Goal: Task Accomplishment & Management: Complete application form

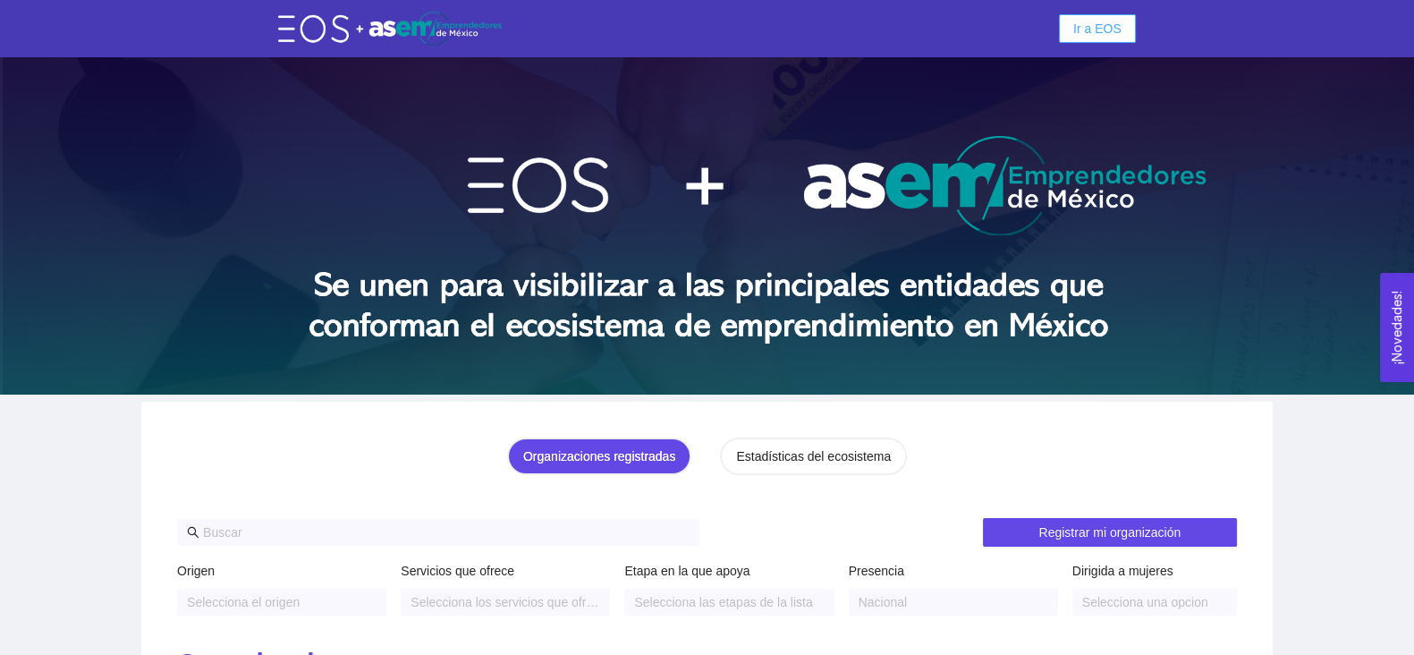
click at [1082, 25] on span "Ir a EOS" at bounding box center [1097, 29] width 48 height 20
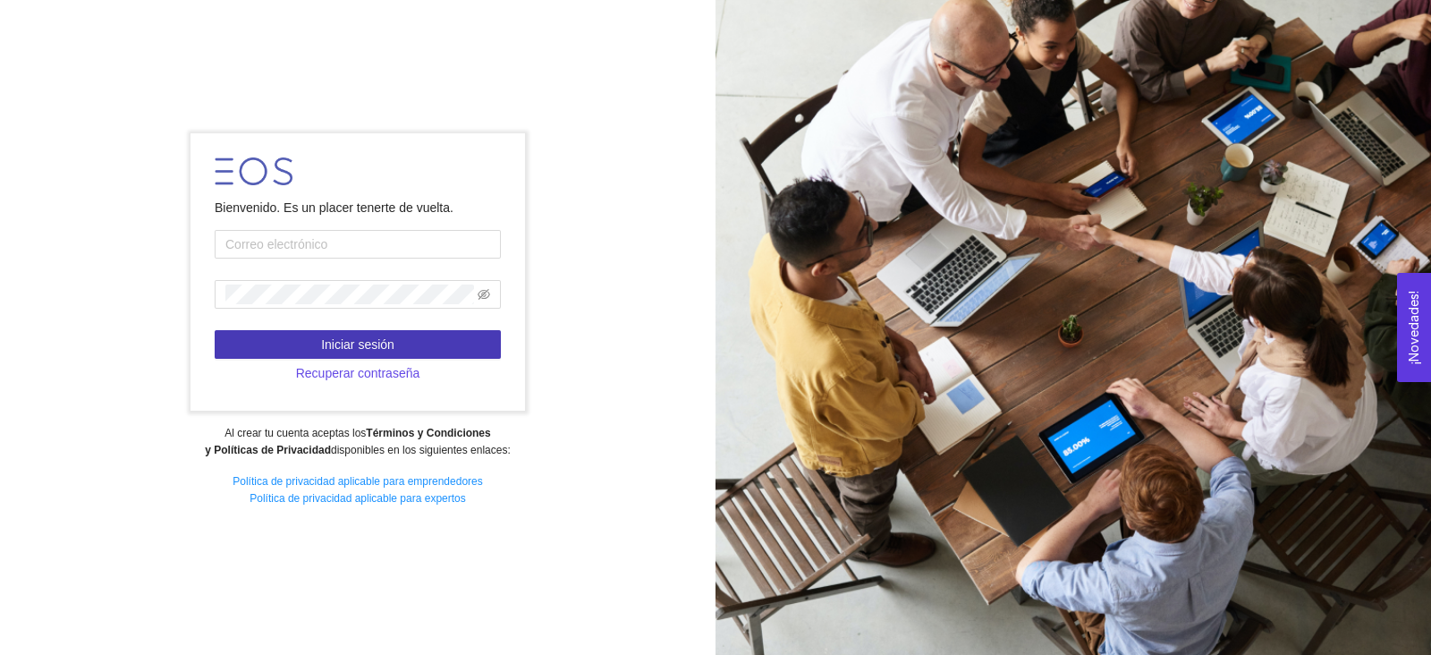
type input "javier.valero@tec.mx"
click at [349, 351] on span "Iniciar sesión" at bounding box center [357, 345] width 73 height 20
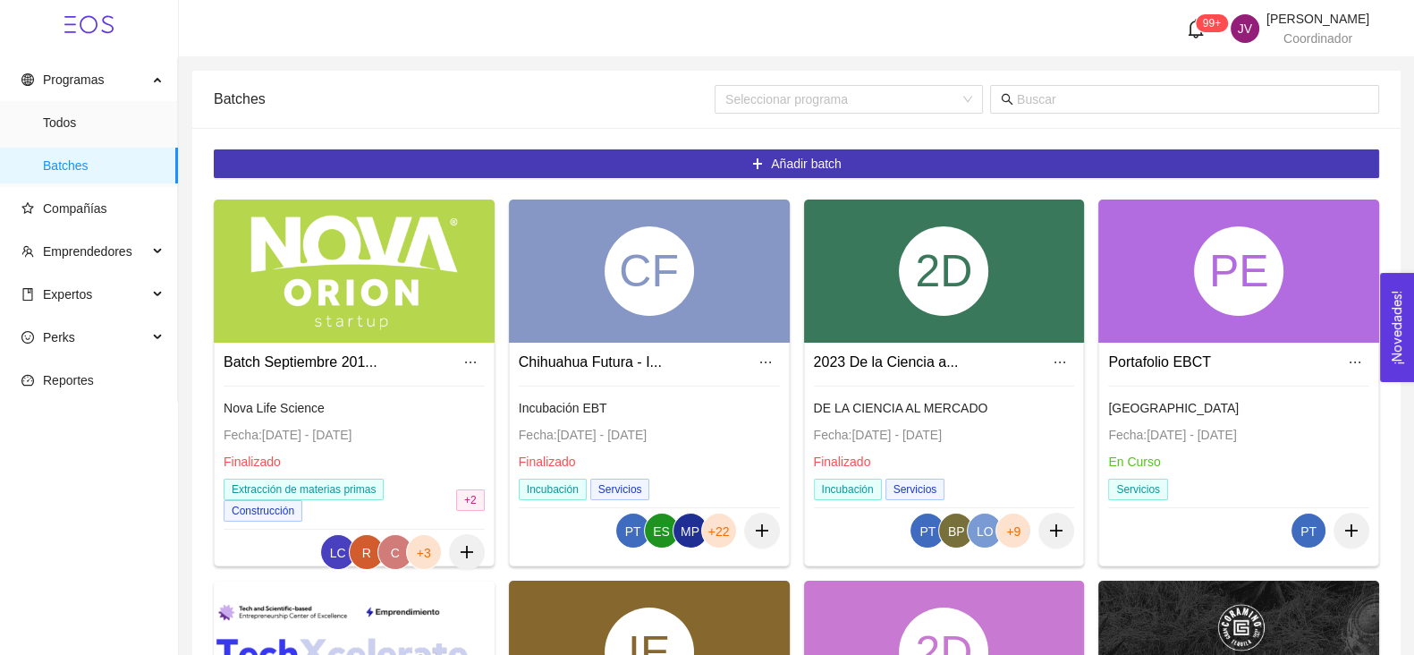
click at [680, 163] on button "Añadir batch" at bounding box center [796, 163] width 1165 height 29
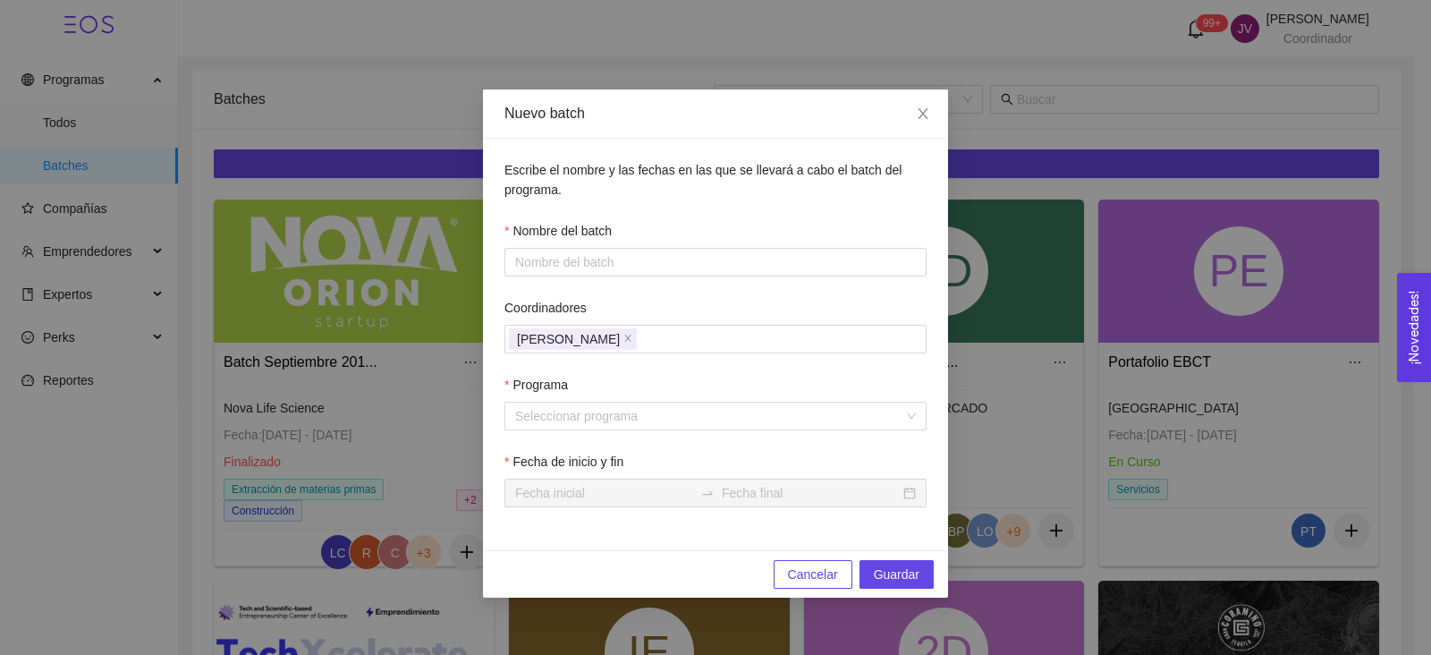
click at [344, 83] on div "Nuevo batch Escribe el nombre y las fechas en las que se llevará a cabo el batc…" at bounding box center [715, 327] width 1431 height 655
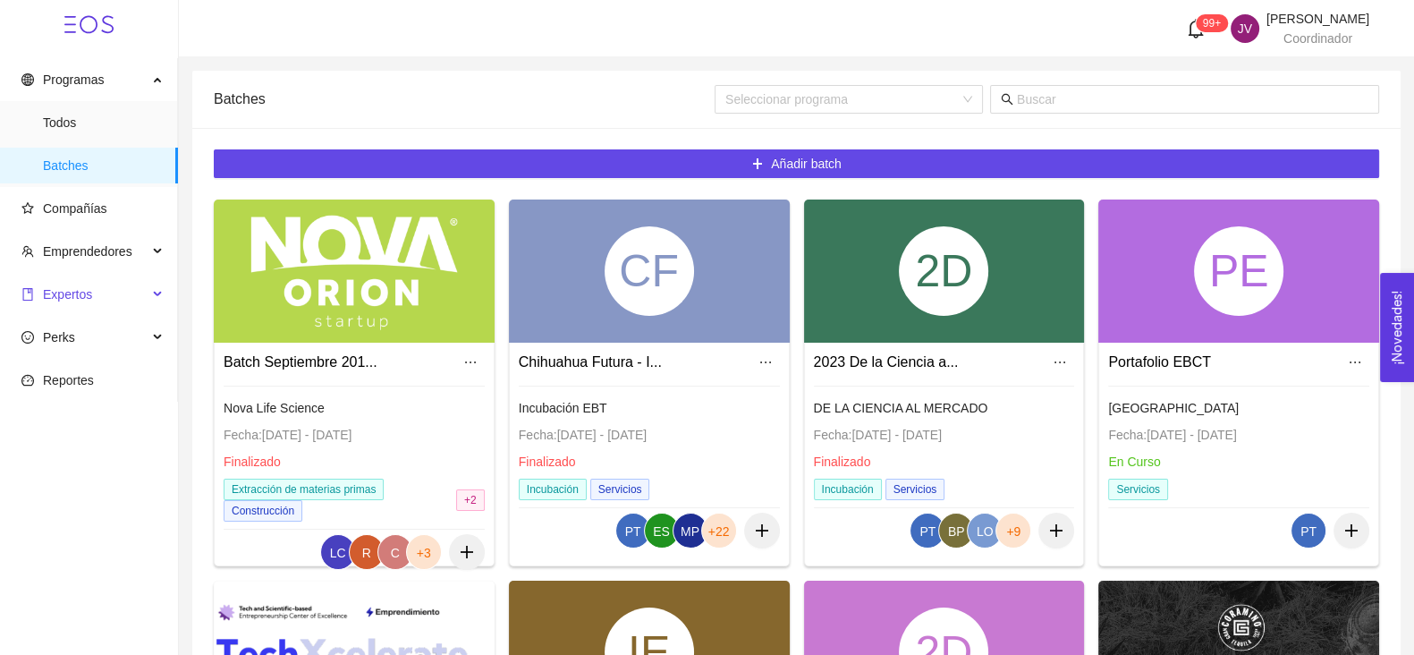
click at [76, 291] on span "Expertos" at bounding box center [67, 294] width 49 height 14
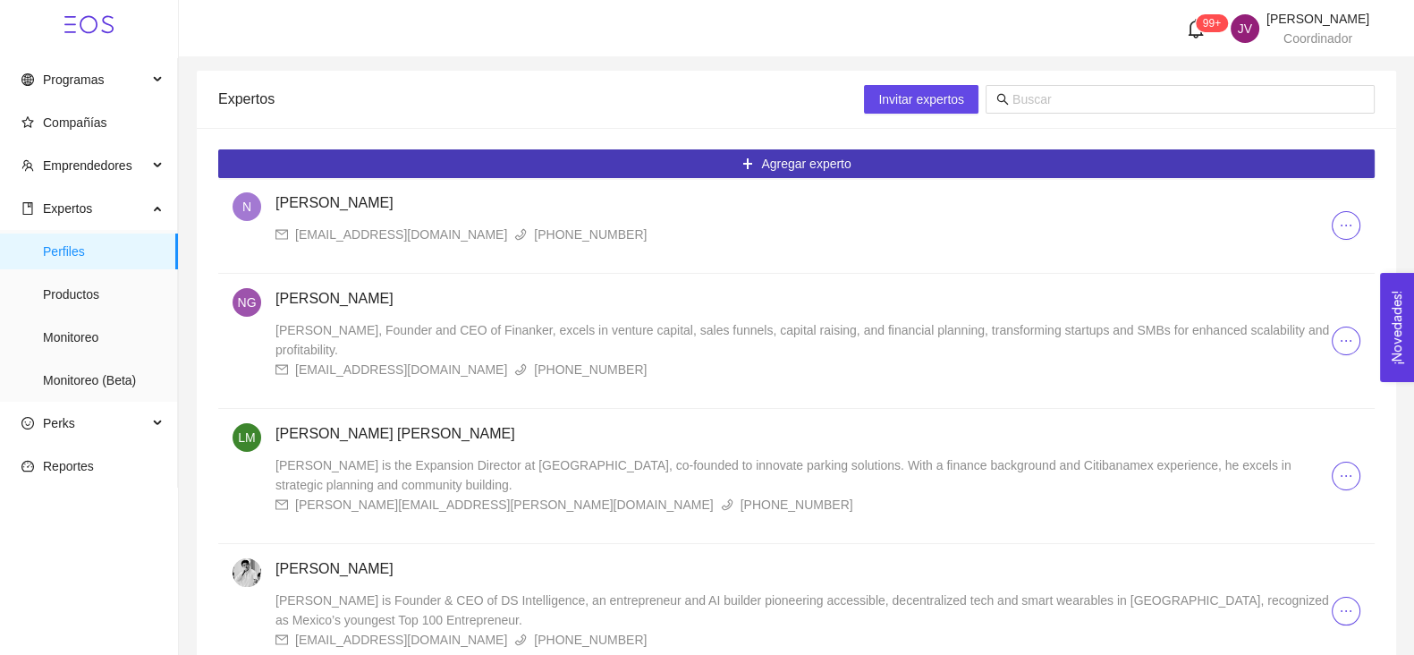
click at [796, 163] on span "Agregar experto" at bounding box center [805, 164] width 89 height 20
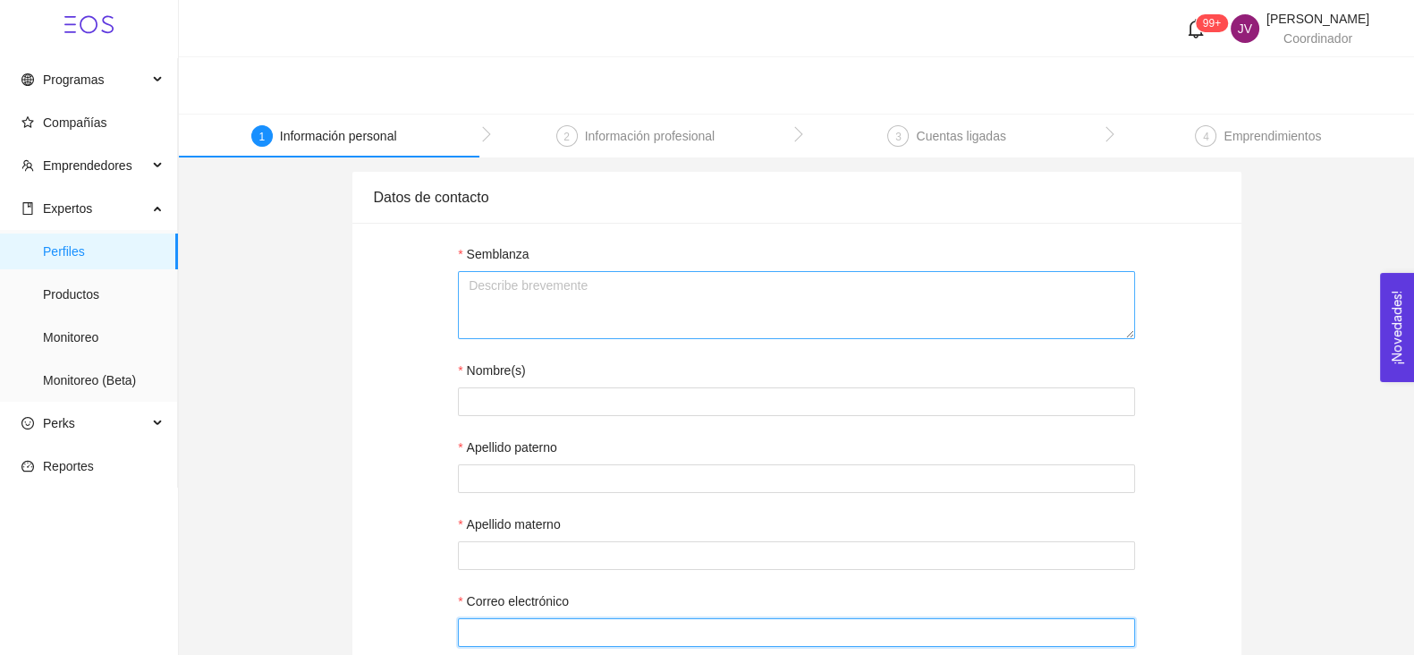
type input "javier.valero@tec.mx"
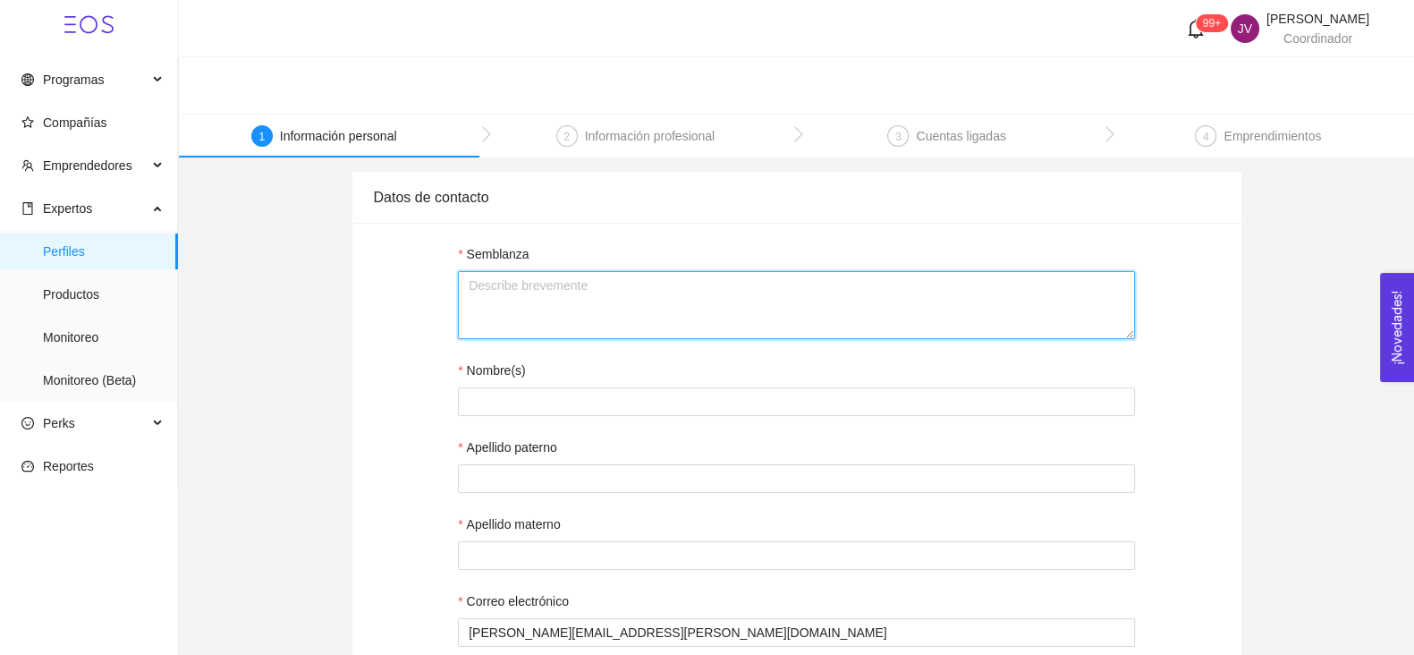
click at [747, 303] on textarea "Semblanza" at bounding box center [796, 305] width 677 height 68
paste textarea "Carlo, Director en ABAI - Wehumans y fundador de Rozett.Ai, se destaca en las i…"
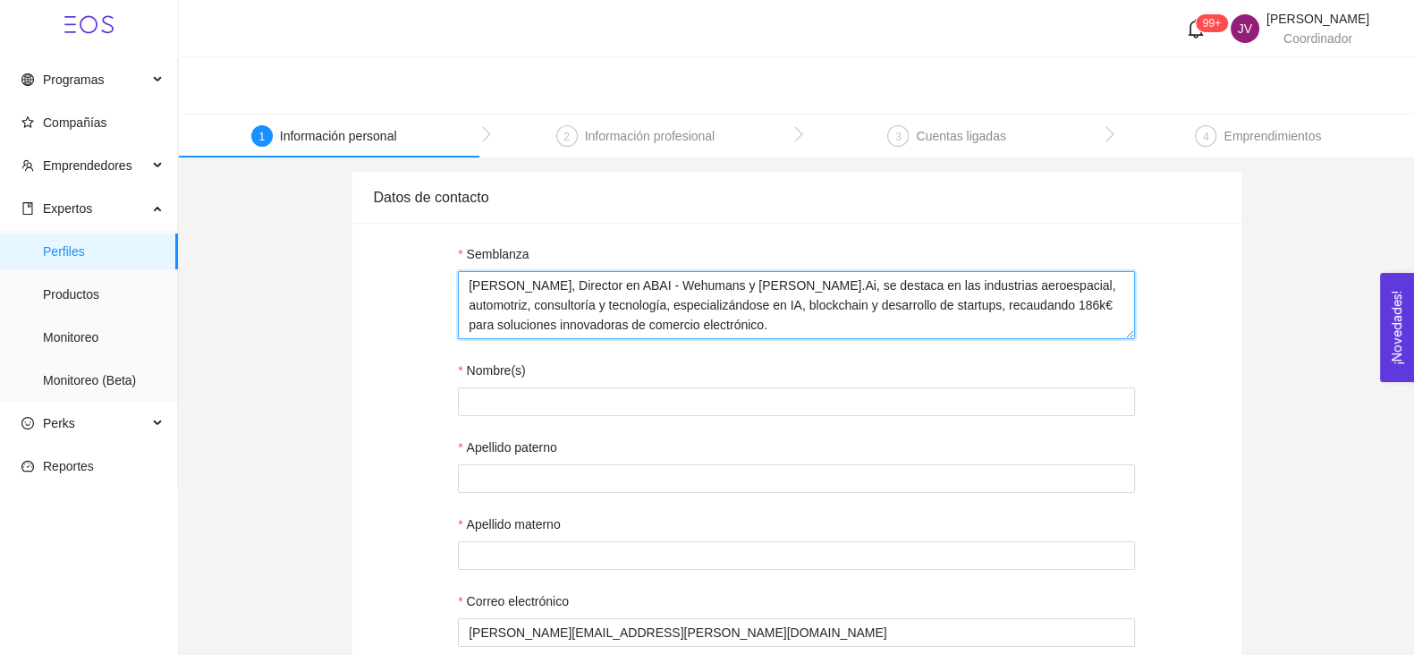
type textarea "Carlo, Director en ABAI - Wehumans y fundador de Rozett.Ai, se destaca en las i…"
click at [719, 385] on div "Nombre(s)" at bounding box center [796, 373] width 677 height 27
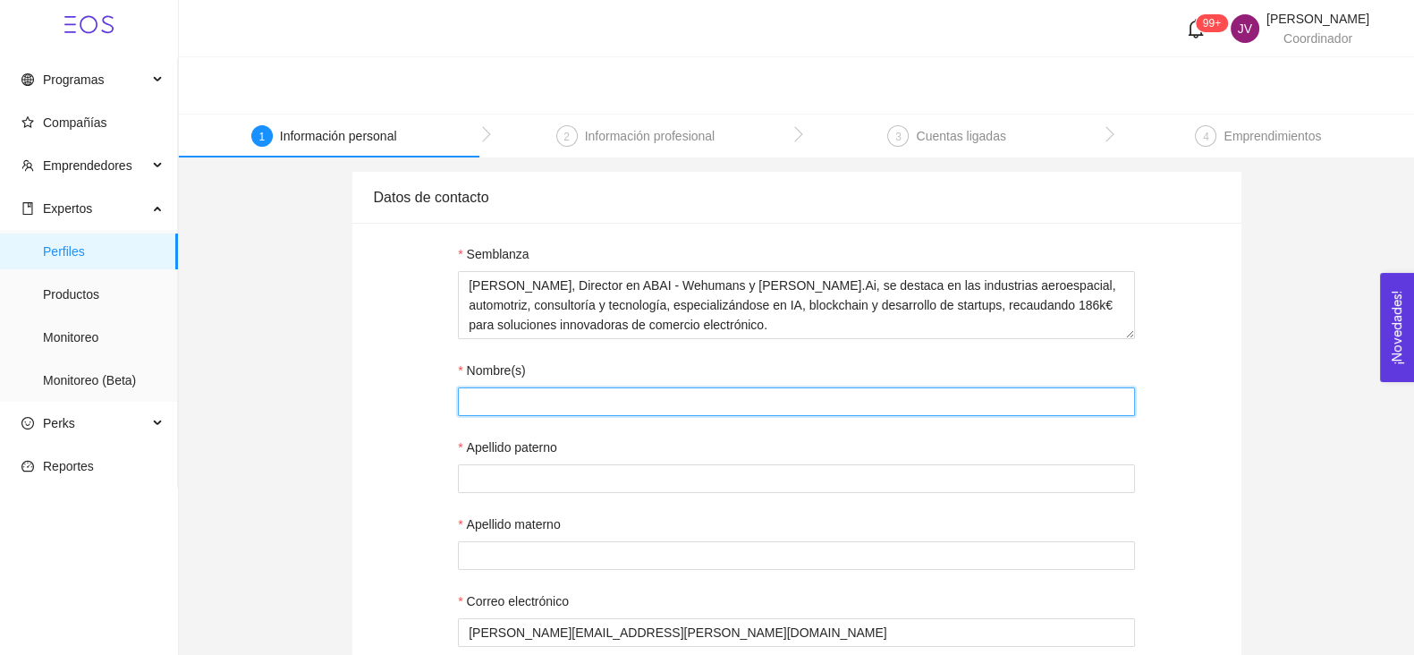
click at [720, 390] on input "Nombre(s)" at bounding box center [796, 401] width 677 height 29
type input "Carlo"
type input "Villegas"
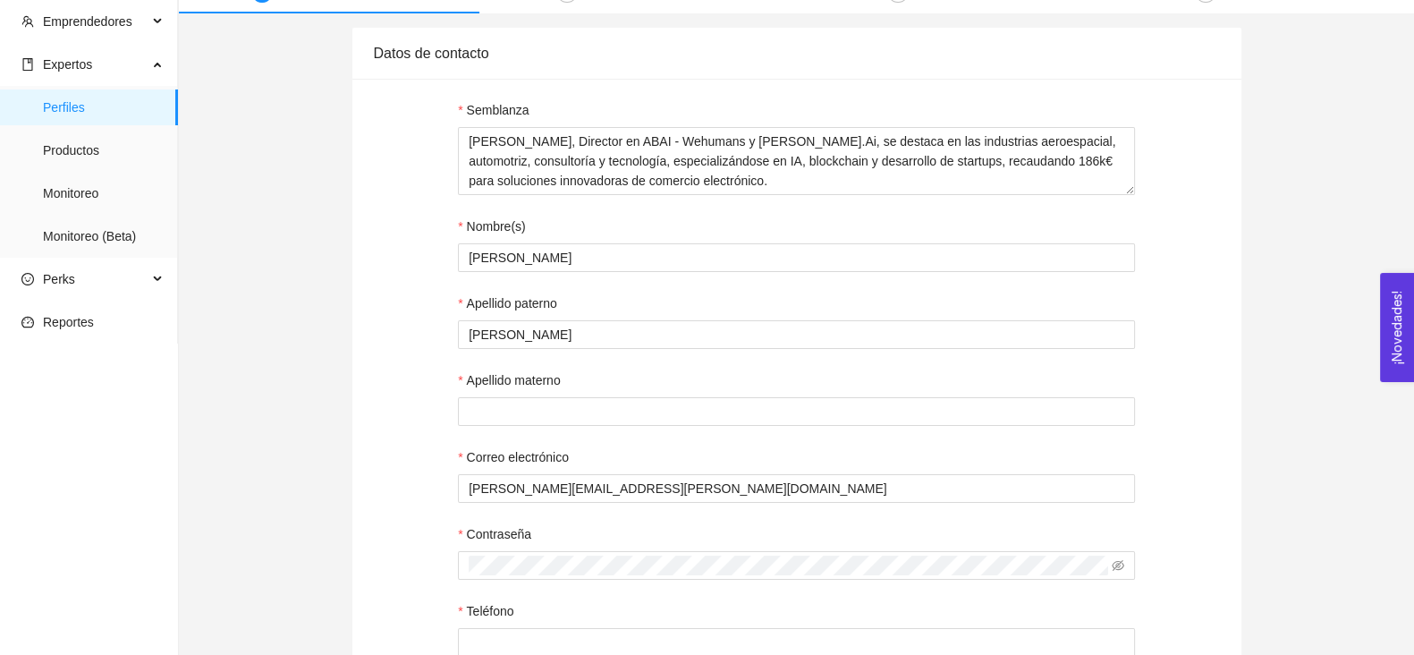
scroll to position [368, 0]
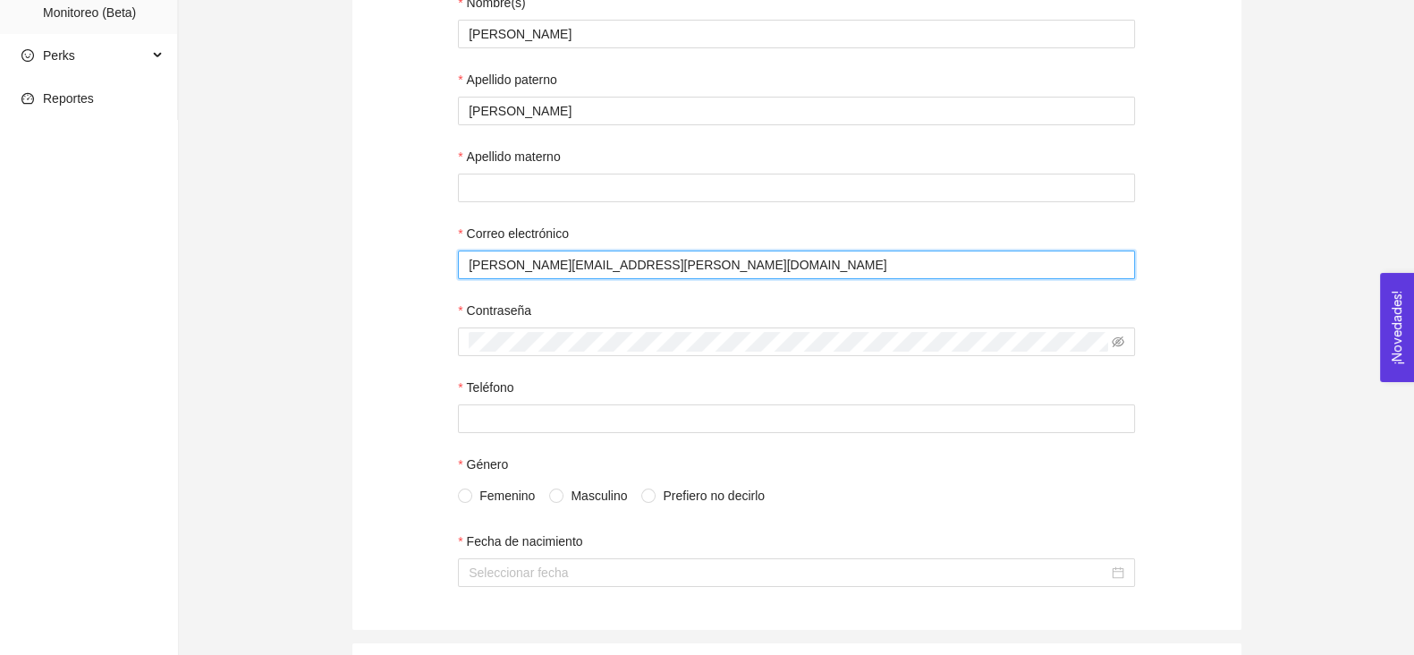
click at [559, 274] on input "javier.valero@tec.mx" at bounding box center [796, 264] width 677 height 29
paste input "carlvica@uax.es"
type input "carlvica@uax.es"
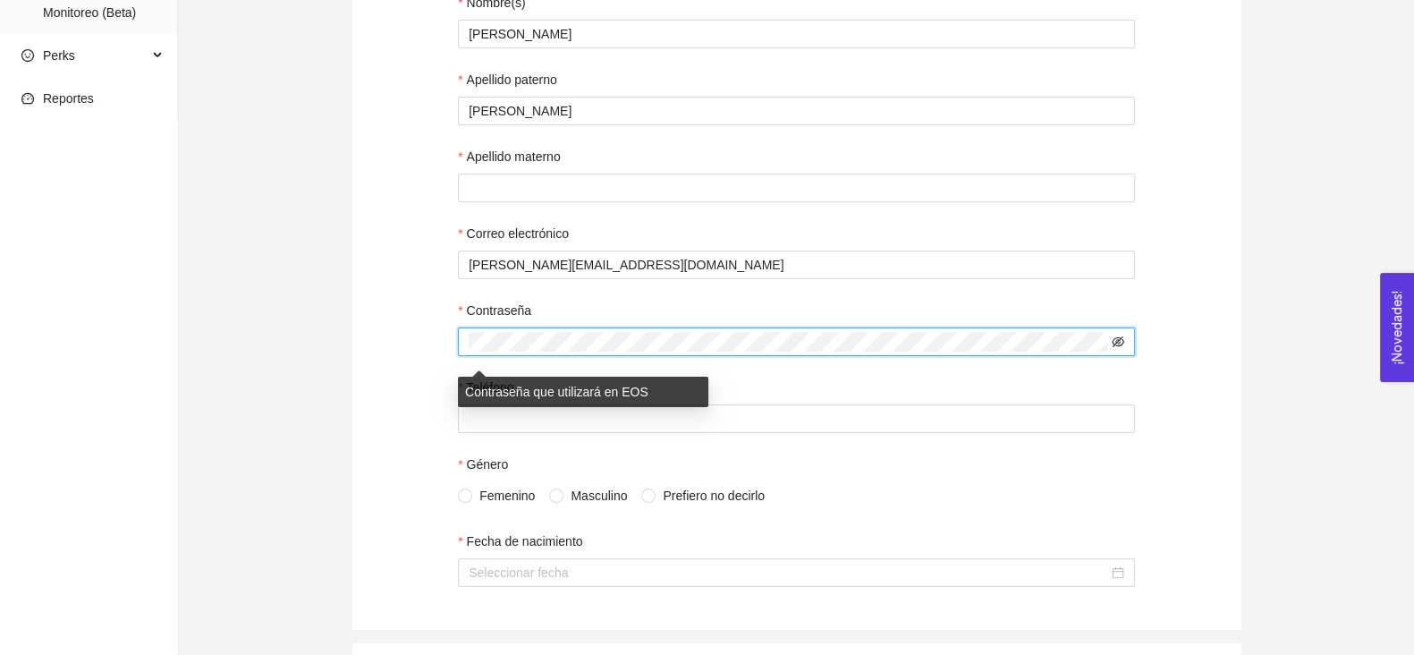
click at [1119, 348] on icon "eye-invisible" at bounding box center [1118, 341] width 13 height 13
click at [452, 385] on div "Semblanza Carlo, Director en ABAI - Wehumans y fundador de Rozett.Ai, se destac…" at bounding box center [796, 242] width 889 height 775
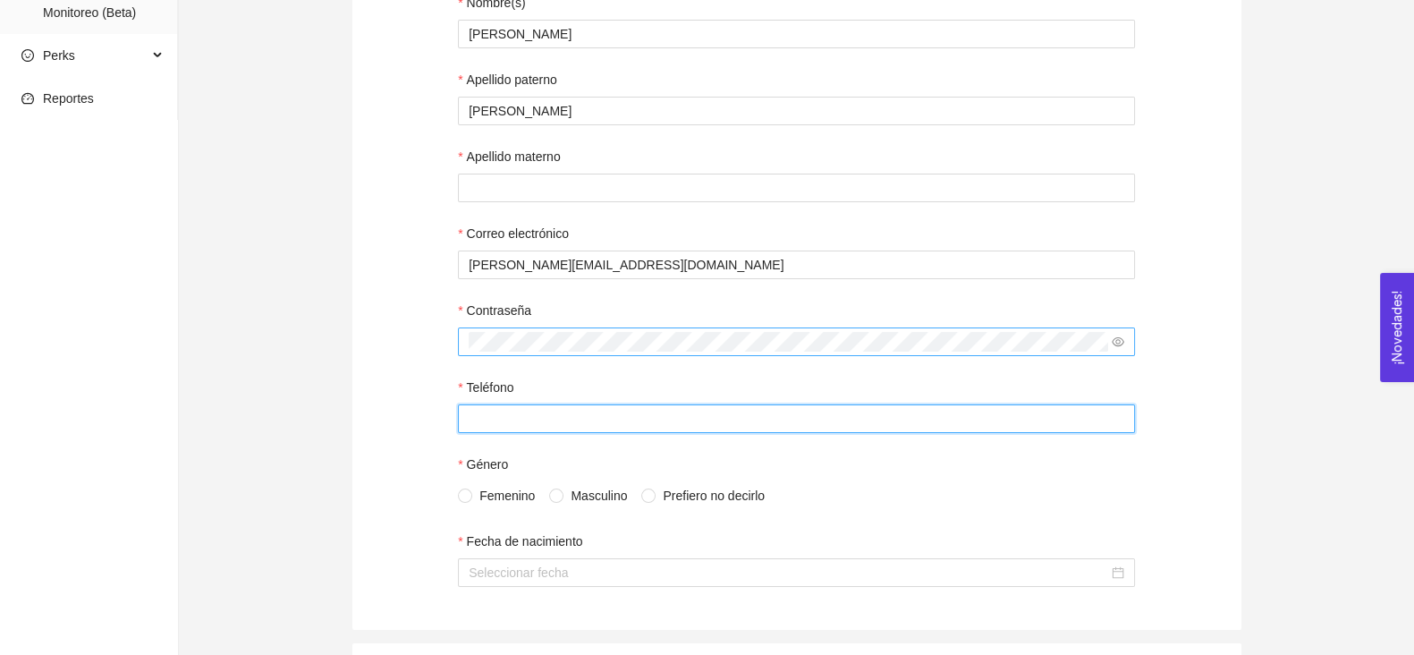
click at [470, 422] on input "Teléfono" at bounding box center [796, 418] width 677 height 29
drag, startPoint x: 561, startPoint y: 453, endPoint x: 560, endPoint y: 429, distance: 23.3
click at [561, 453] on form "Semblanza Carlo, Director en ABAI - Wehumans y fundador de Rozett.Ai, se destac…" at bounding box center [796, 232] width 677 height 710
click at [560, 429] on input "Teléfono" at bounding box center [796, 418] width 677 height 29
paste input "722586609"
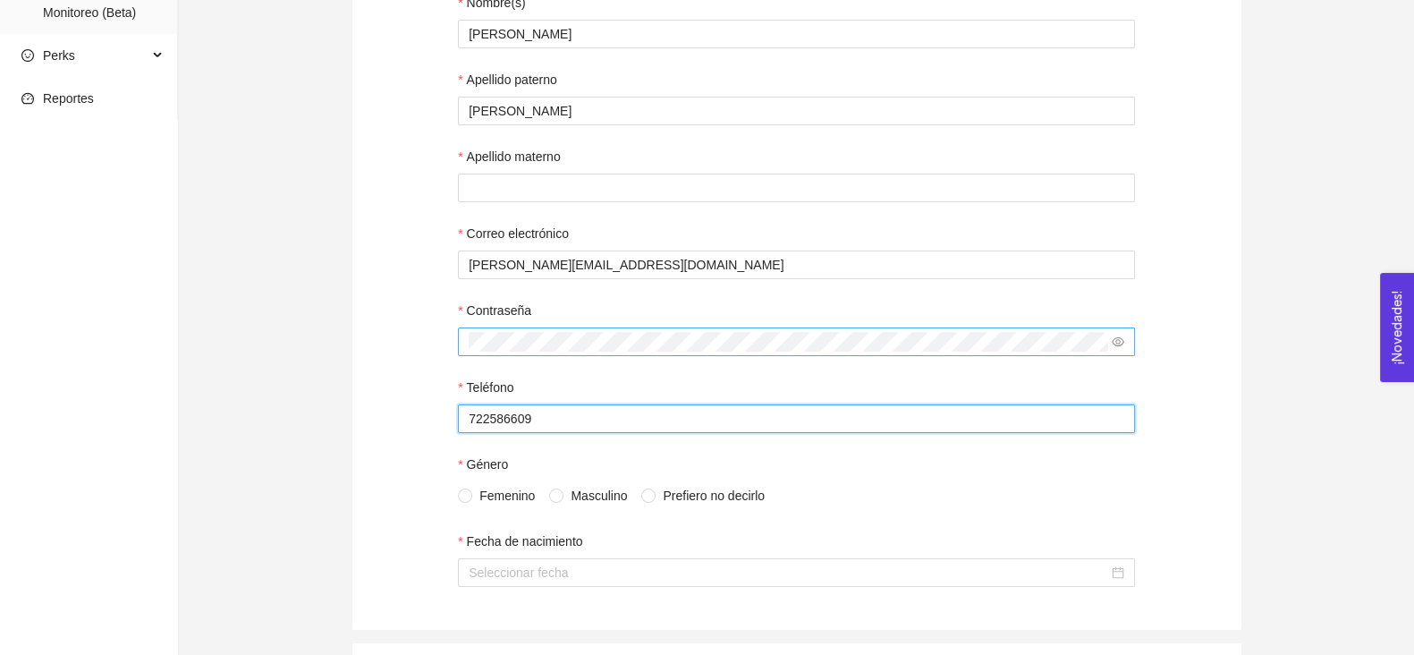
type input "722586609"
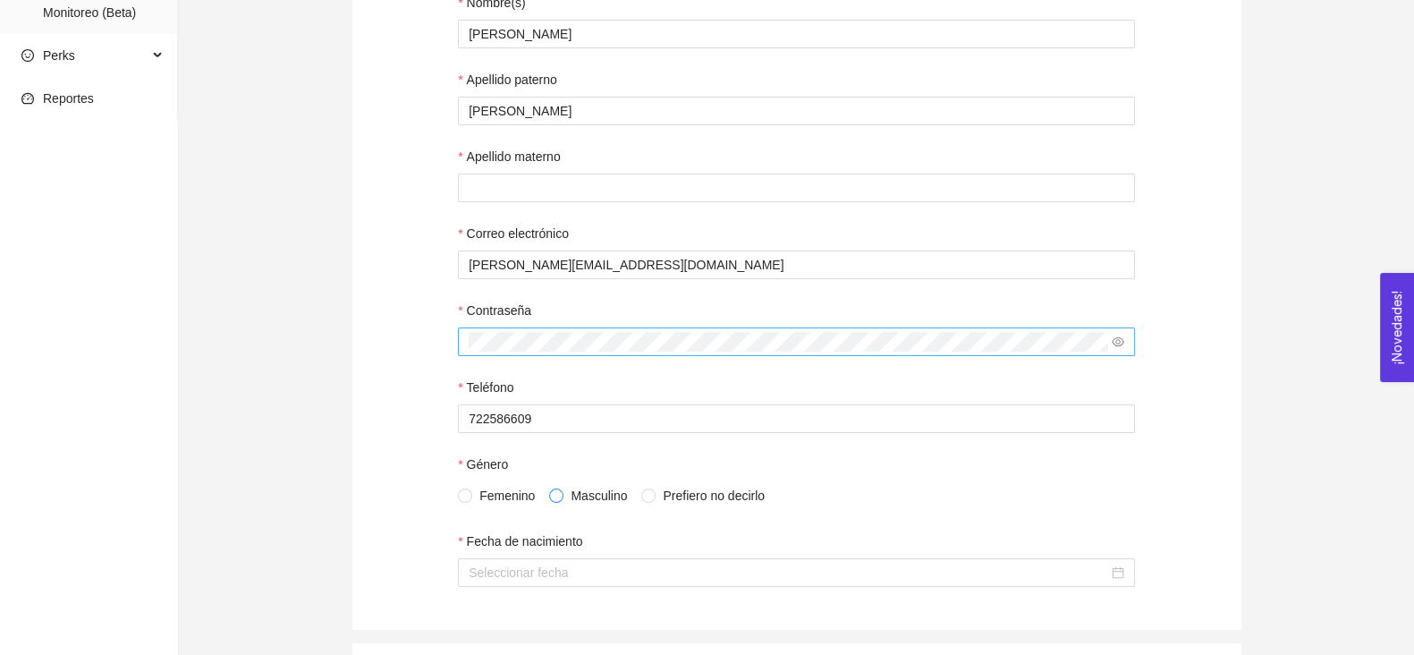
click at [561, 502] on span at bounding box center [556, 495] width 14 height 14
click at [561, 501] on input "Masculino" at bounding box center [555, 494] width 13 height 13
radio input "true"
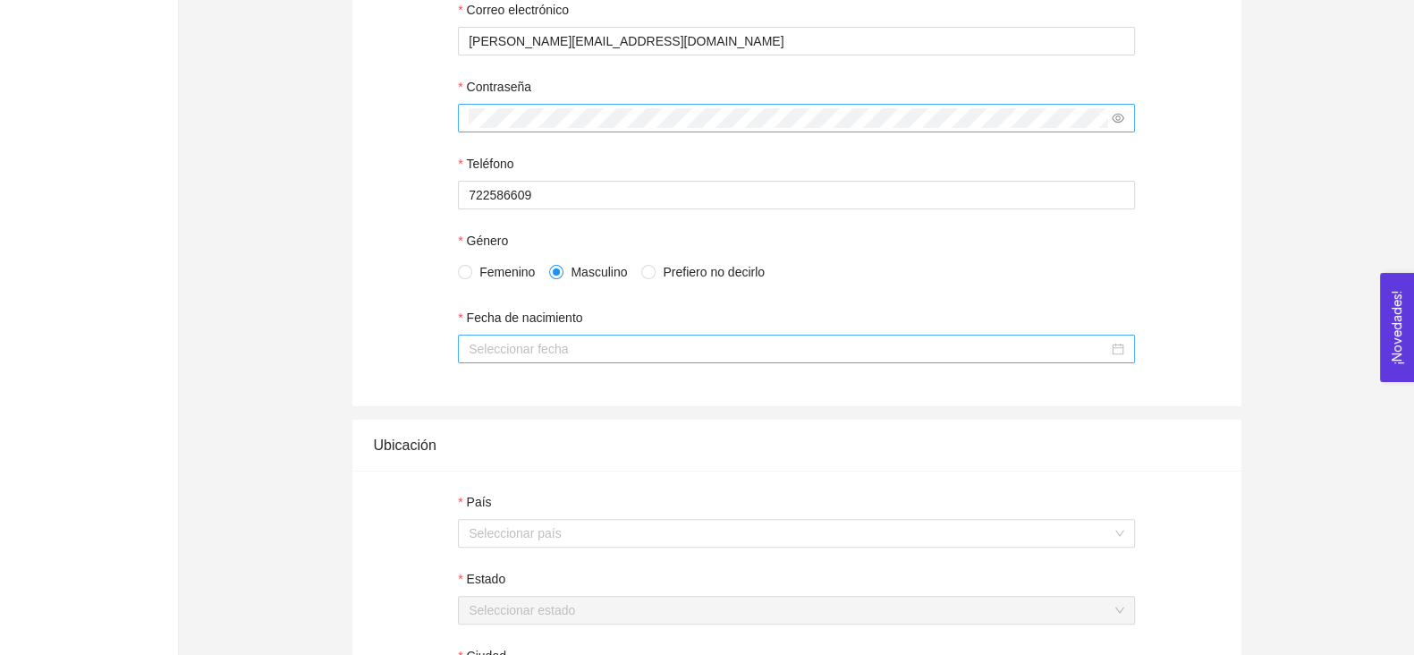
click at [534, 358] on input "Fecha de nacimiento" at bounding box center [789, 349] width 640 height 20
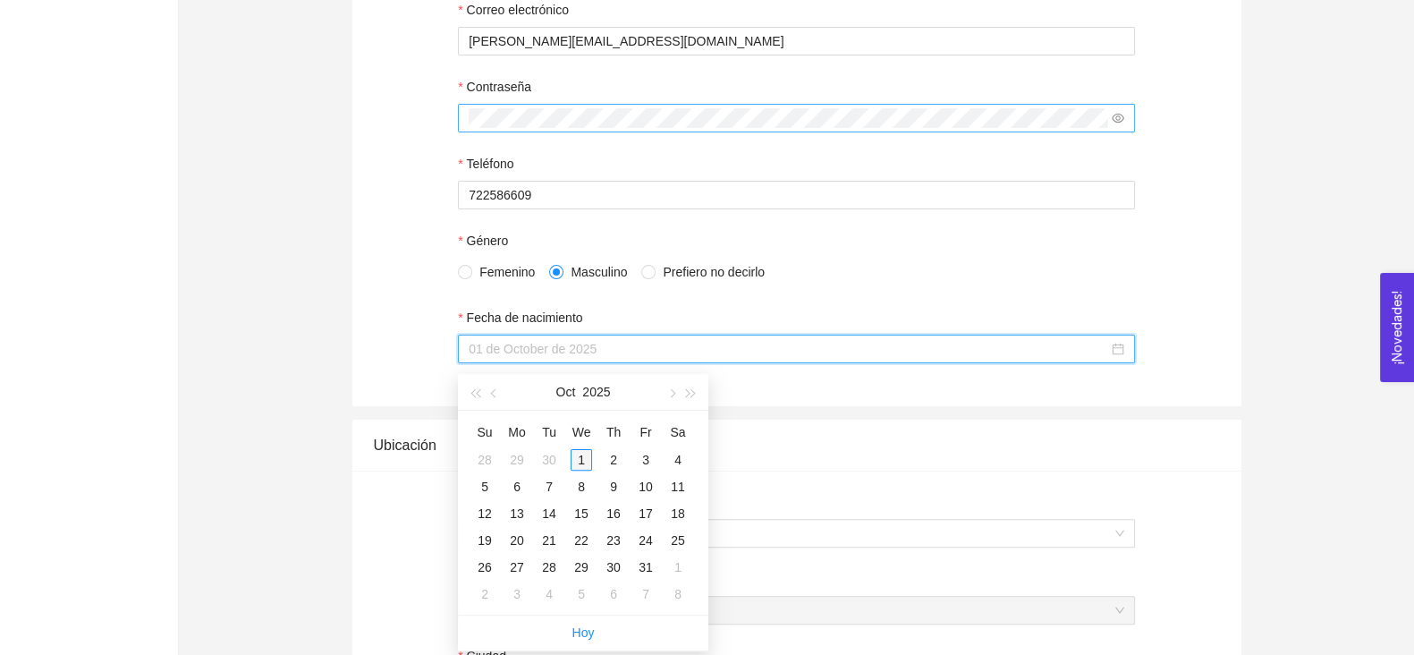
click at [586, 454] on div "1" at bounding box center [581, 459] width 21 height 21
type input "01 de octubre de 2025"
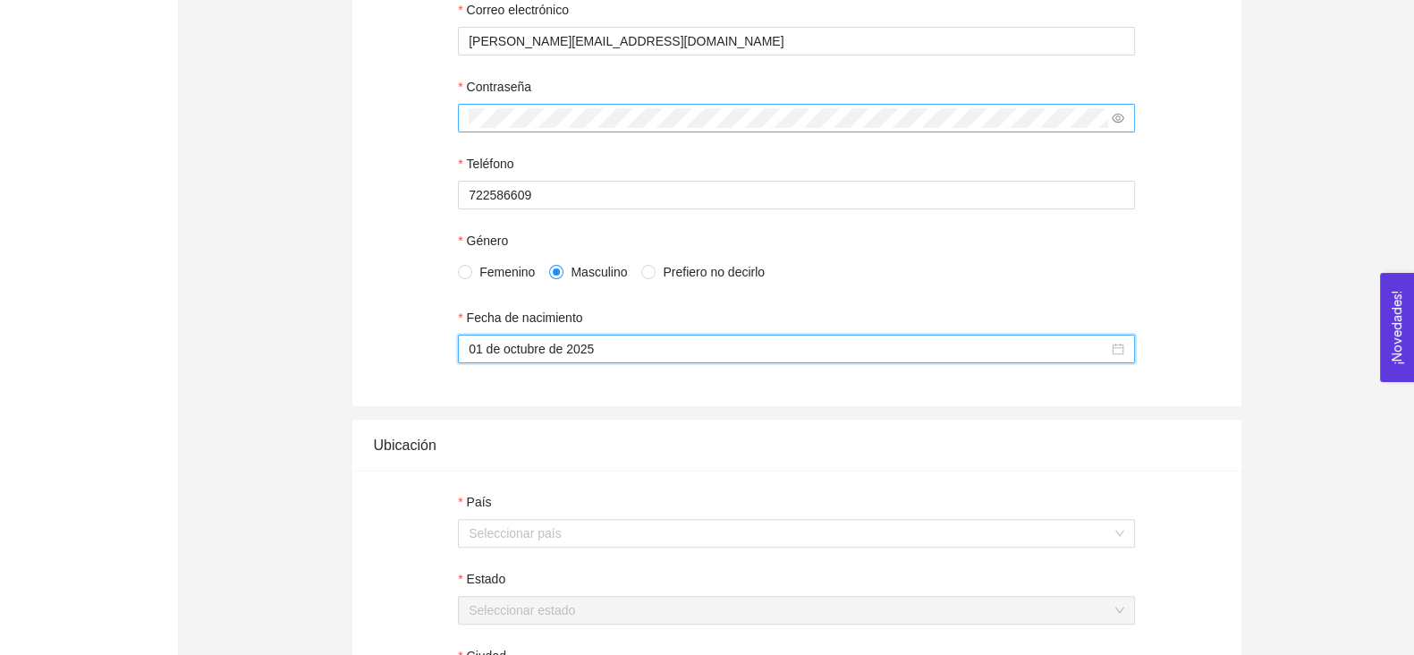
scroll to position [815, 0]
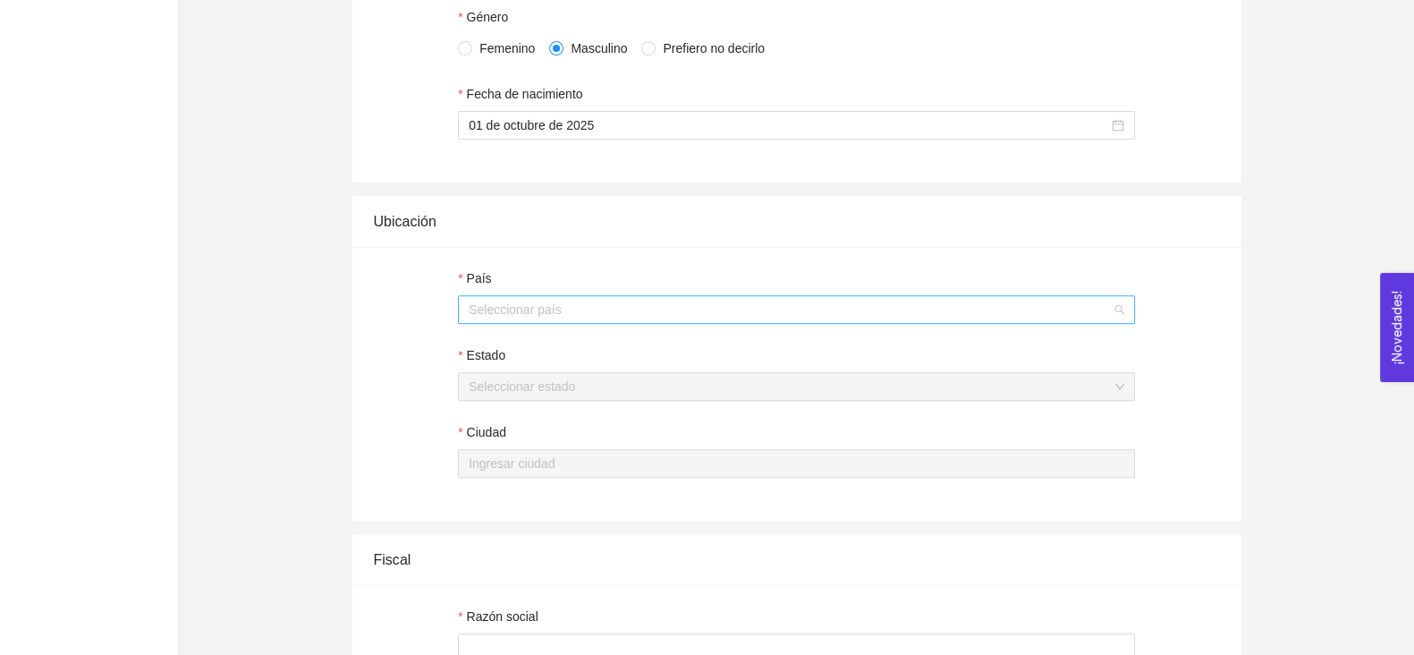
click at [489, 322] on input "País" at bounding box center [790, 309] width 643 height 27
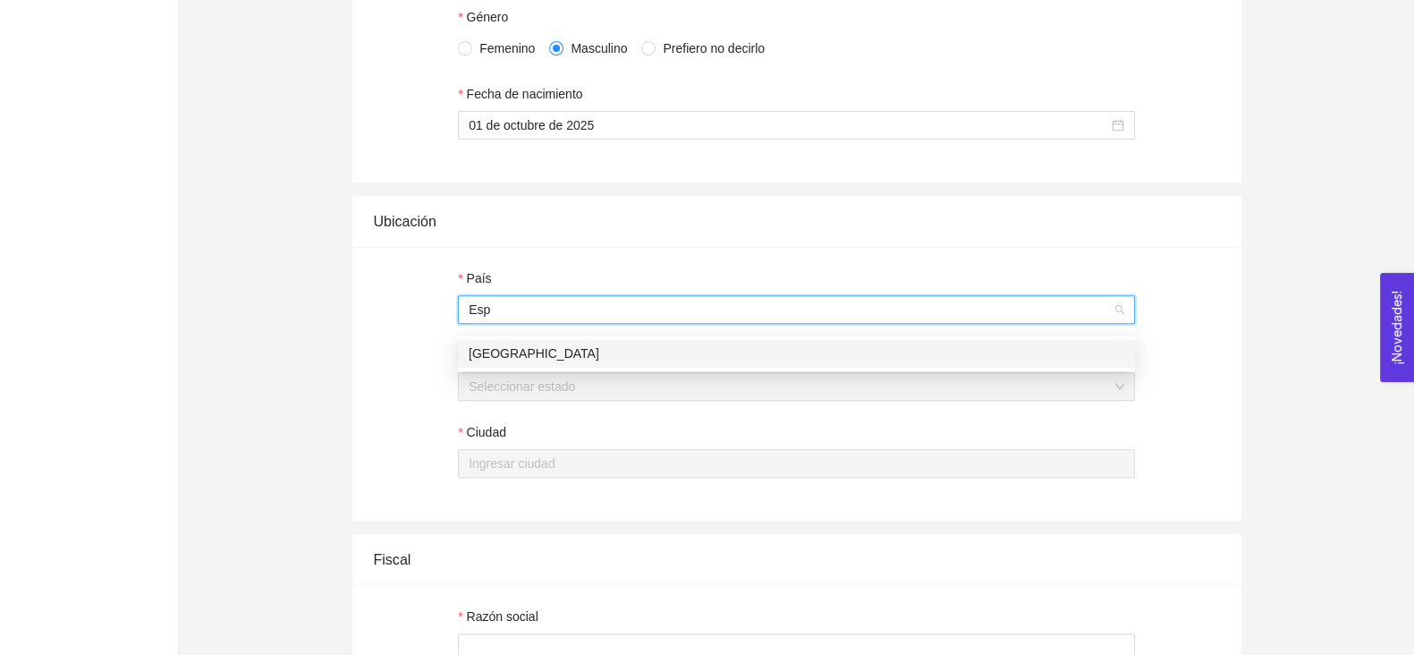
type input "Espa"
click at [495, 352] on div "España" at bounding box center [797, 353] width 656 height 20
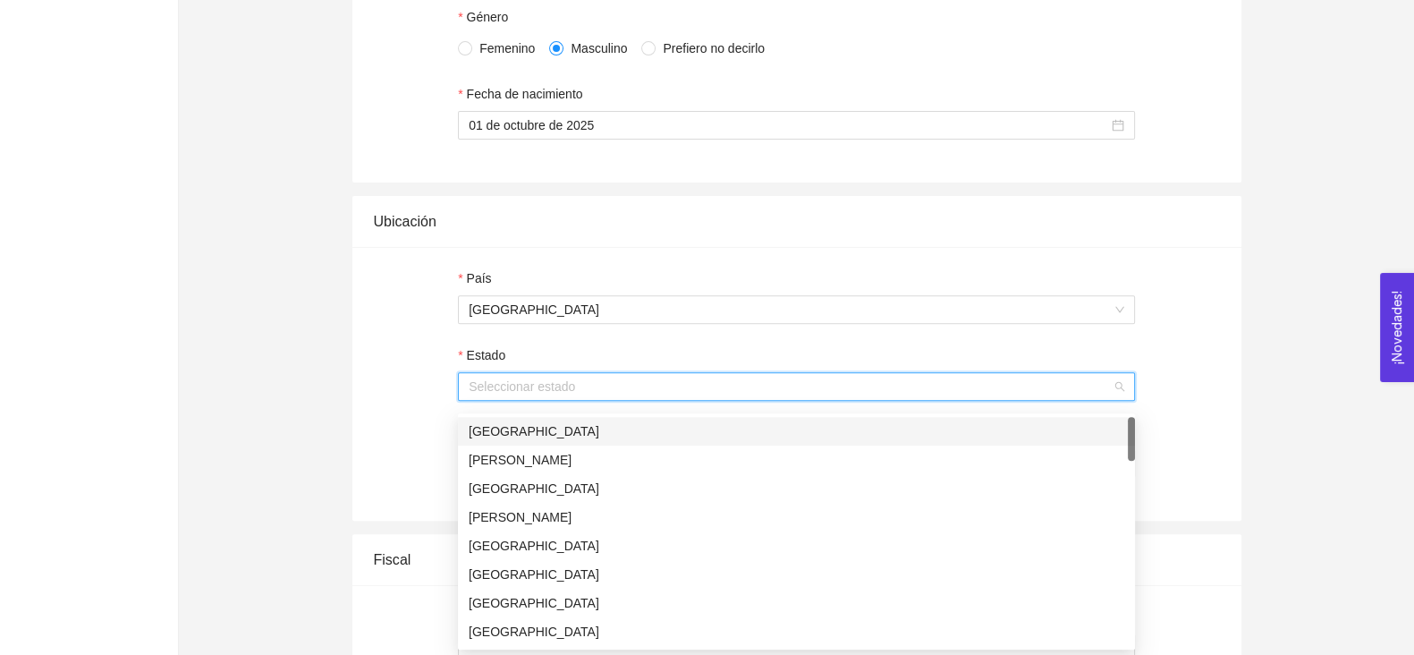
click at [509, 391] on input "Estado" at bounding box center [790, 386] width 643 height 27
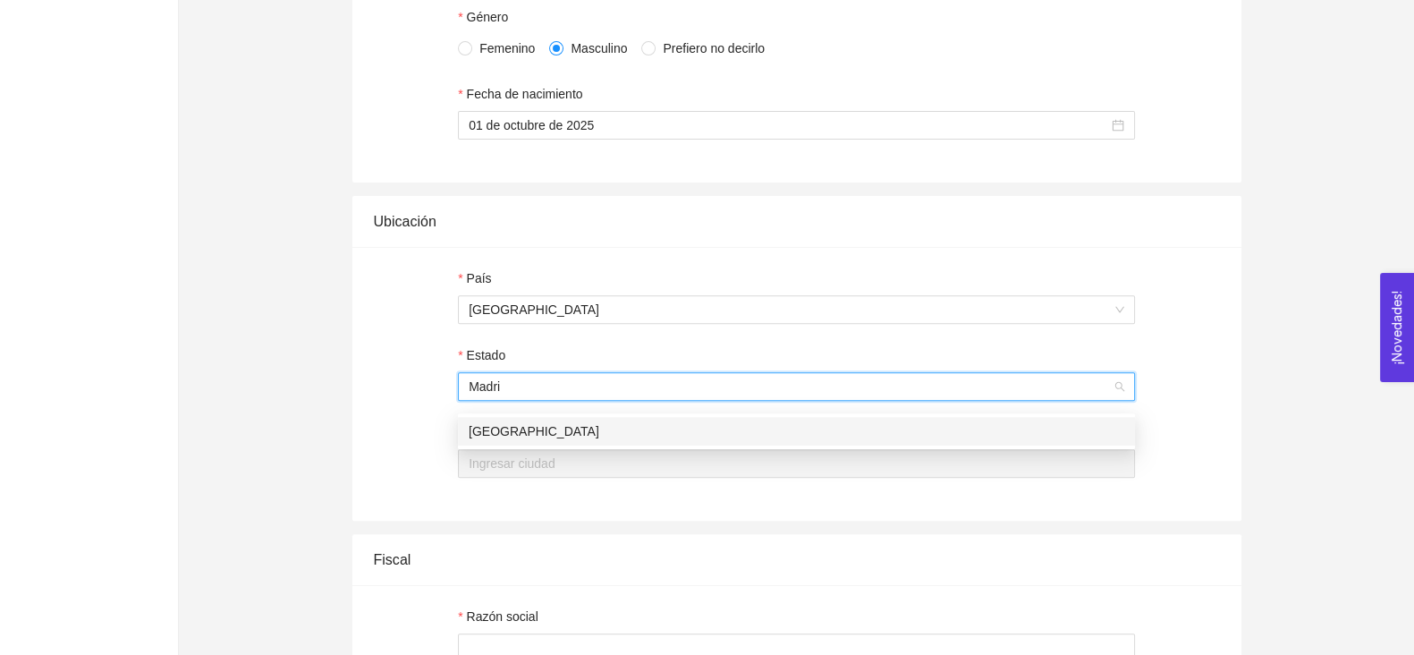
type input "Madrid"
click at [864, 421] on div "Madrid" at bounding box center [797, 431] width 656 height 20
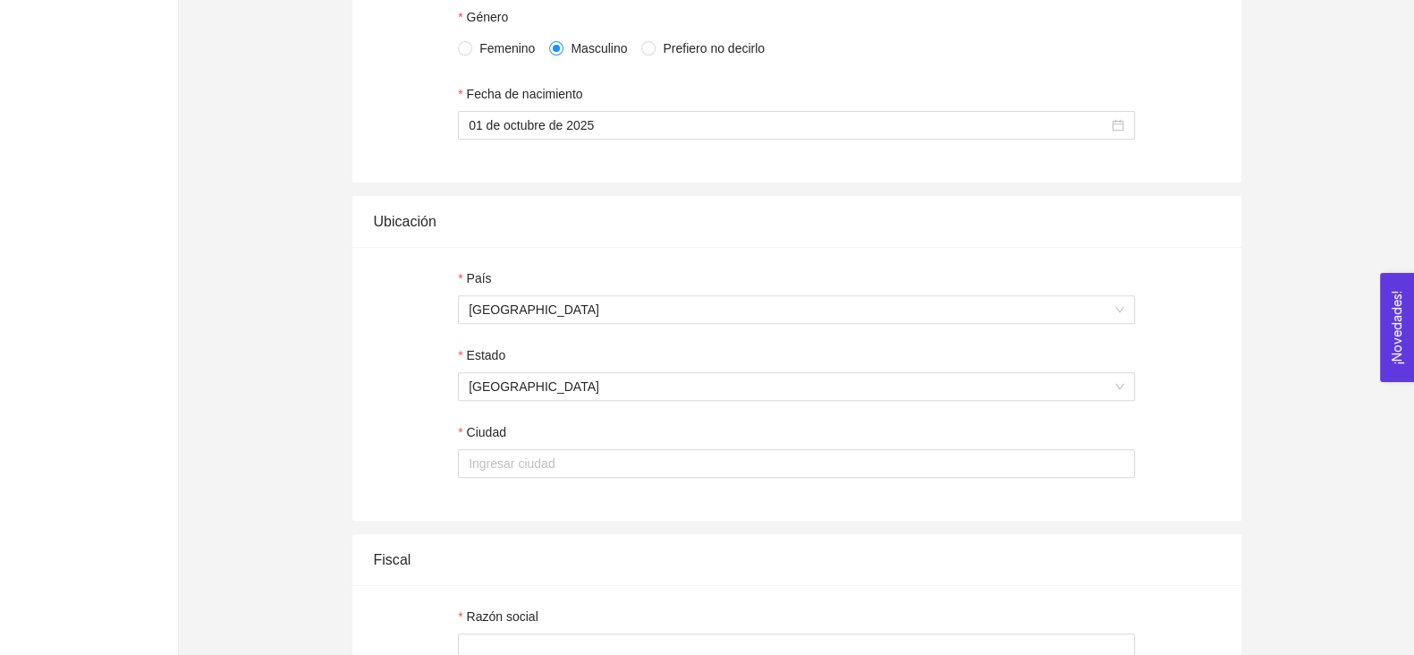
click at [837, 492] on div "País España Estado Madrid Ciudad" at bounding box center [796, 384] width 889 height 274
click at [822, 477] on input "Ciudad" at bounding box center [796, 463] width 677 height 29
click at [822, 478] on input "Madrid" at bounding box center [796, 463] width 677 height 29
type input "Madrid"
click at [792, 576] on div "Fiscal" at bounding box center [797, 559] width 846 height 51
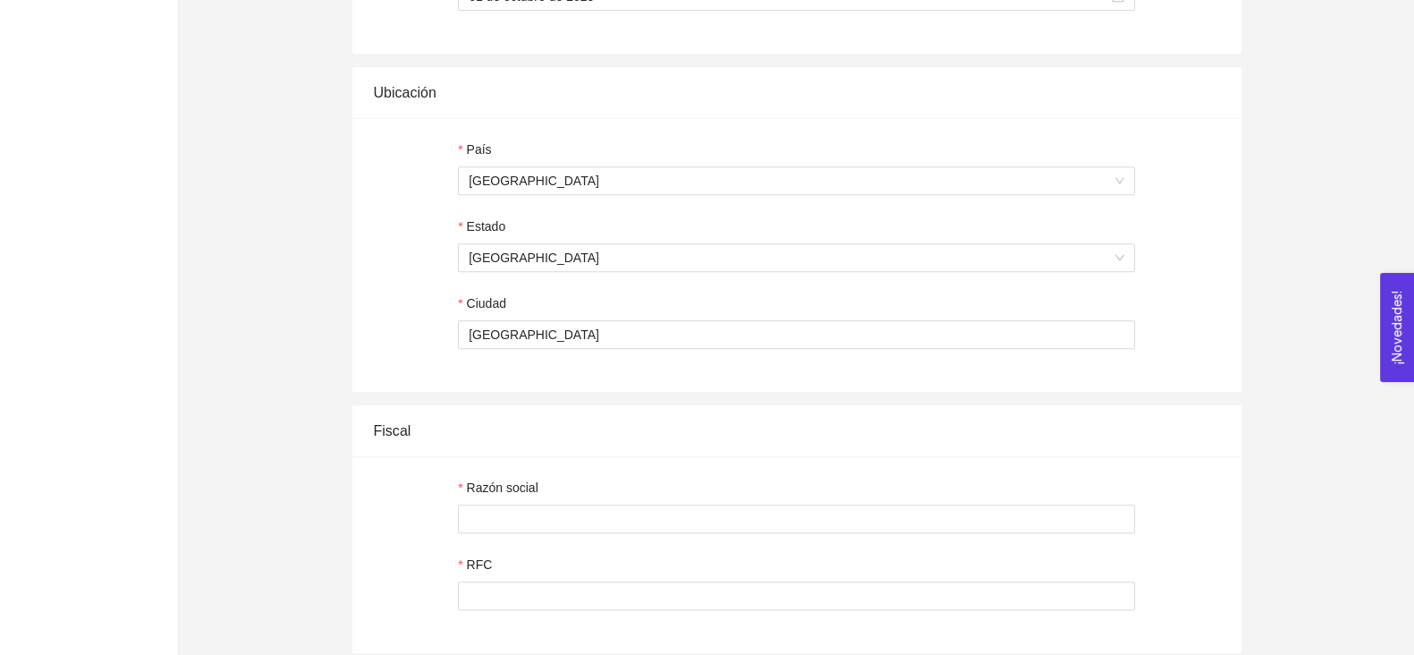
scroll to position [1018, 0]
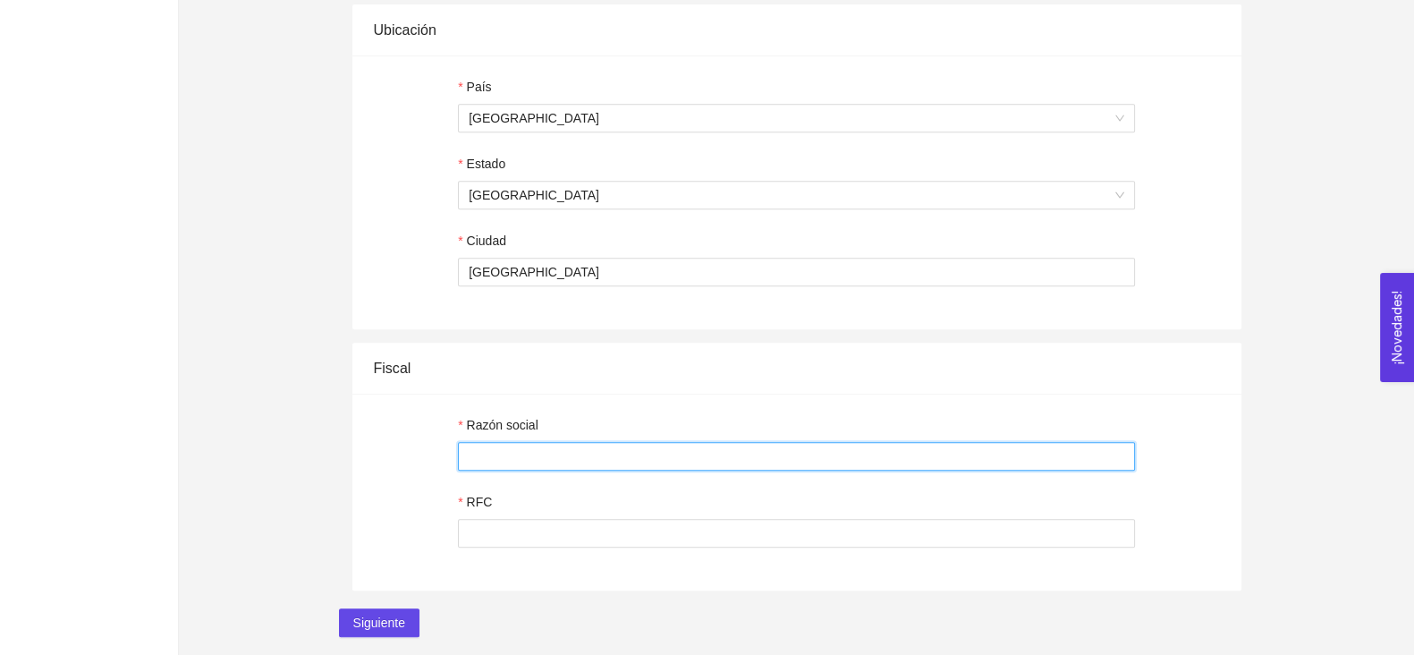
click at [540, 448] on input "Razón social" at bounding box center [796, 456] width 677 height 29
type input "NA"
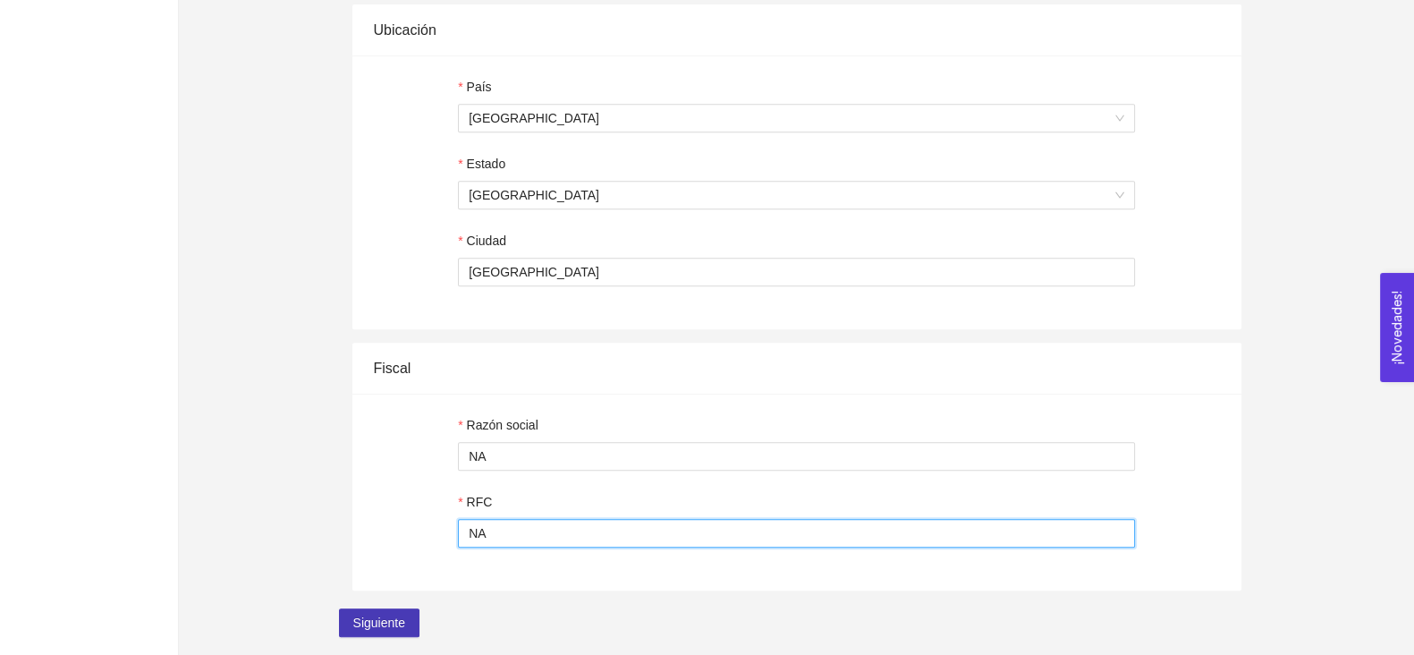
type input "NA"
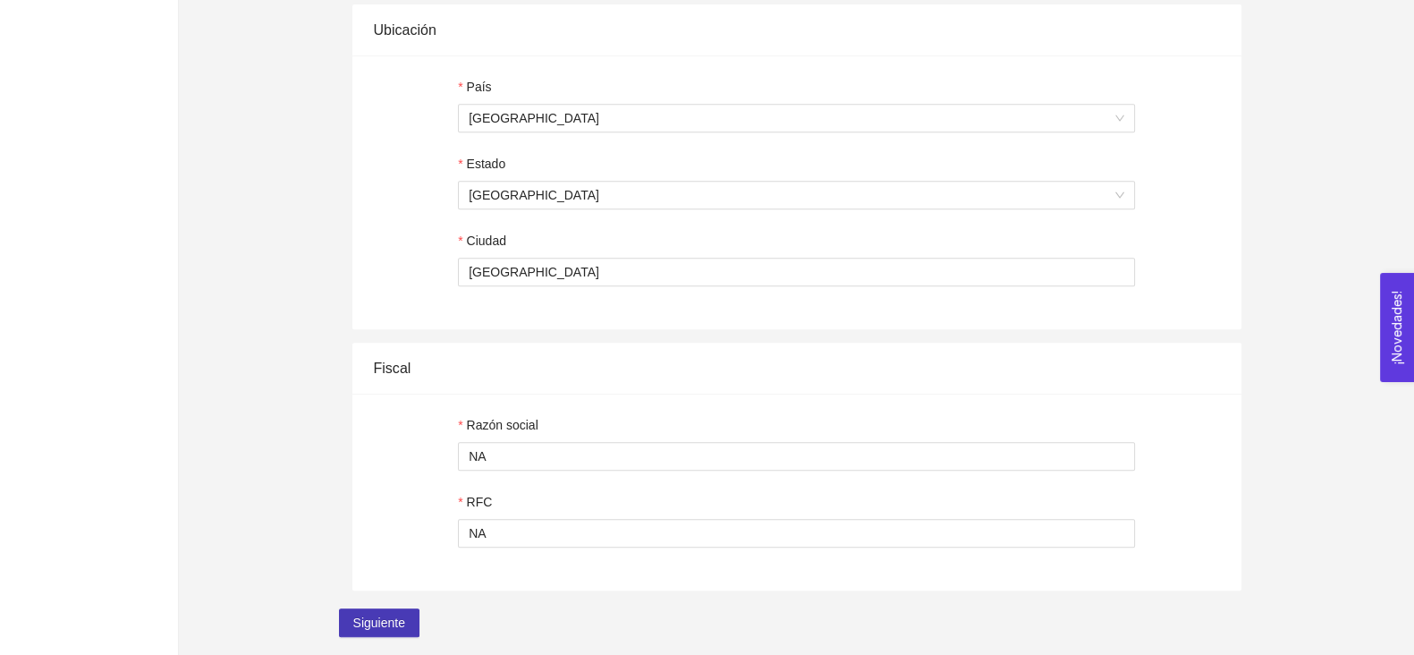
click at [367, 618] on span "Siguiente" at bounding box center [379, 623] width 52 height 20
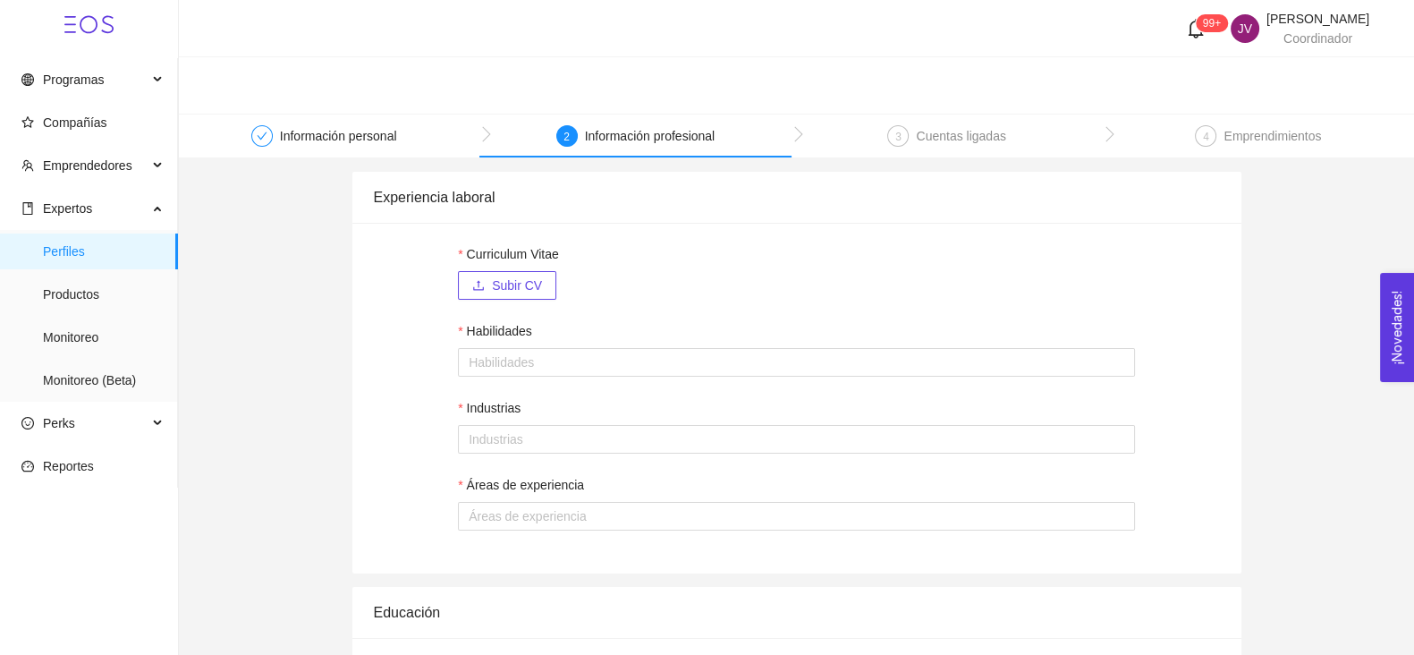
click at [1207, 148] on div "4 Emprendimientos" at bounding box center [1258, 141] width 126 height 32
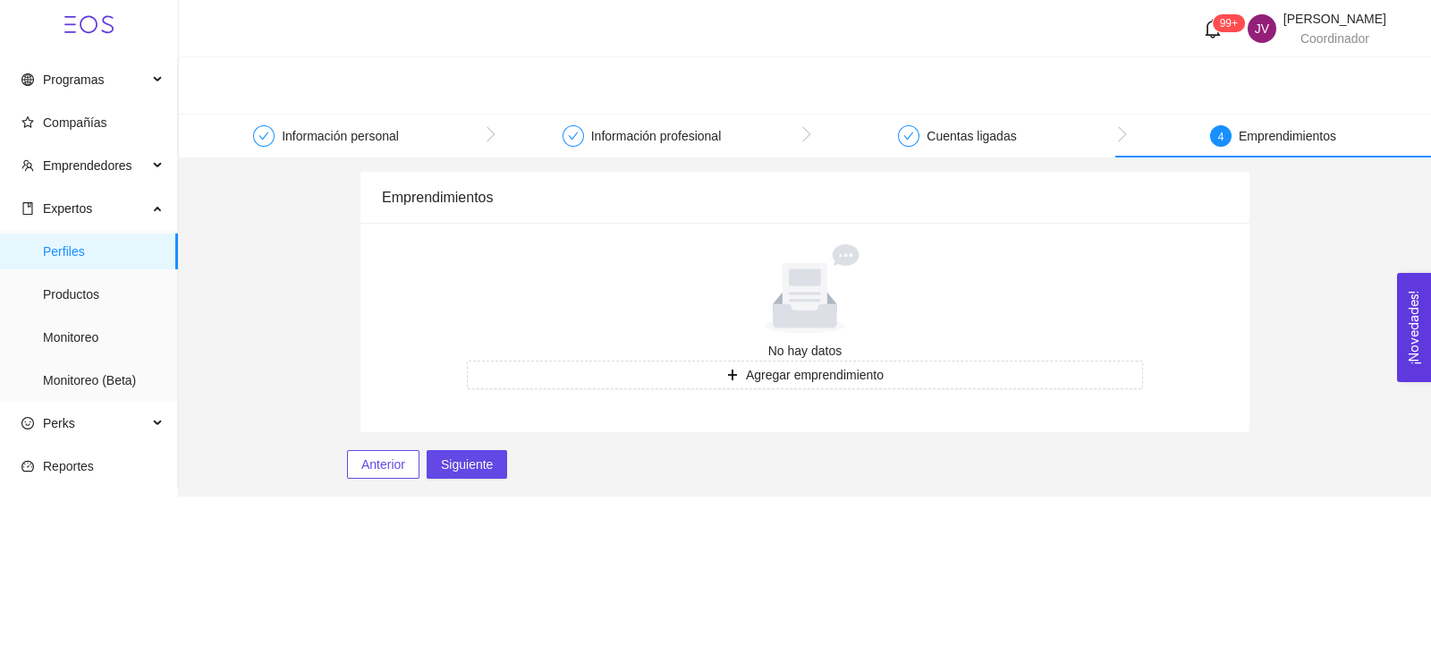
click at [473, 490] on main "Información personal Información profesional Cuentas ligadas 4 Emprendimientos …" at bounding box center [805, 305] width 1252 height 382
click at [464, 460] on span "Siguiente" at bounding box center [467, 464] width 52 height 20
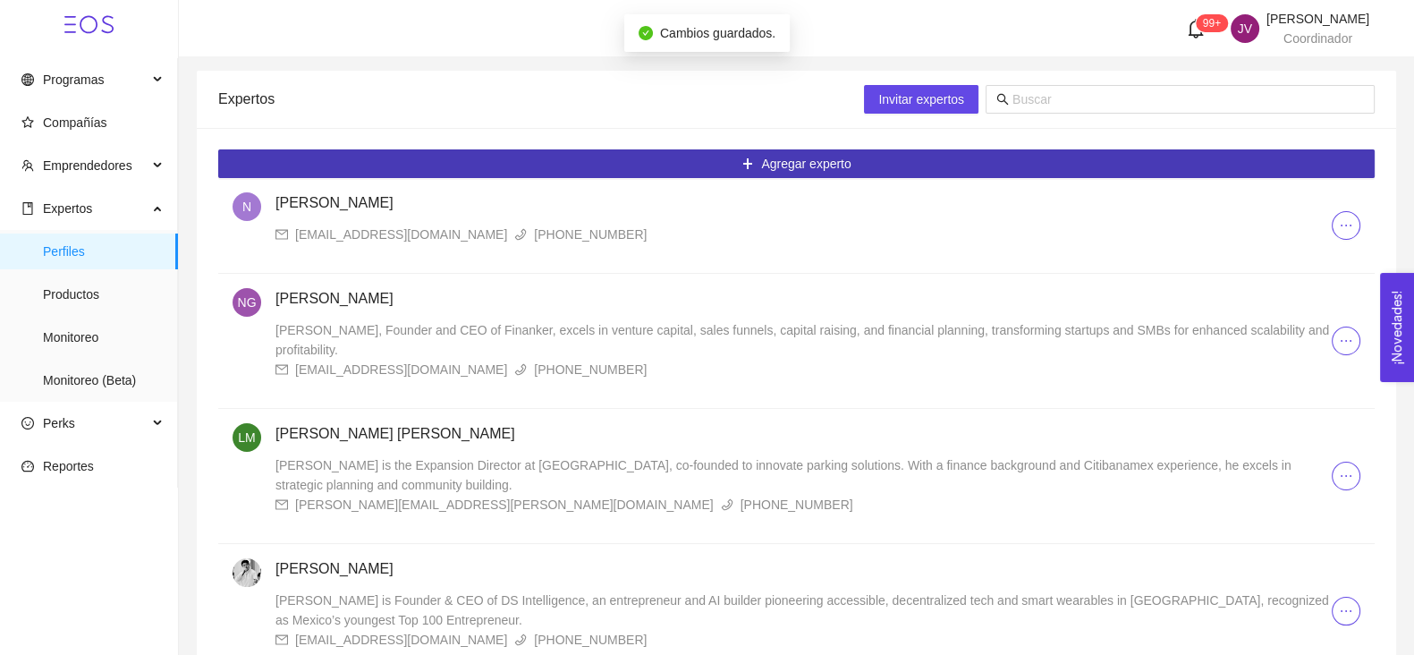
click at [741, 165] on icon "plus" at bounding box center [747, 163] width 13 height 13
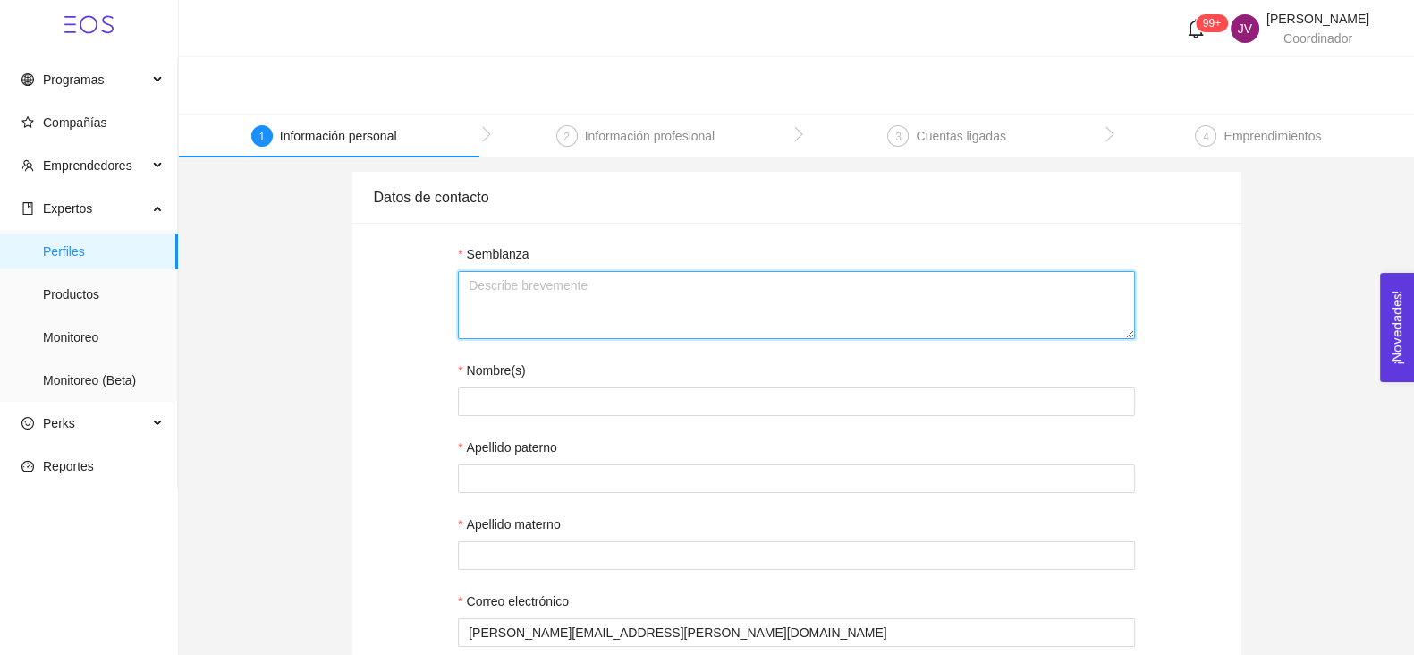
click at [586, 297] on textarea "Semblanza" at bounding box center [796, 305] width 677 height 68
paste textarea "Jorge es un experto en propiedad intelectual y transferencia de tecnología con …"
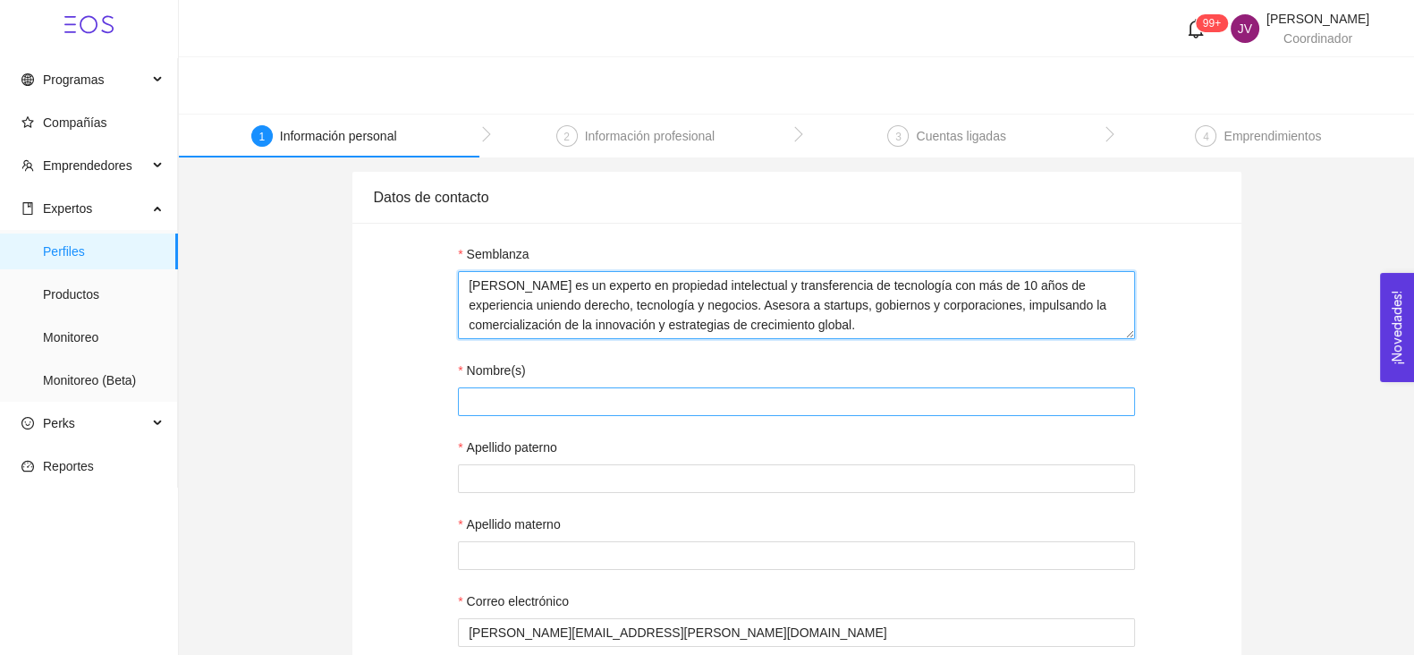
type textarea "Jorge es un experto en propiedad intelectual y transferencia de tecnología con …"
click at [565, 400] on input "Nombre(s)" at bounding box center [796, 401] width 677 height 29
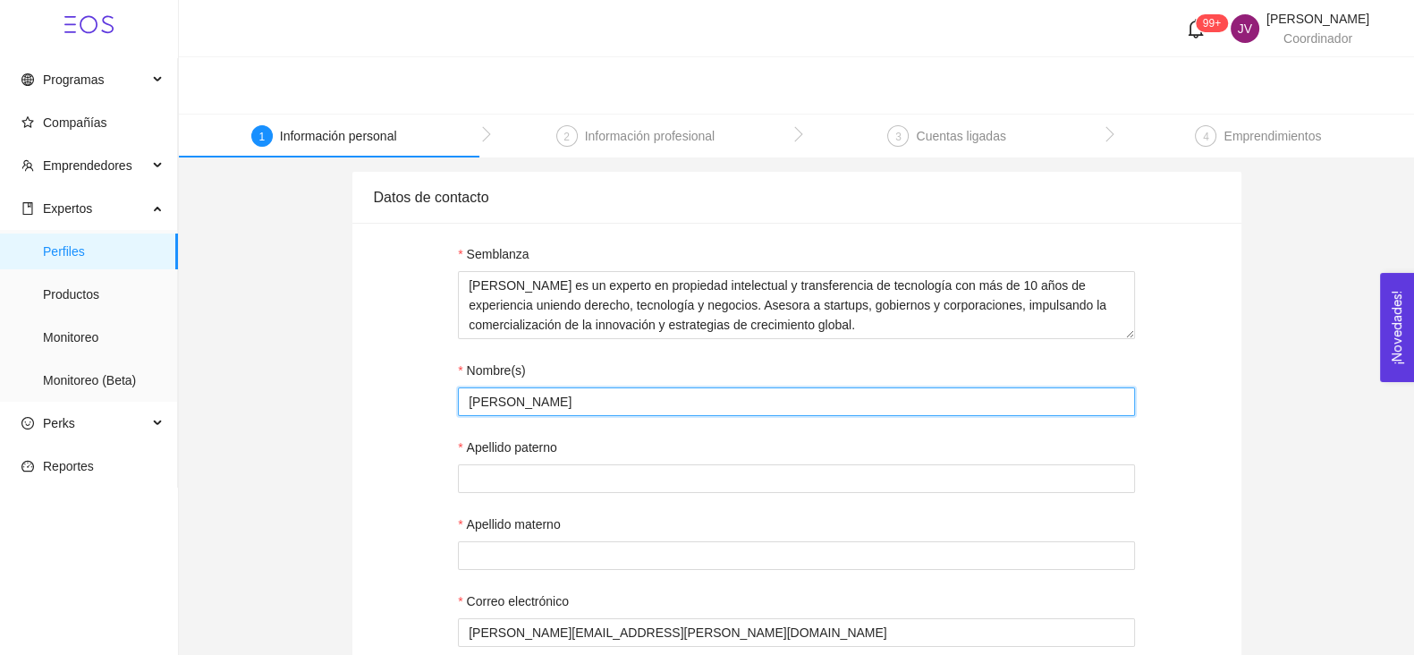
type input "Jorge"
type input "Mar"
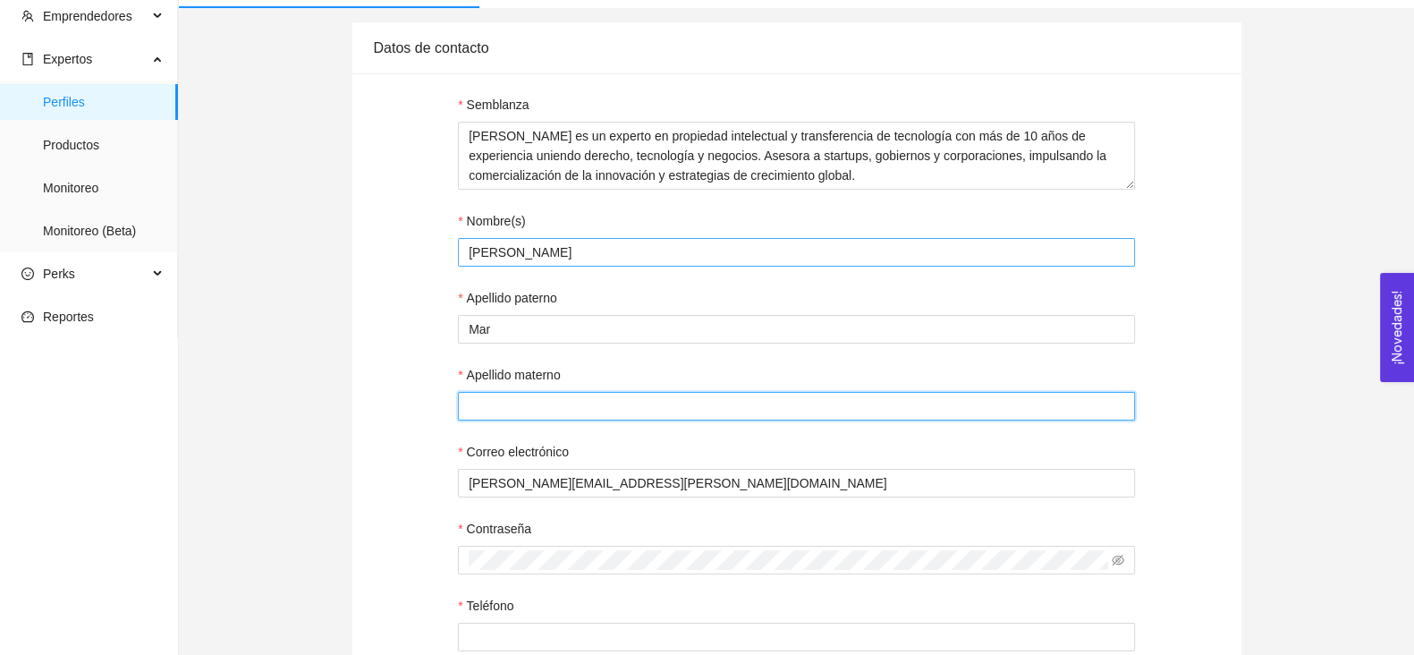
scroll to position [162, 0]
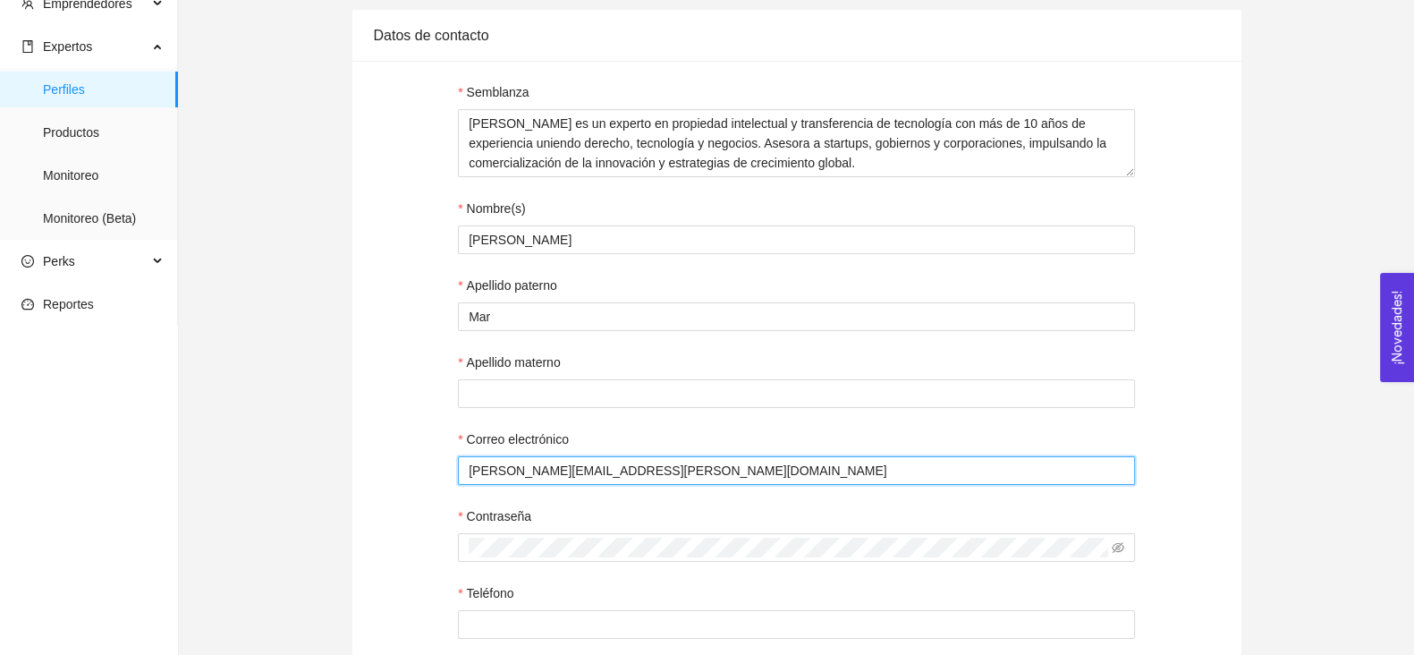
click at [530, 475] on input "javier.valero@tec.mx" at bounding box center [796, 470] width 677 height 29
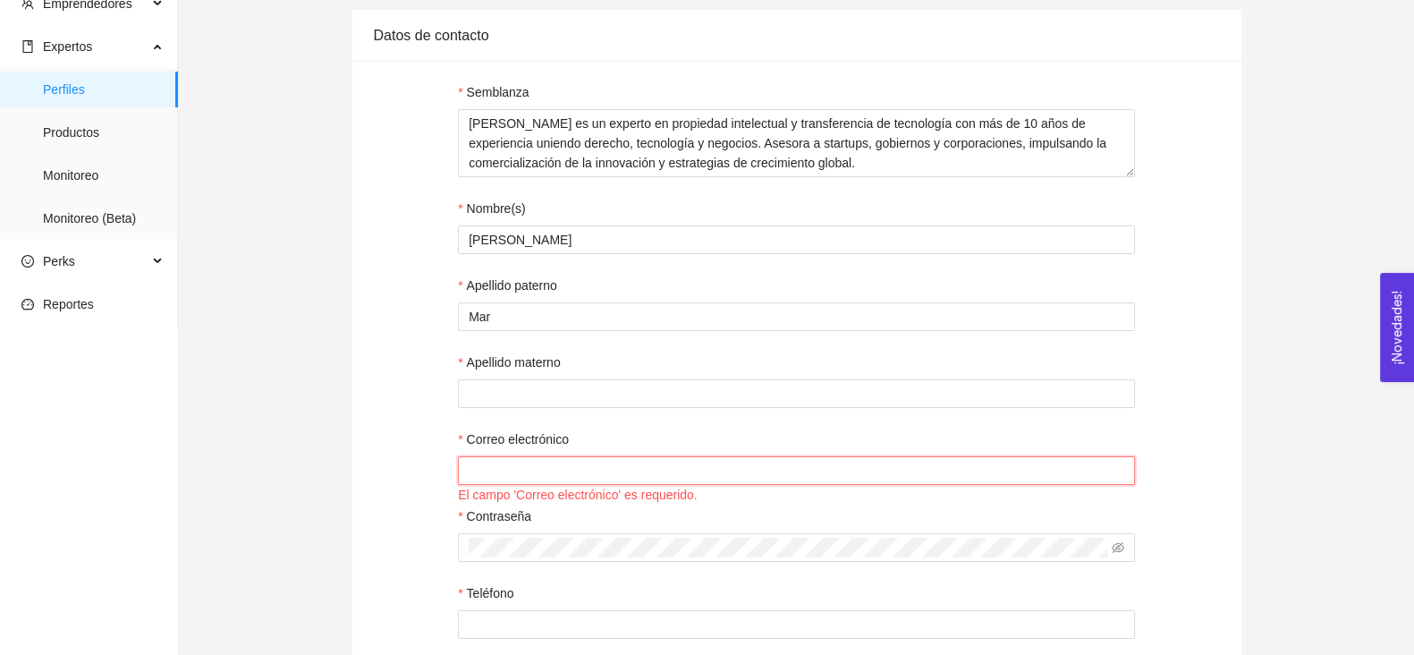
paste input "jorgemar@umi.legal"
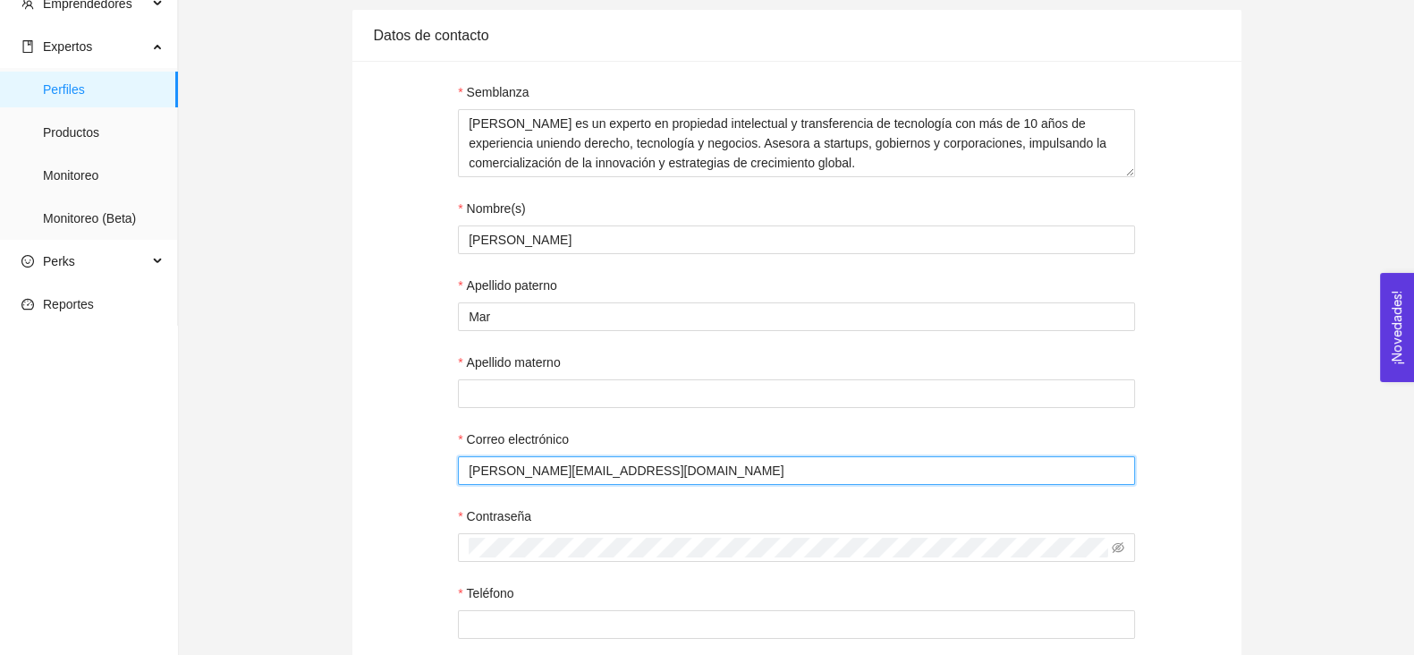
type input "jorgemar@umi.legal"
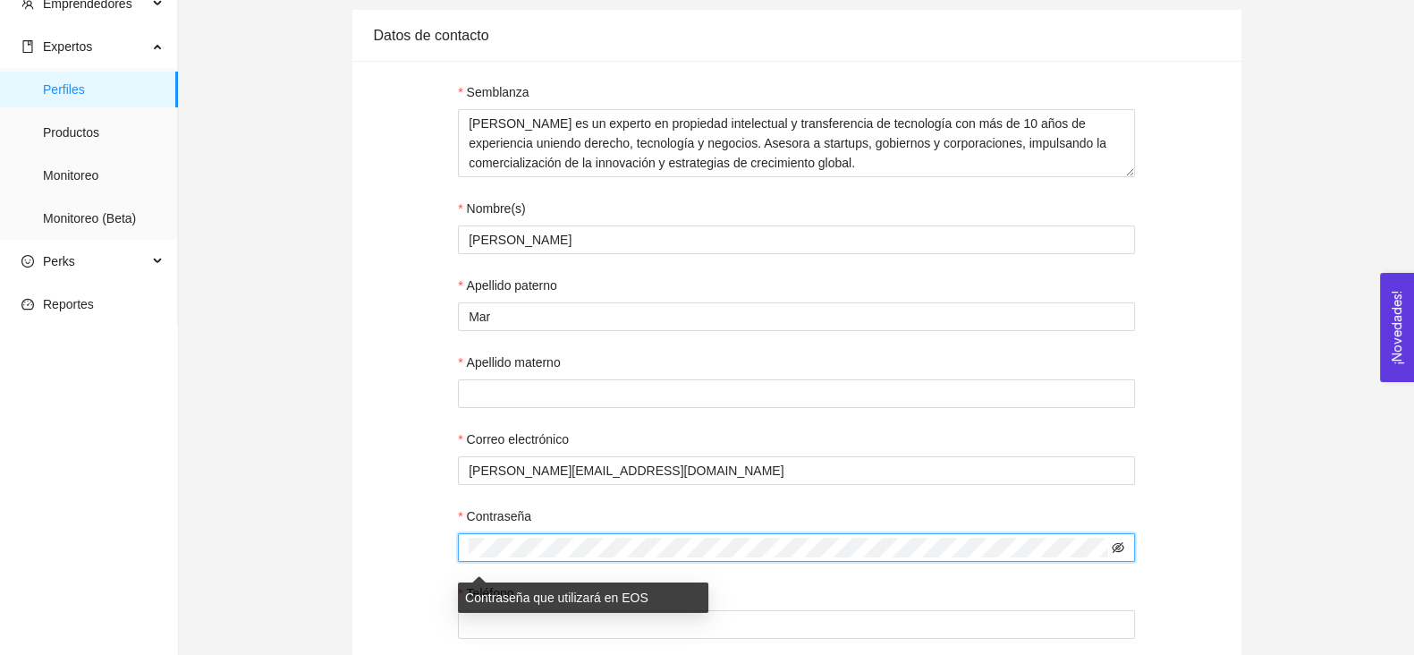
click at [1122, 545] on icon "eye-invisible" at bounding box center [1118, 547] width 13 height 13
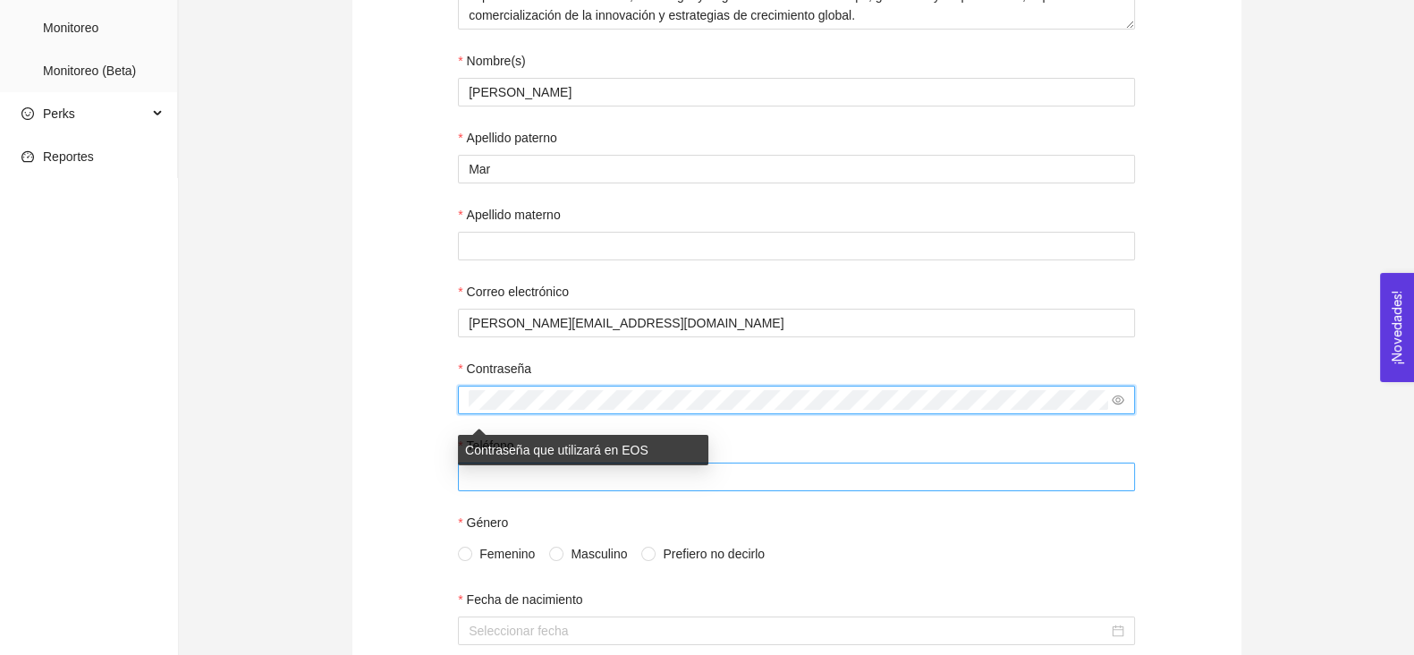
scroll to position [310, 0]
click at [773, 490] on input "Teléfono" at bounding box center [796, 476] width 677 height 29
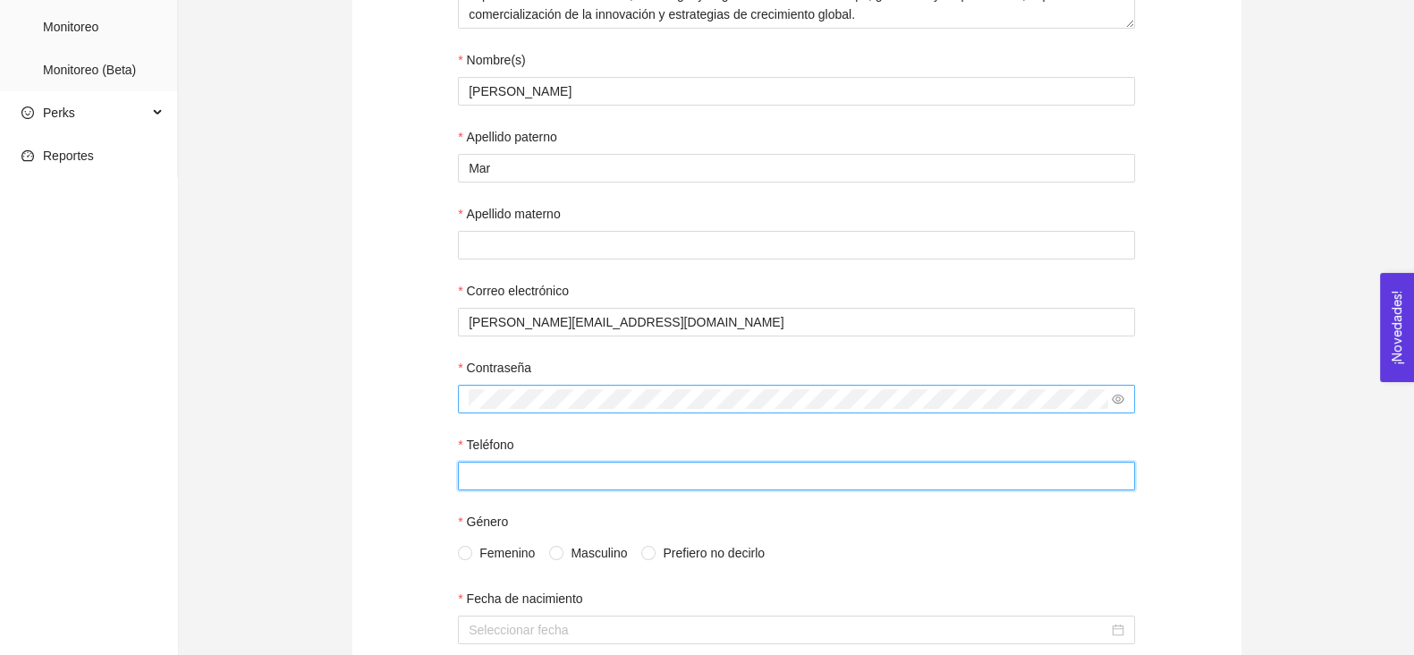
click at [599, 479] on input "Teléfono" at bounding box center [796, 476] width 677 height 29
paste input "+52 5537263079"
type input "+52 5537263079"
click at [563, 559] on span "Masculino" at bounding box center [598, 553] width 71 height 20
click at [562, 558] on input "Masculino" at bounding box center [555, 552] width 13 height 13
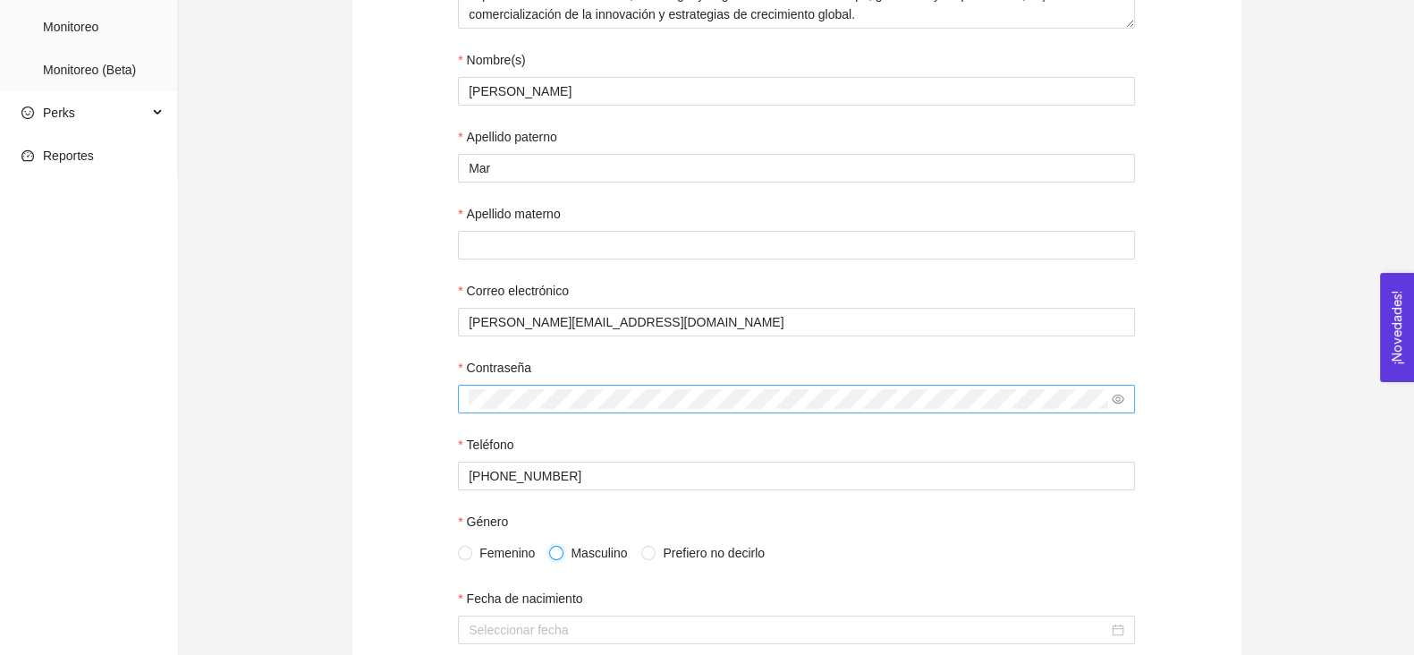
radio input "true"
click at [540, 626] on input "Fecha de nacimiento" at bounding box center [789, 630] width 640 height 20
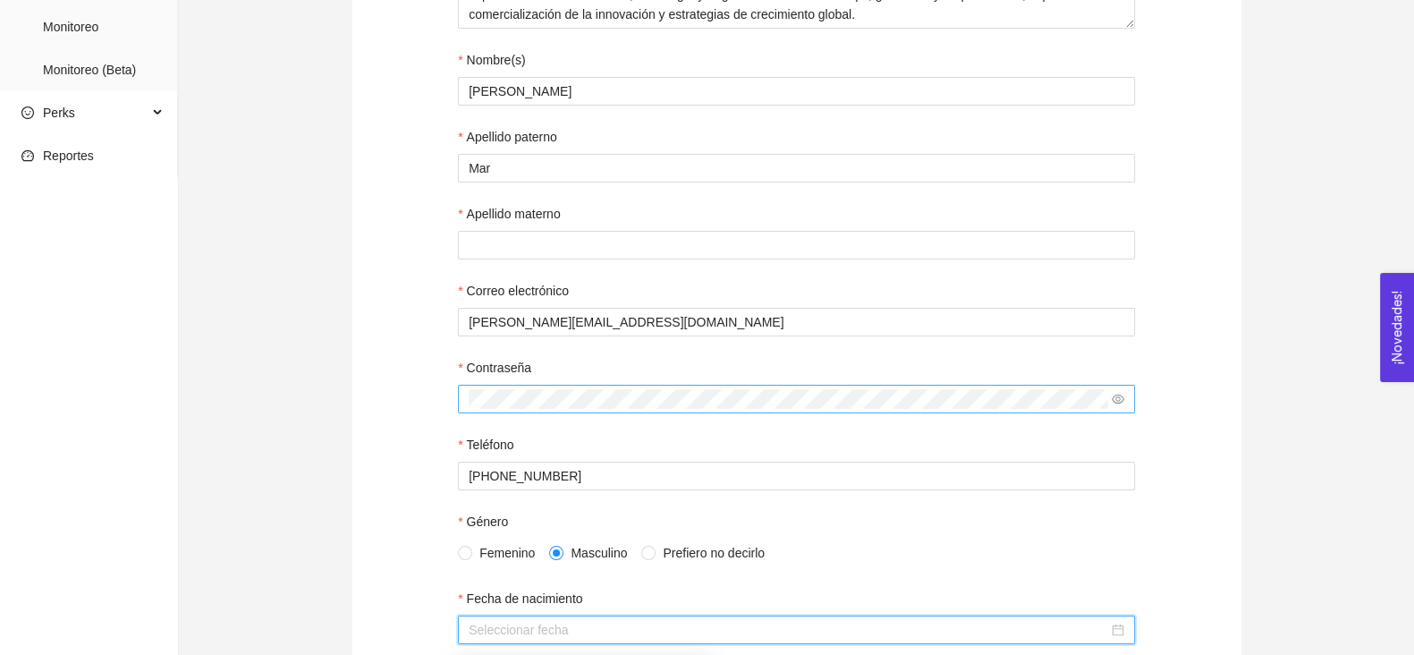
click at [540, 630] on input "Fecha de nacimiento" at bounding box center [789, 630] width 640 height 20
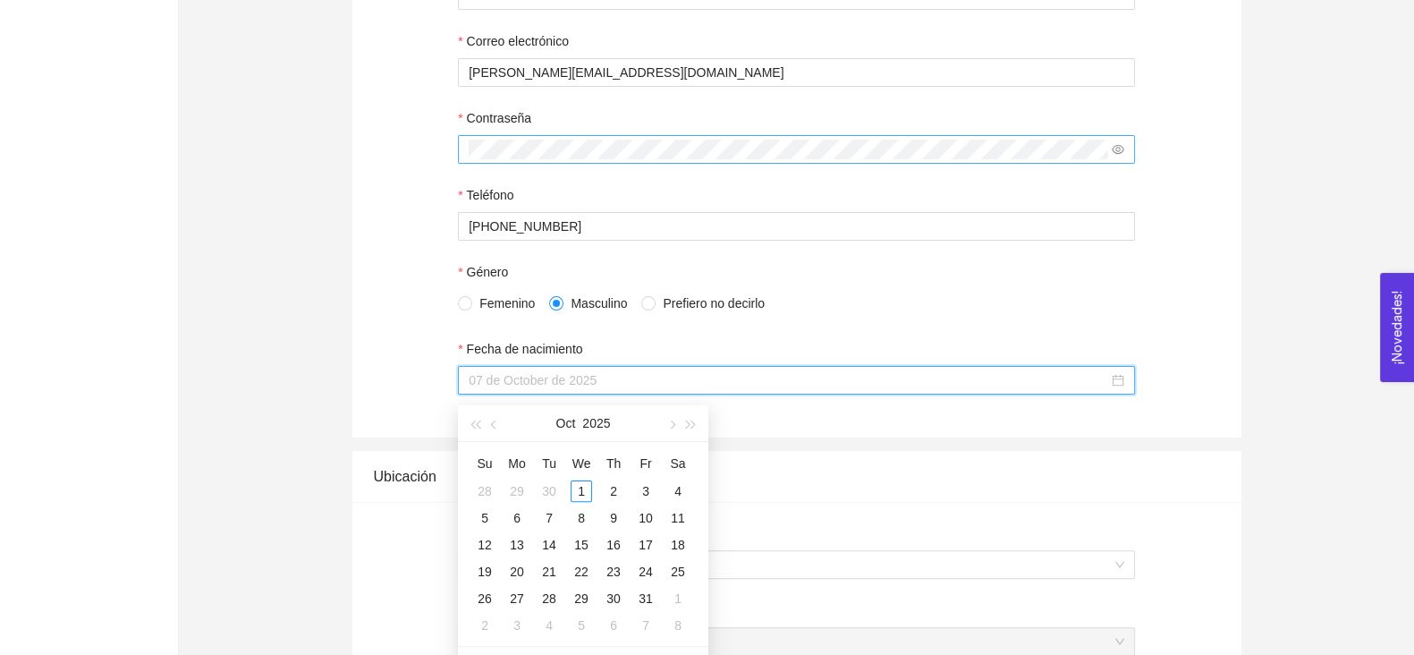
type input "30 de September de 2025"
click at [572, 502] on td "1" at bounding box center [581, 490] width 32 height 27
type input "01 de octubre de 2025"
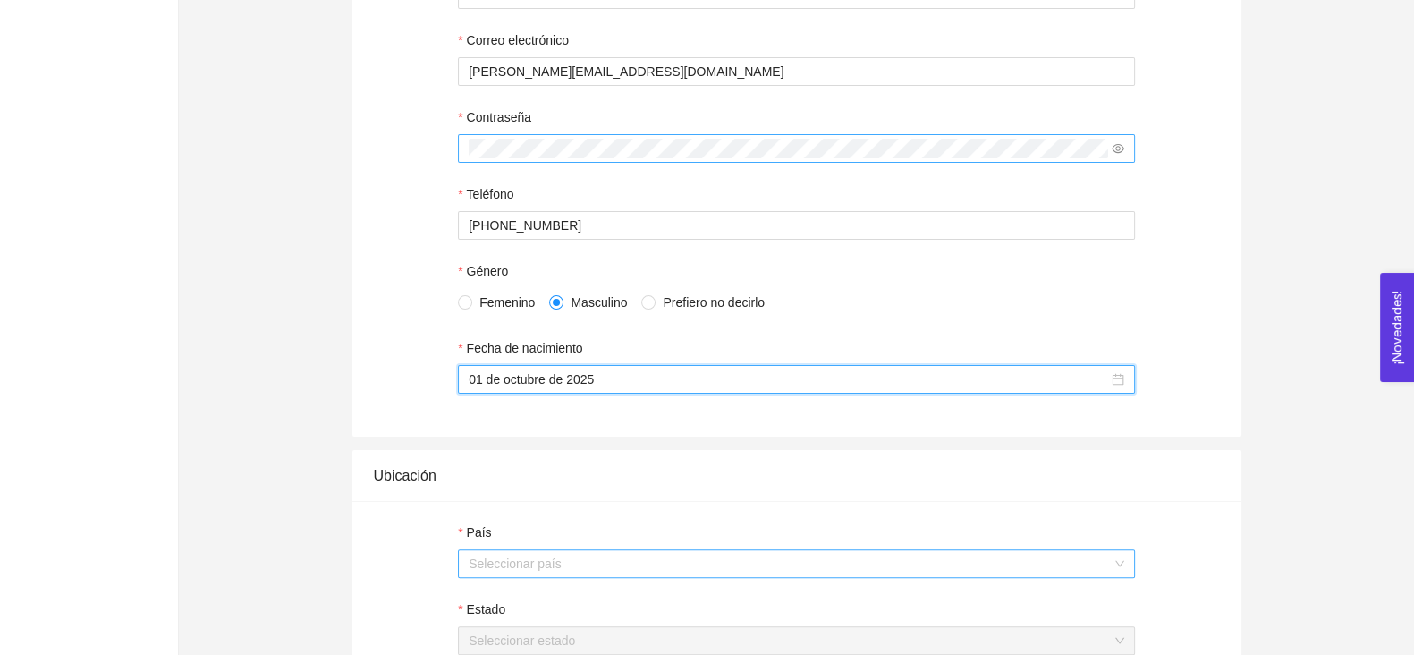
click at [548, 569] on input "País" at bounding box center [790, 563] width 643 height 27
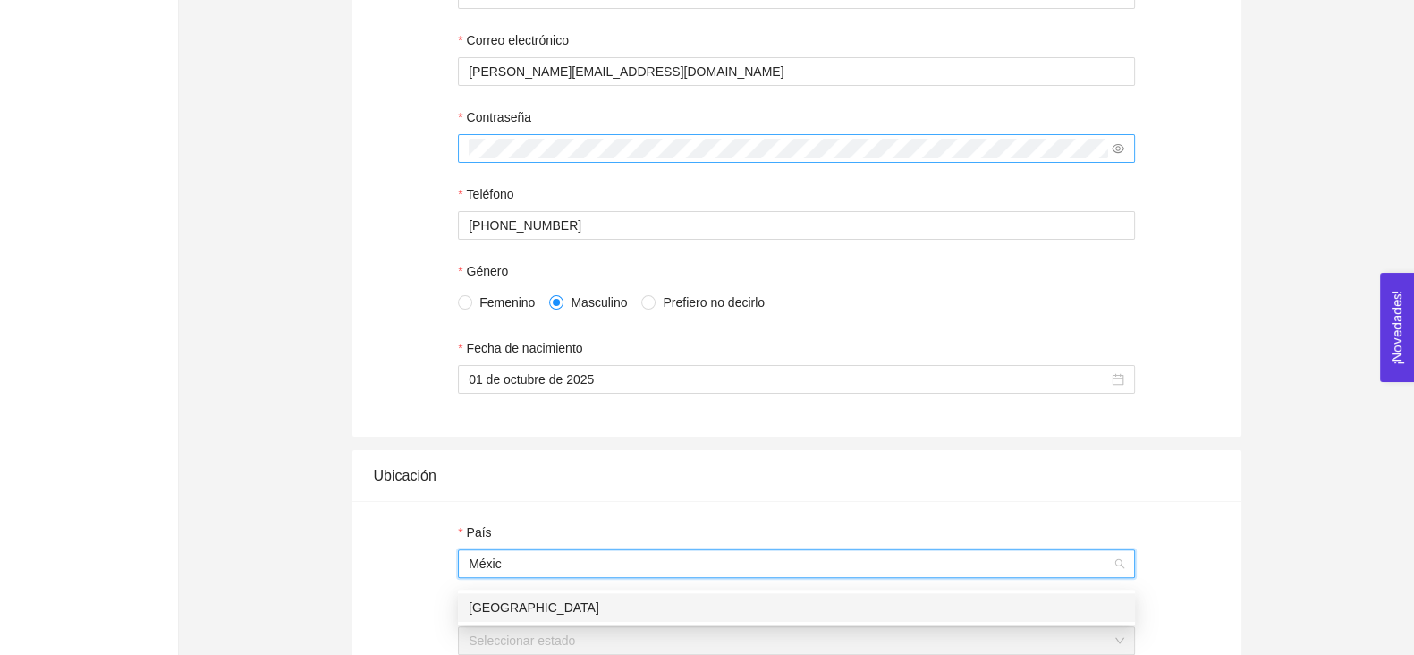
type input "México"
click at [492, 611] on div "México" at bounding box center [797, 607] width 656 height 20
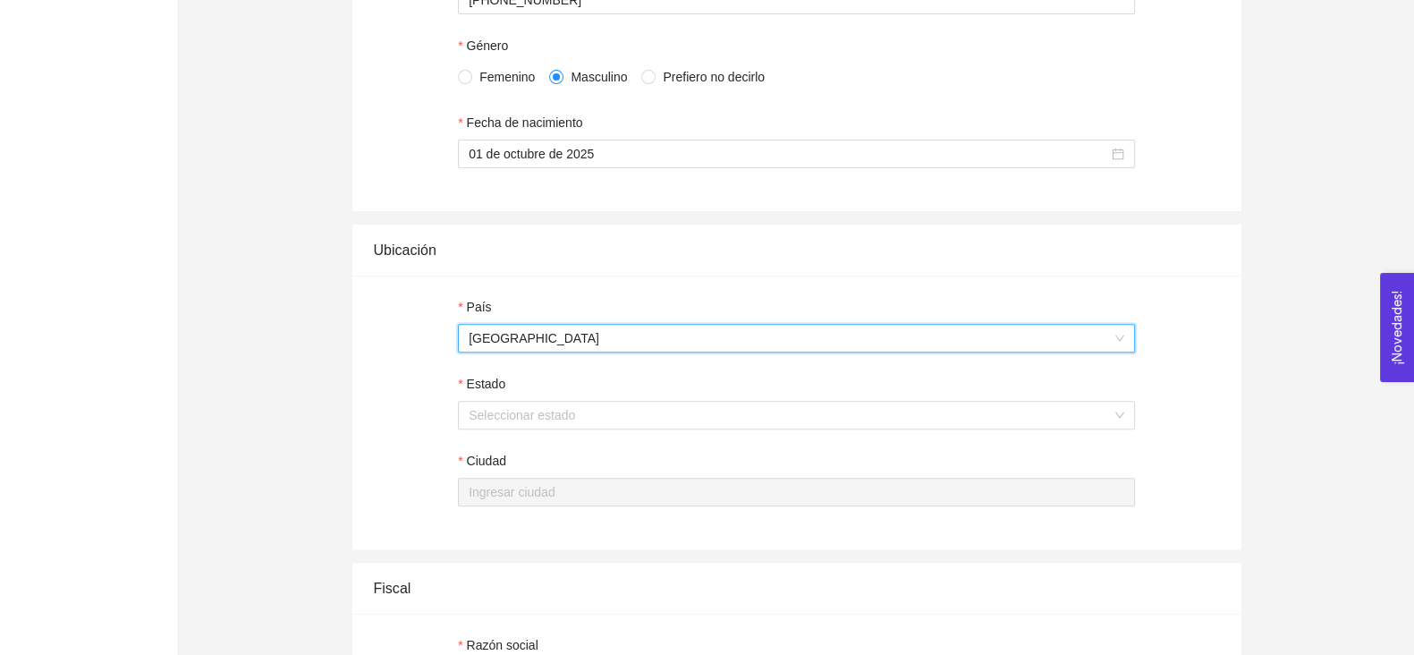
scroll to position [802, 0]
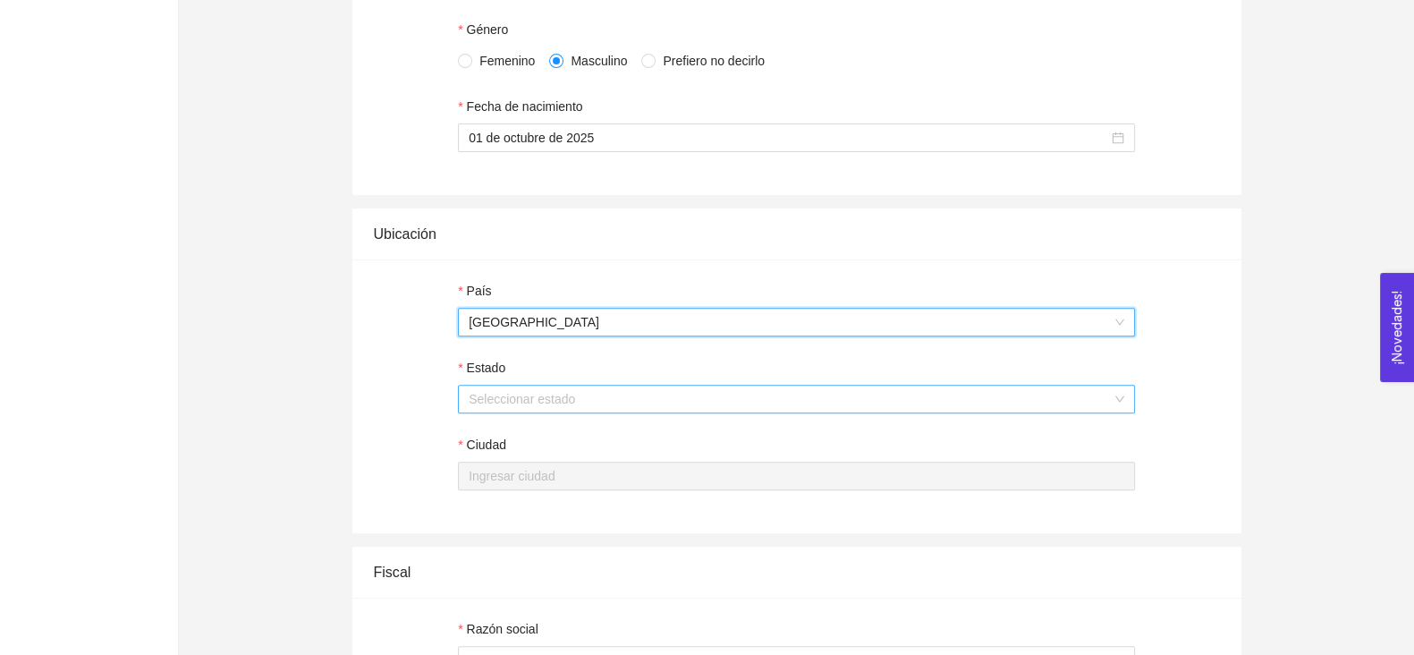
click at [519, 406] on input "Estado" at bounding box center [790, 398] width 643 height 27
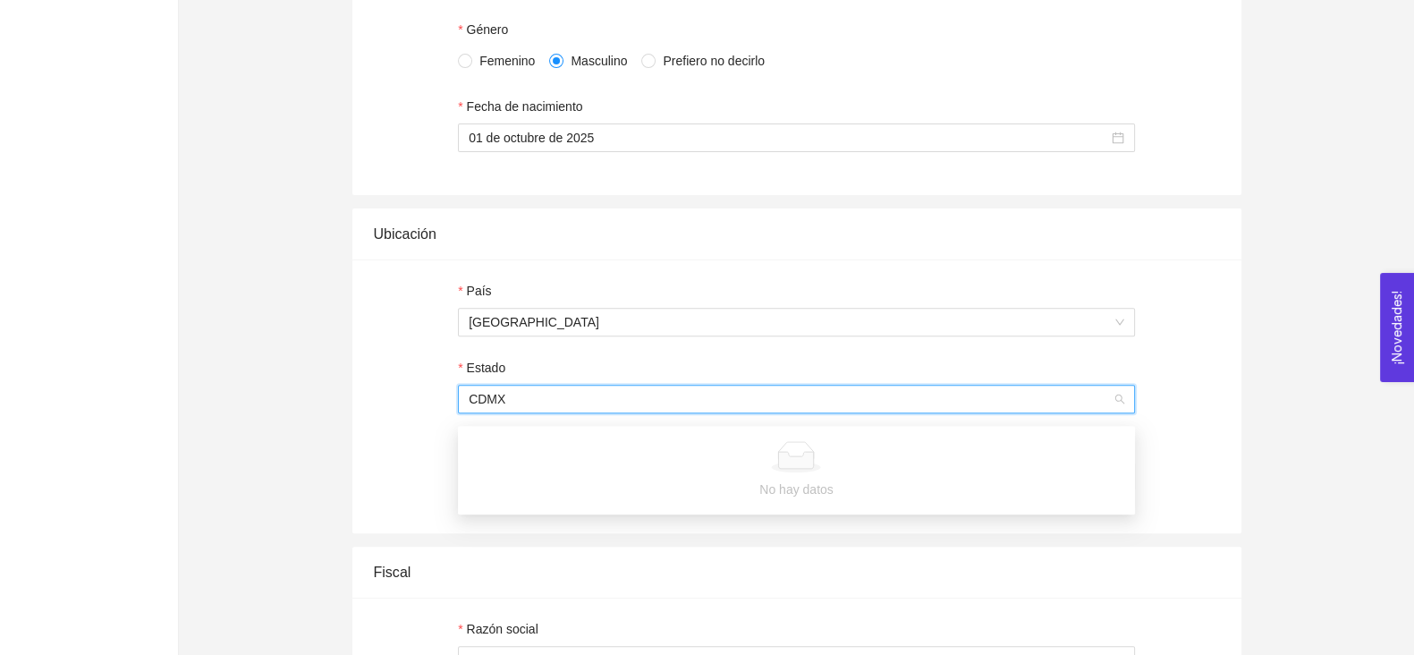
type input "CDMX"
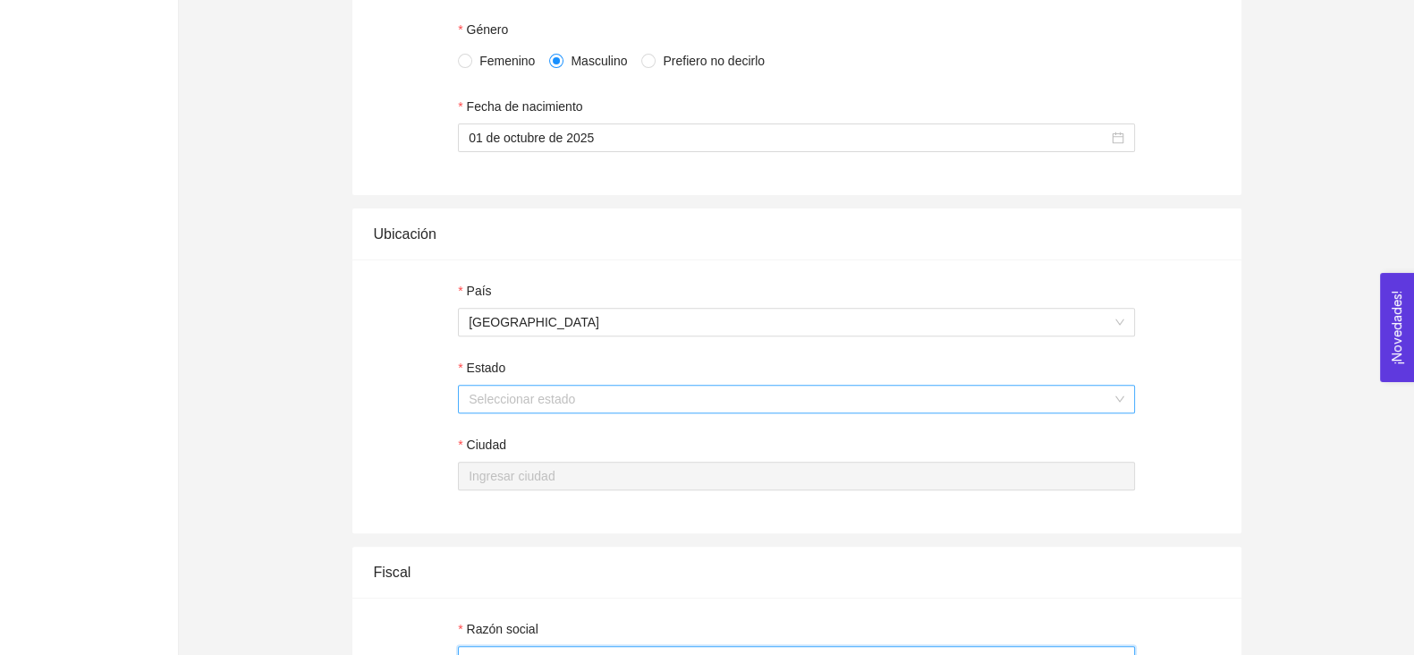
scroll to position [1018, 0]
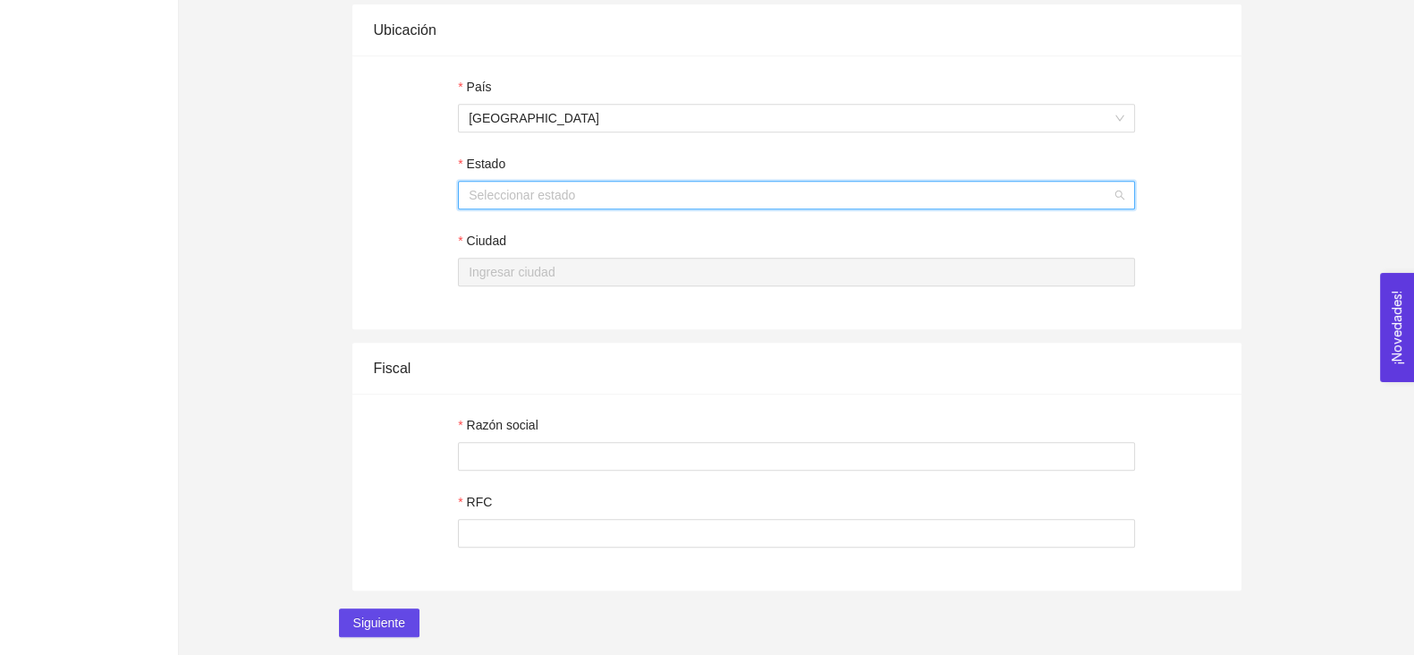
click at [511, 187] on input "Estado" at bounding box center [790, 195] width 643 height 27
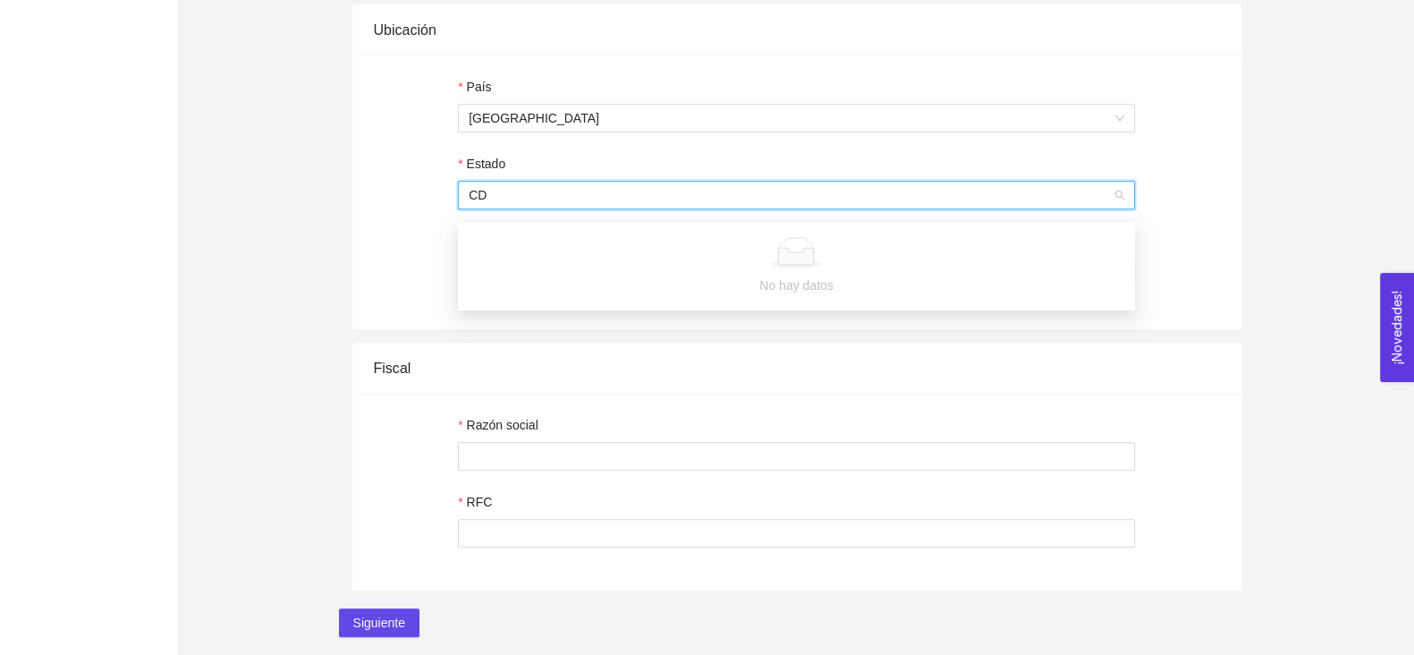
type input "C"
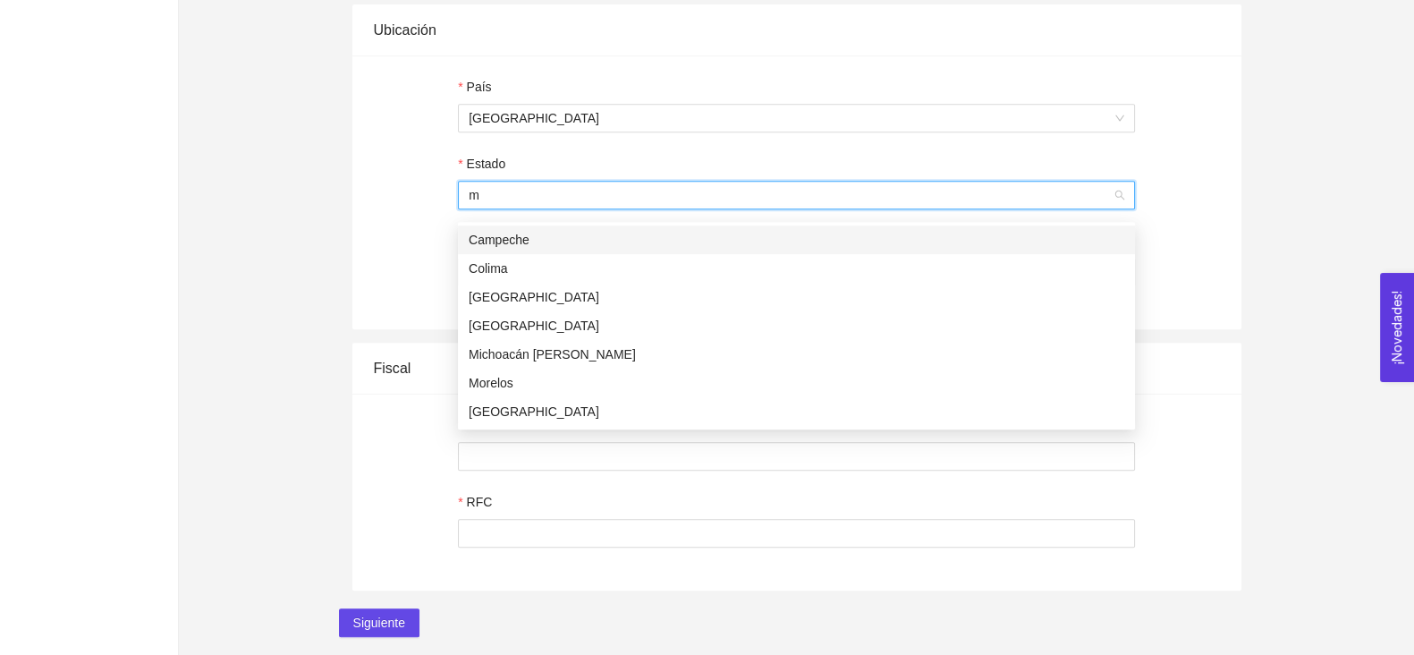
type input "mé"
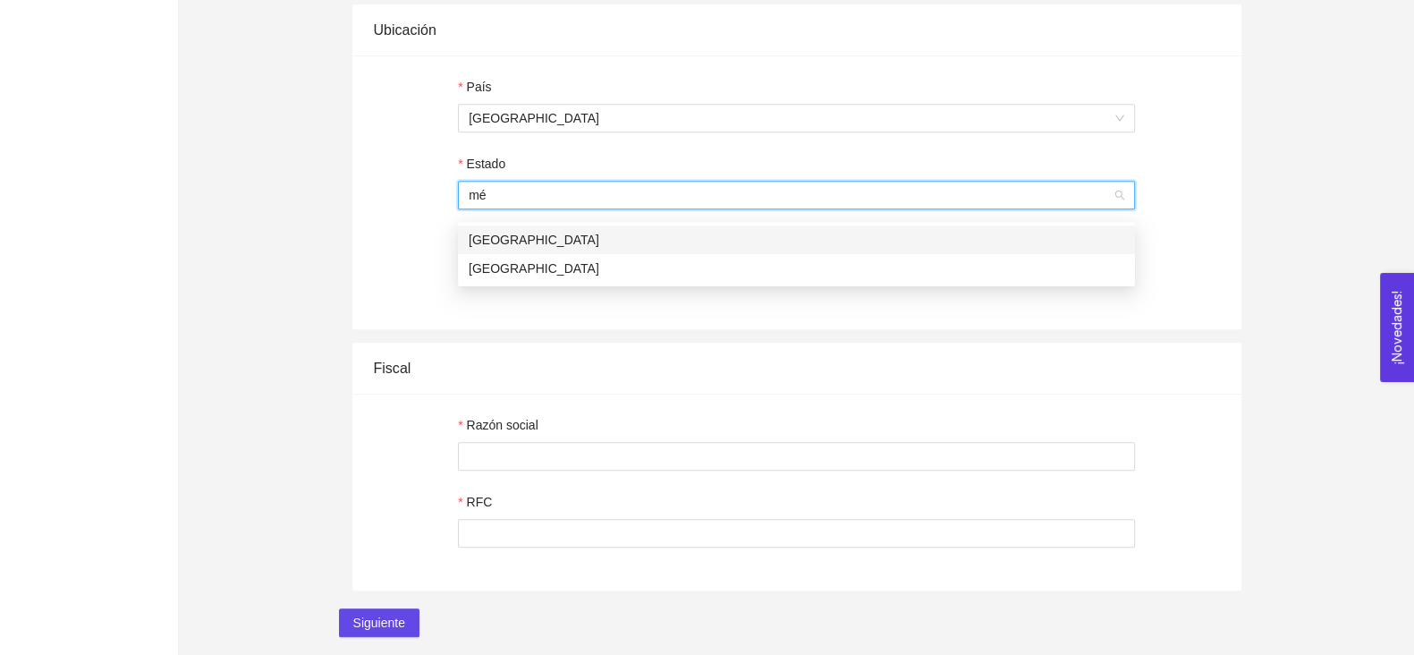
click at [492, 230] on div "Ciudad de México" at bounding box center [797, 240] width 656 height 20
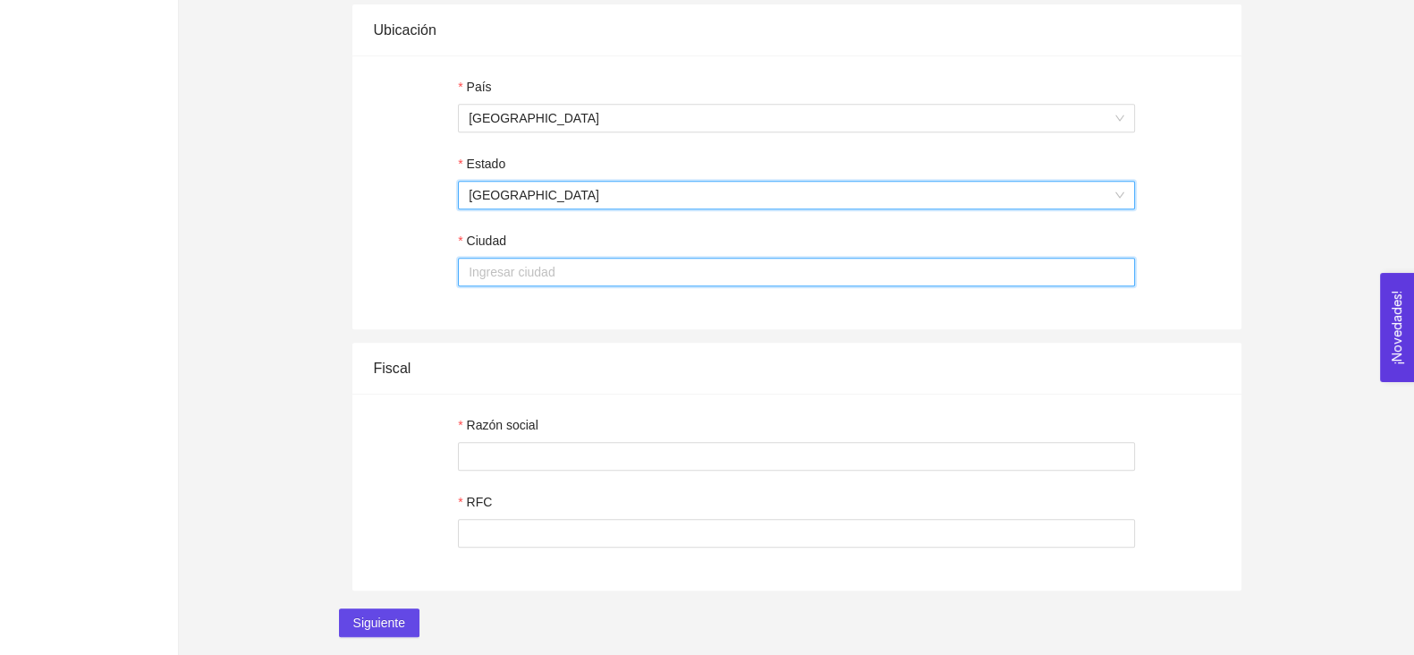
click at [496, 275] on input "Ciudad" at bounding box center [796, 272] width 677 height 29
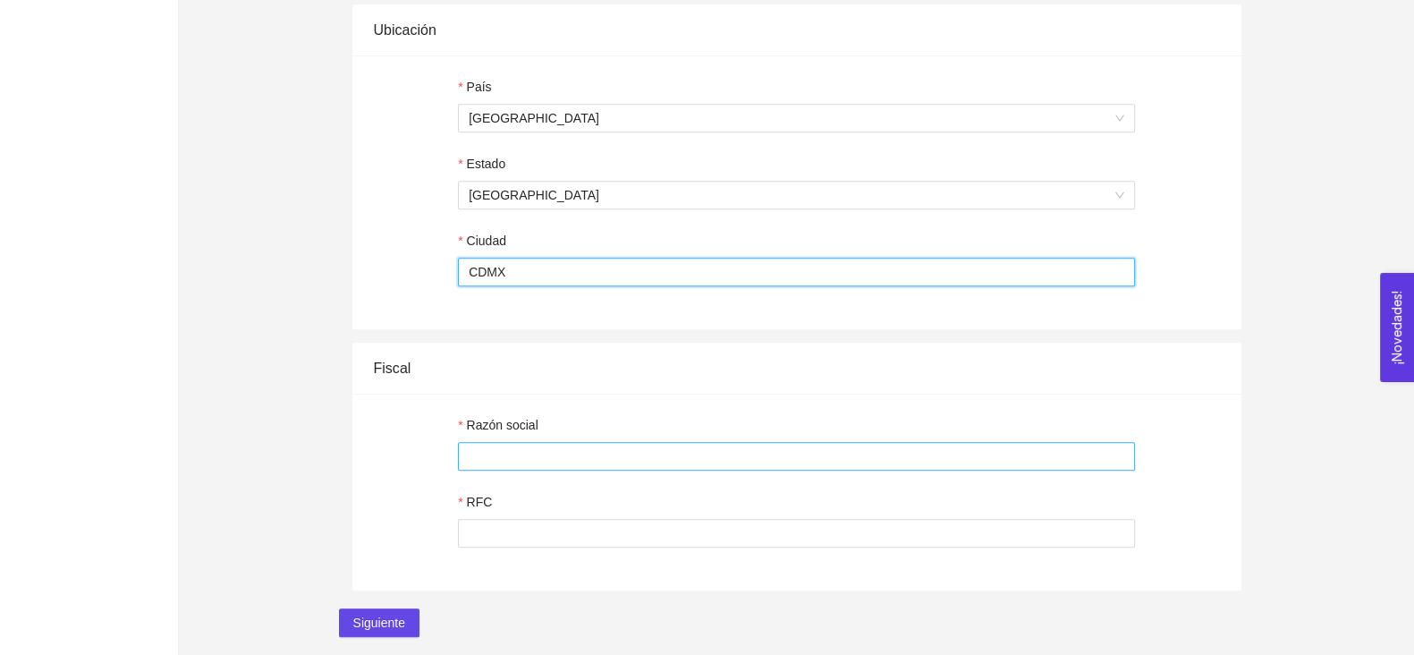
type input "CDMX"
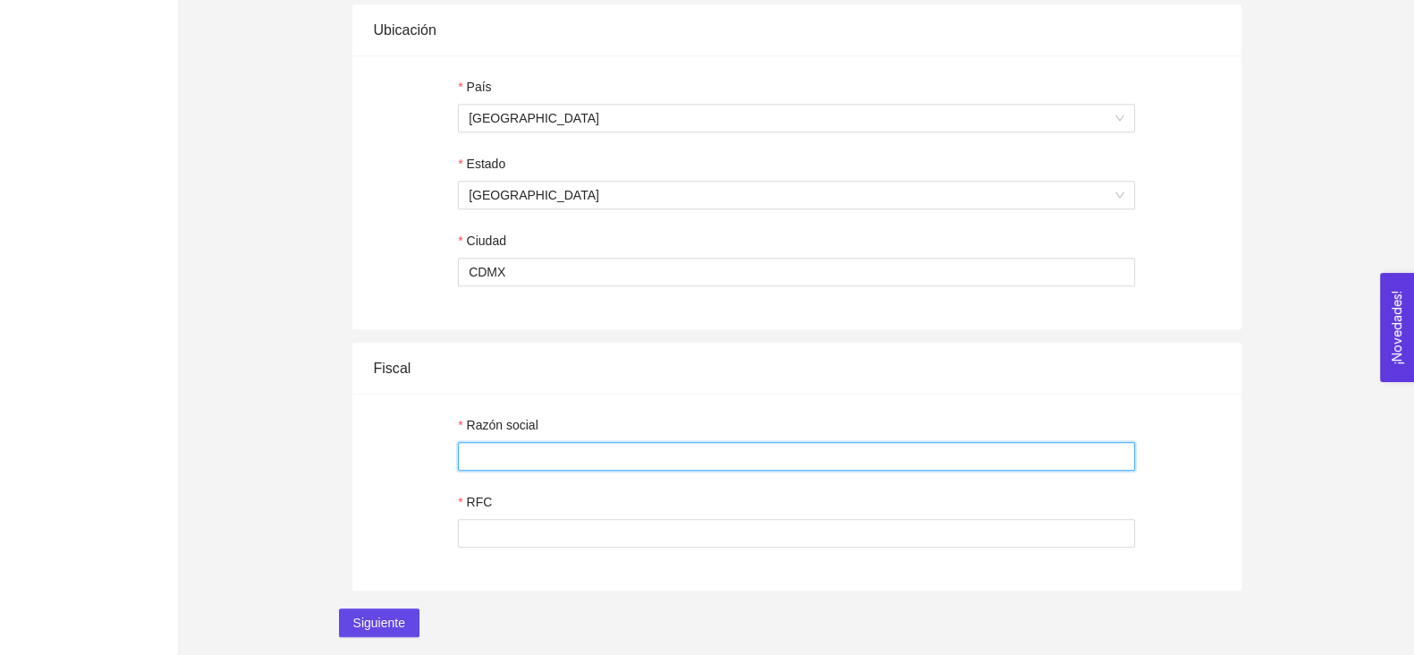
click at [485, 454] on input "Razón social" at bounding box center [796, 456] width 677 height 29
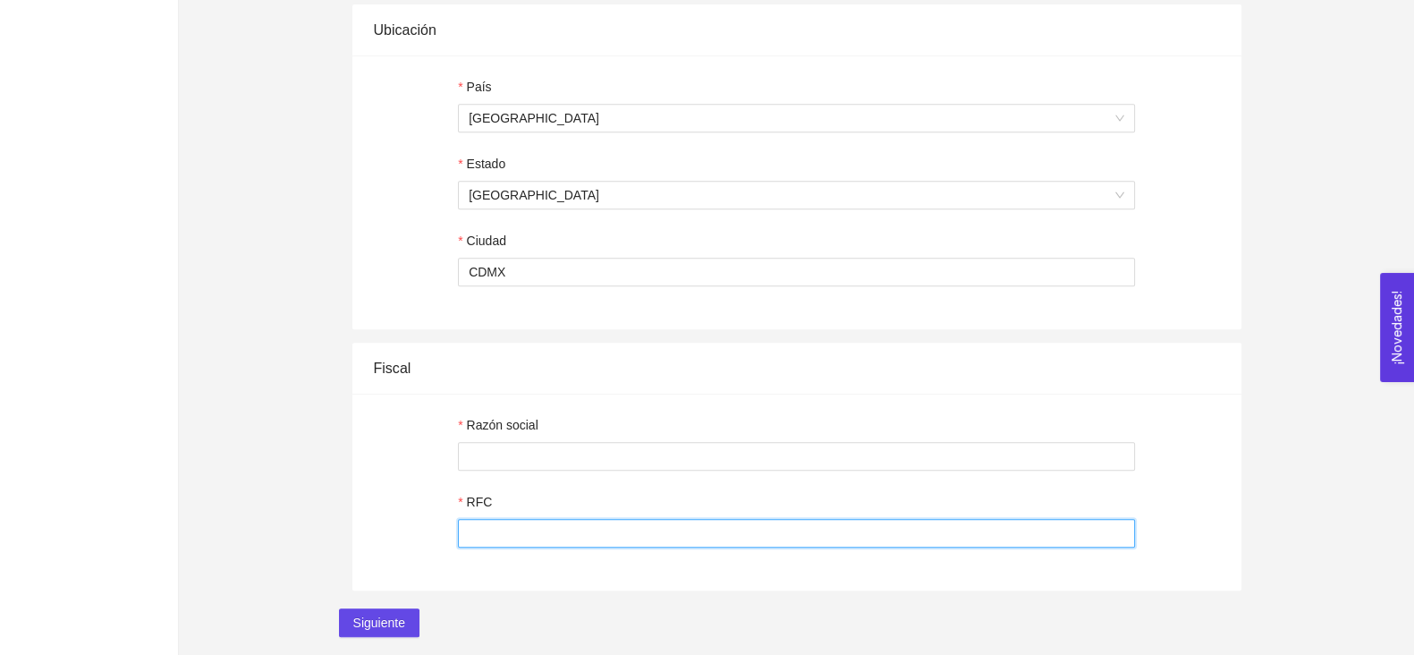
click at [492, 546] on input "RFC" at bounding box center [796, 533] width 677 height 29
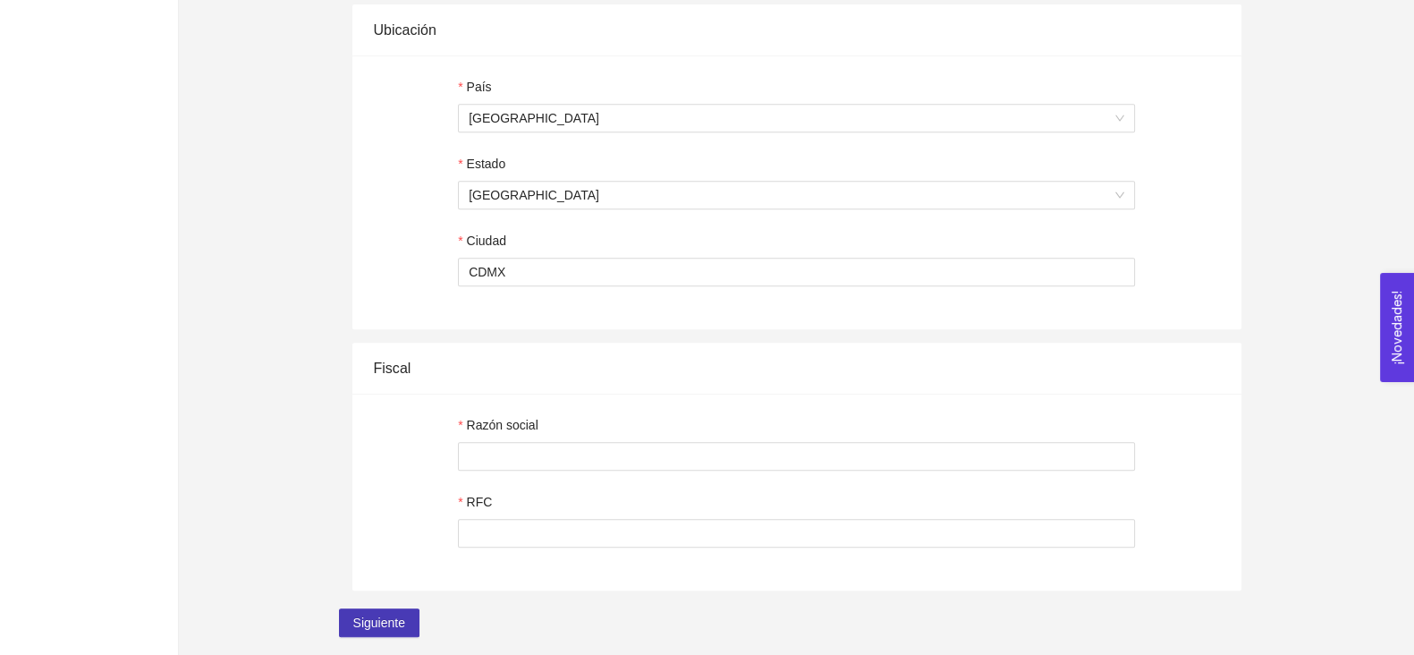
click at [390, 618] on span "Siguiente" at bounding box center [379, 623] width 52 height 20
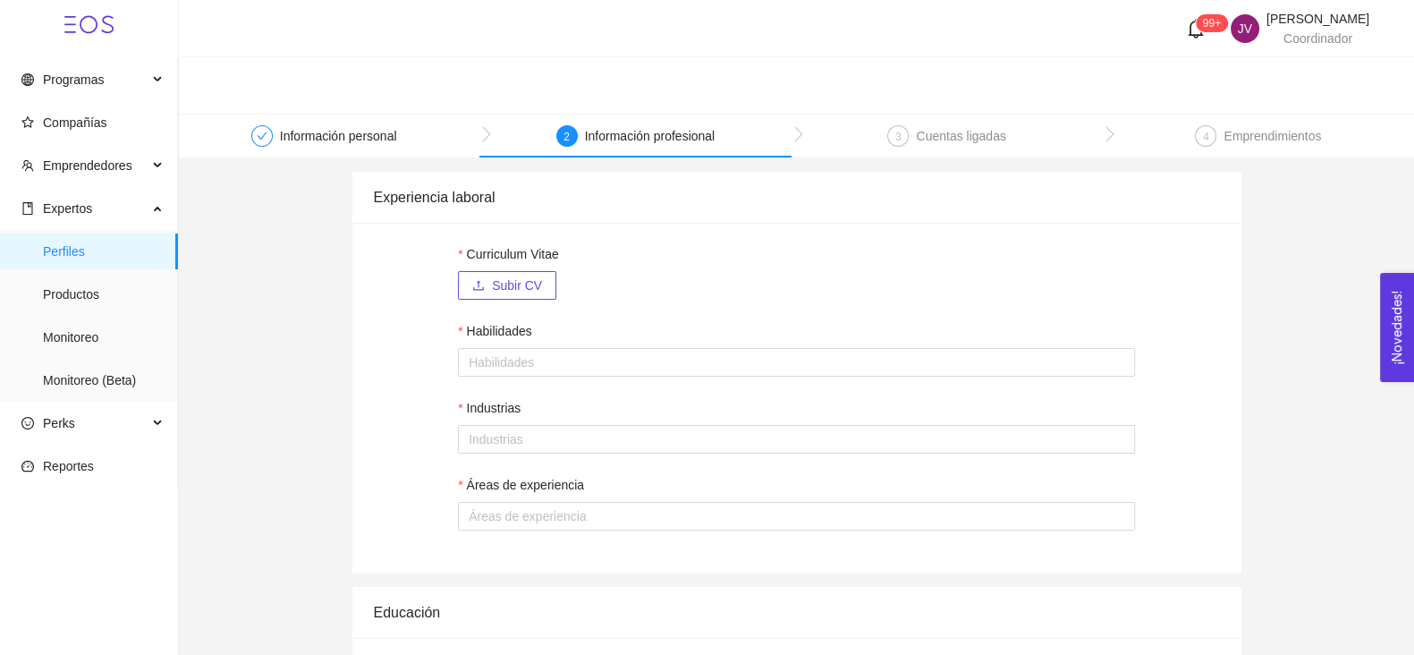
click at [1221, 140] on div "4 Emprendimientos" at bounding box center [1258, 141] width 126 height 32
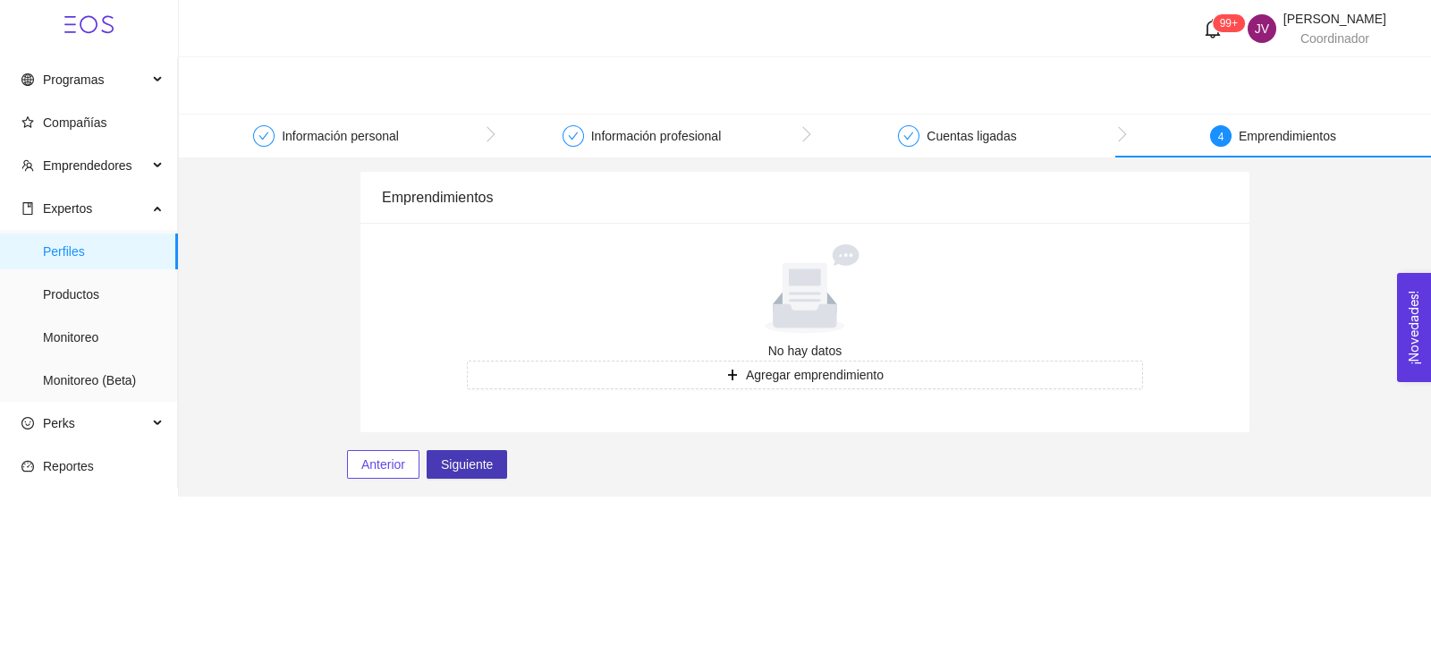
click at [463, 464] on span "Siguiente" at bounding box center [467, 464] width 52 height 20
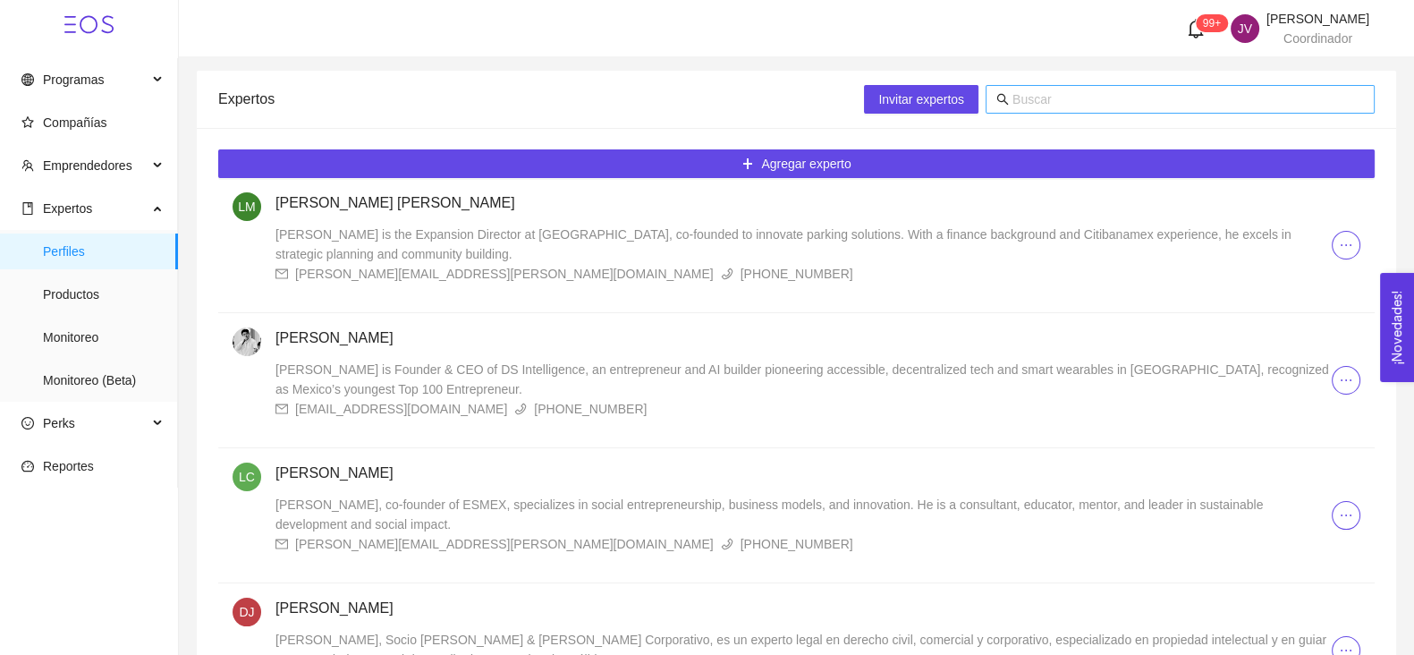
click at [1021, 102] on input "text" at bounding box center [1188, 99] width 352 height 20
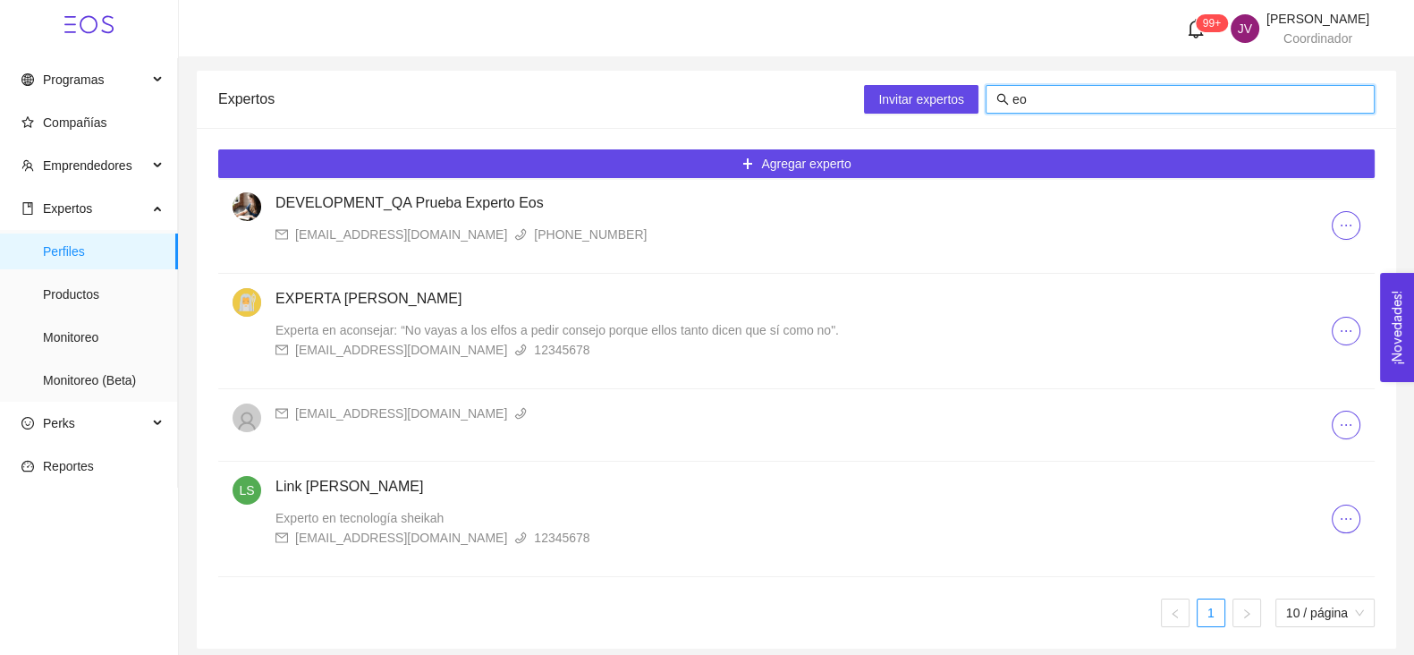
type input "e"
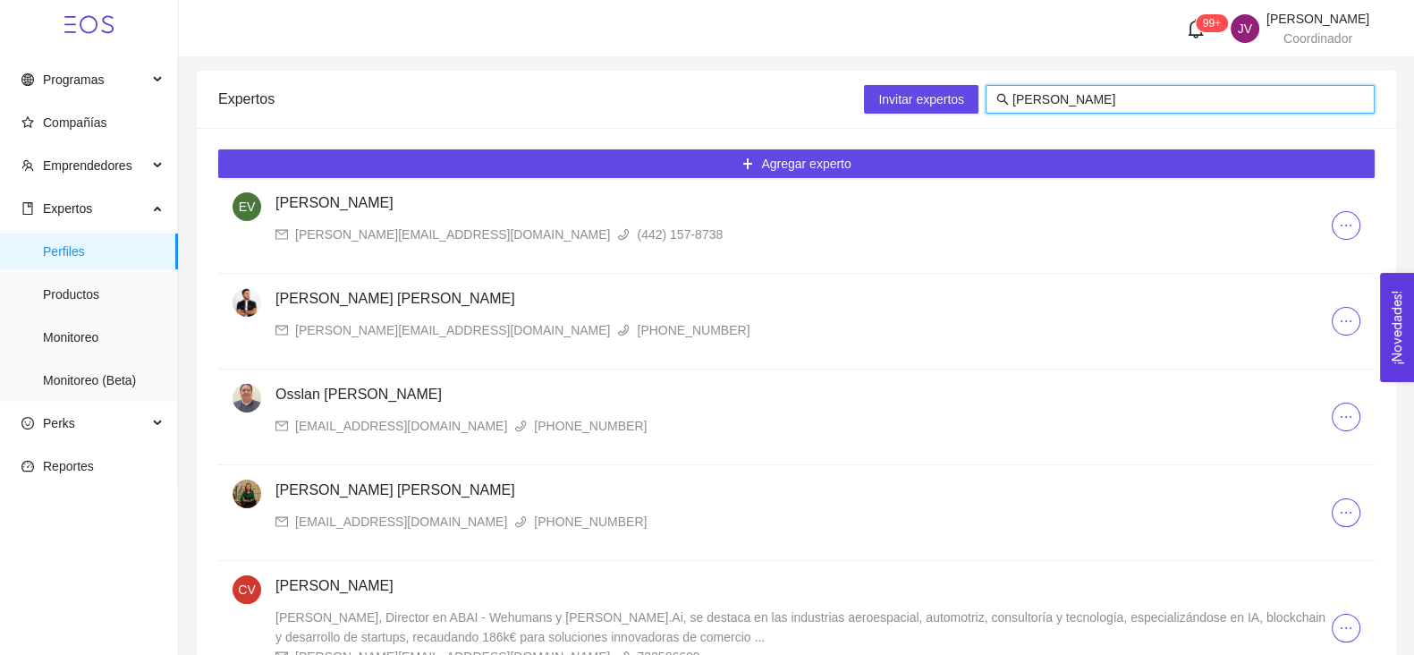
click at [1043, 90] on input "villegas" at bounding box center [1188, 99] width 352 height 20
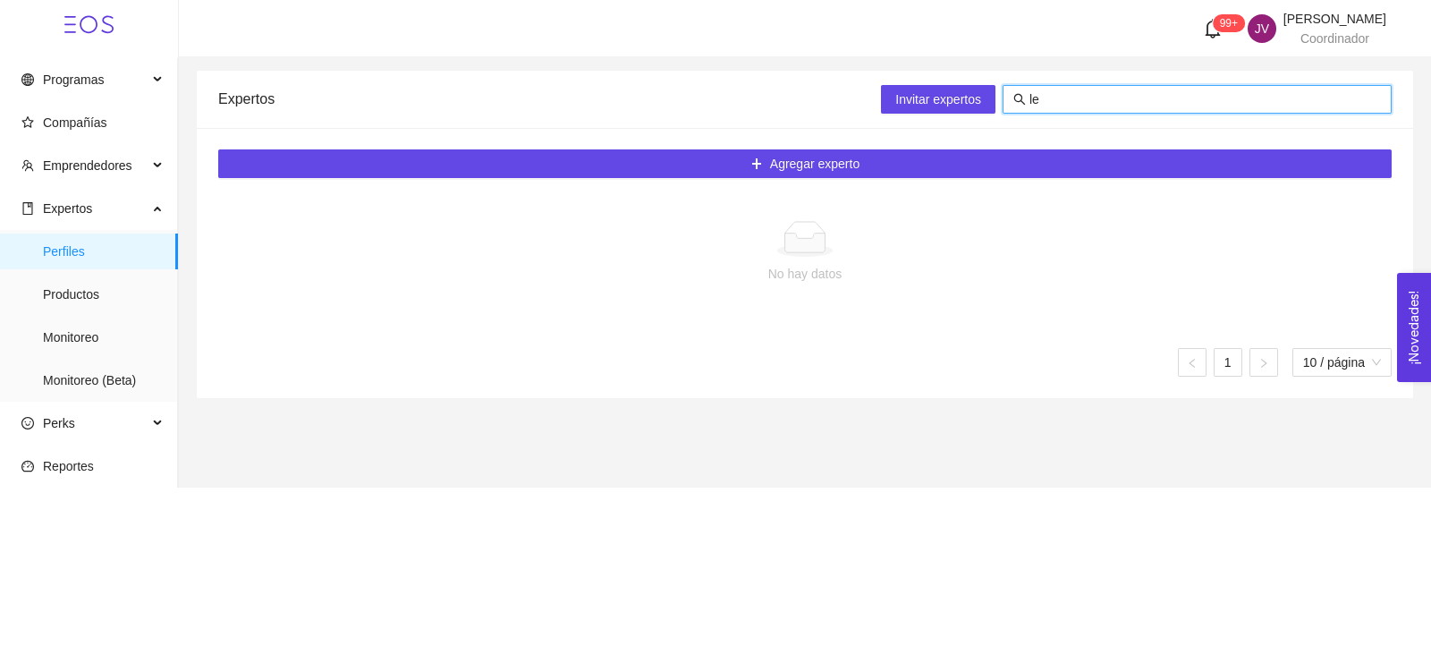
type input "l"
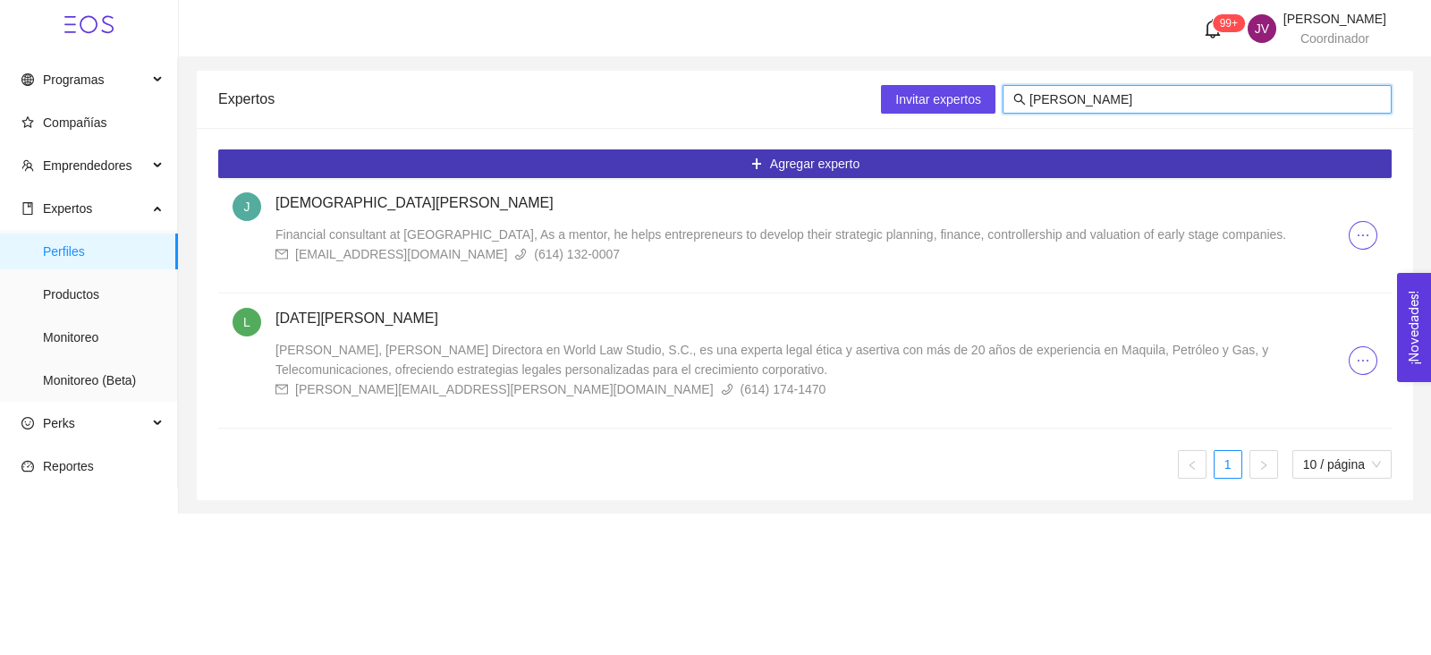
type input "altamirano"
click at [911, 169] on button "Agregar experto" at bounding box center [804, 163] width 1173 height 29
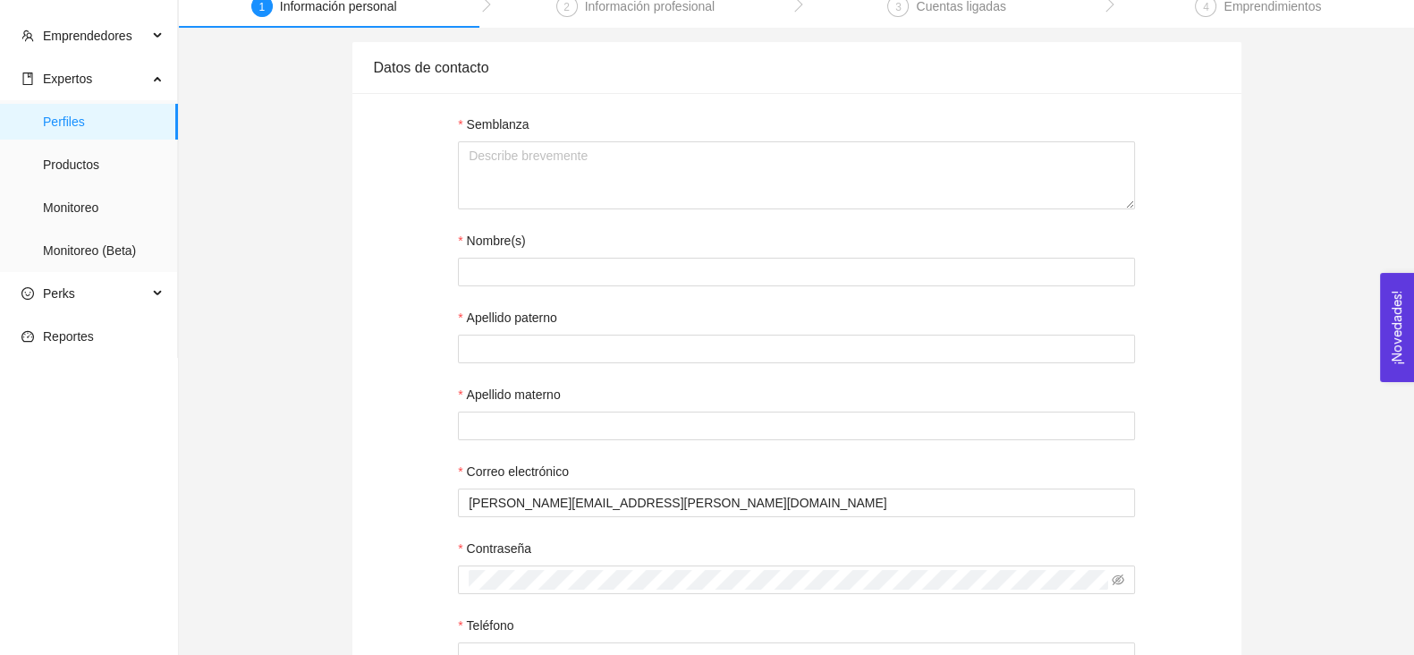
scroll to position [223, 0]
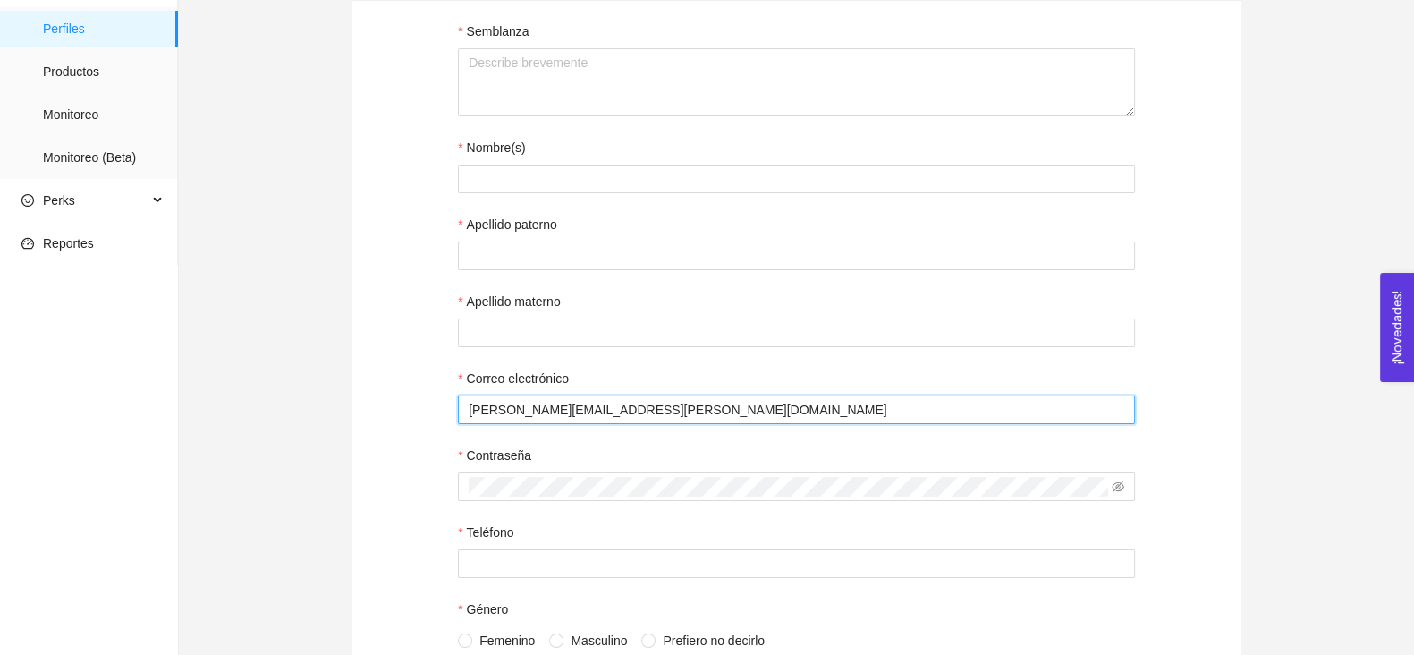
click at [540, 422] on input "javier.valero@tec.mx" at bounding box center [796, 409] width 677 height 29
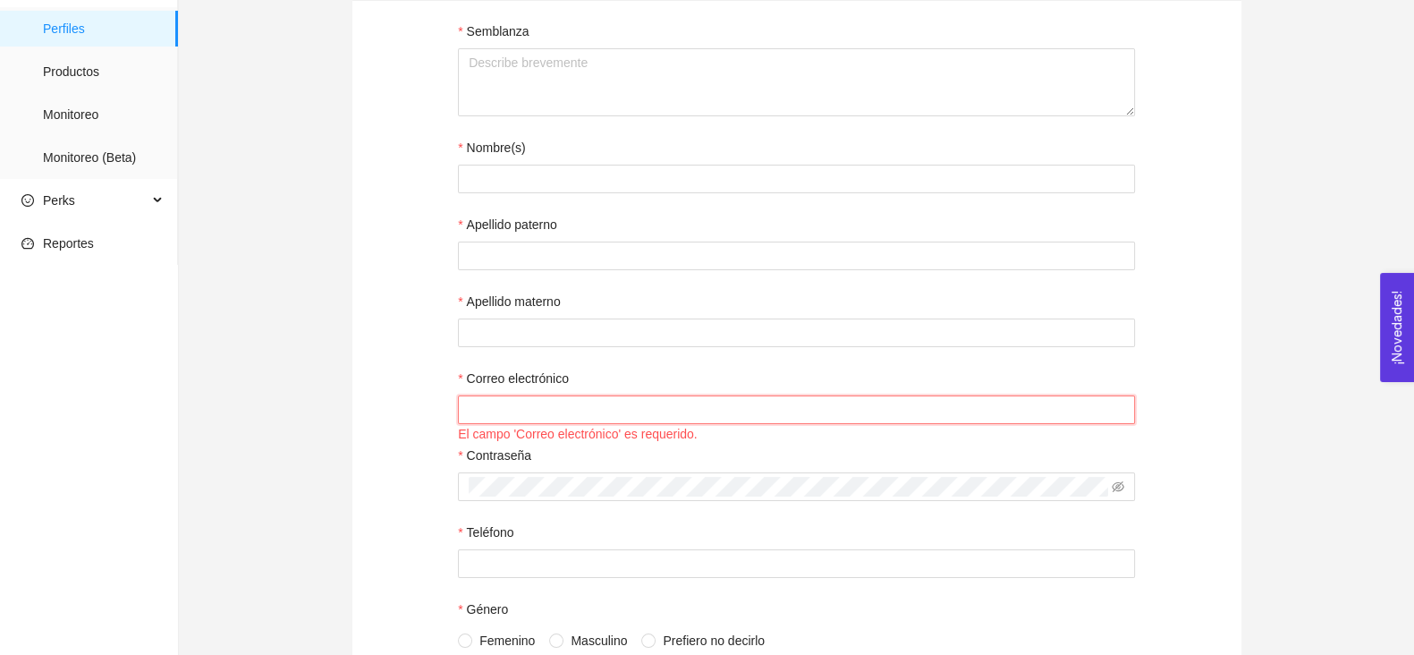
paste input "leo16916@gmail.com"
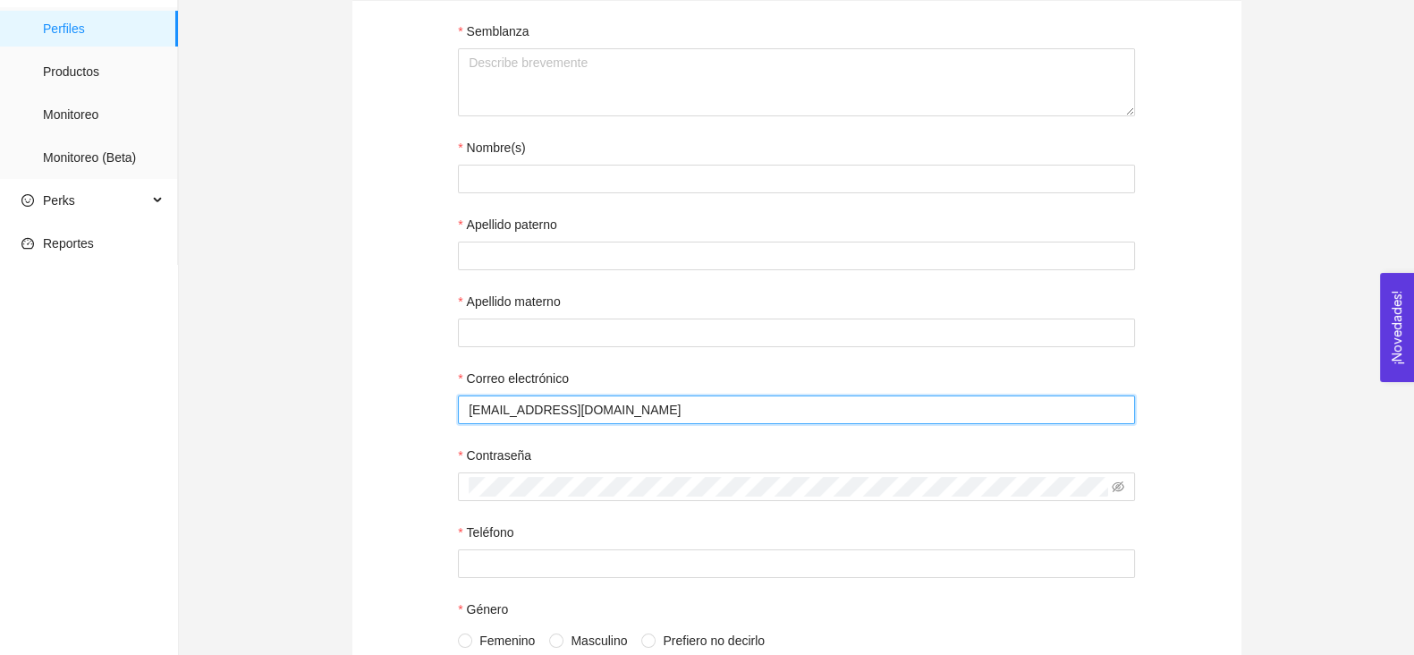
type input "leo16916@gmail.com"
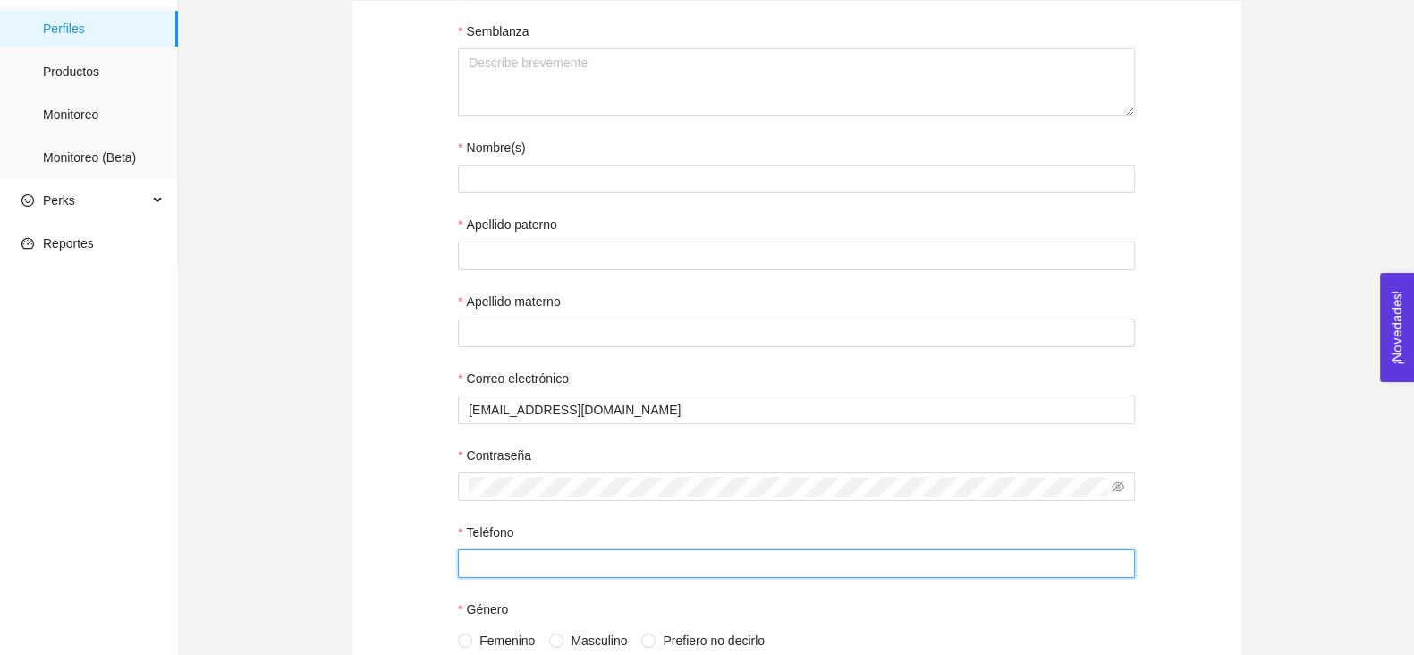
click at [516, 566] on input "Teléfono" at bounding box center [796, 563] width 677 height 29
paste input "(614) 600-4064"
type input "(614) 600-4064"
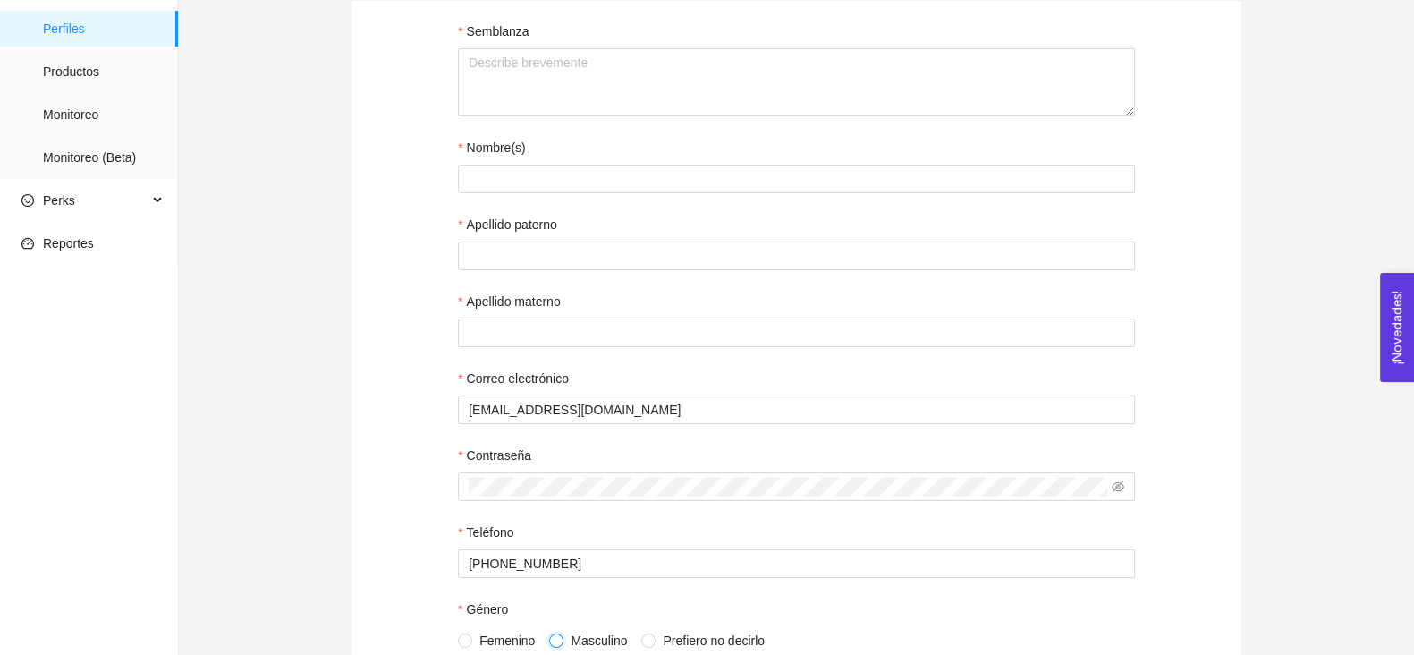
click at [558, 641] on input "Masculino" at bounding box center [555, 639] width 13 height 13
radio input "true"
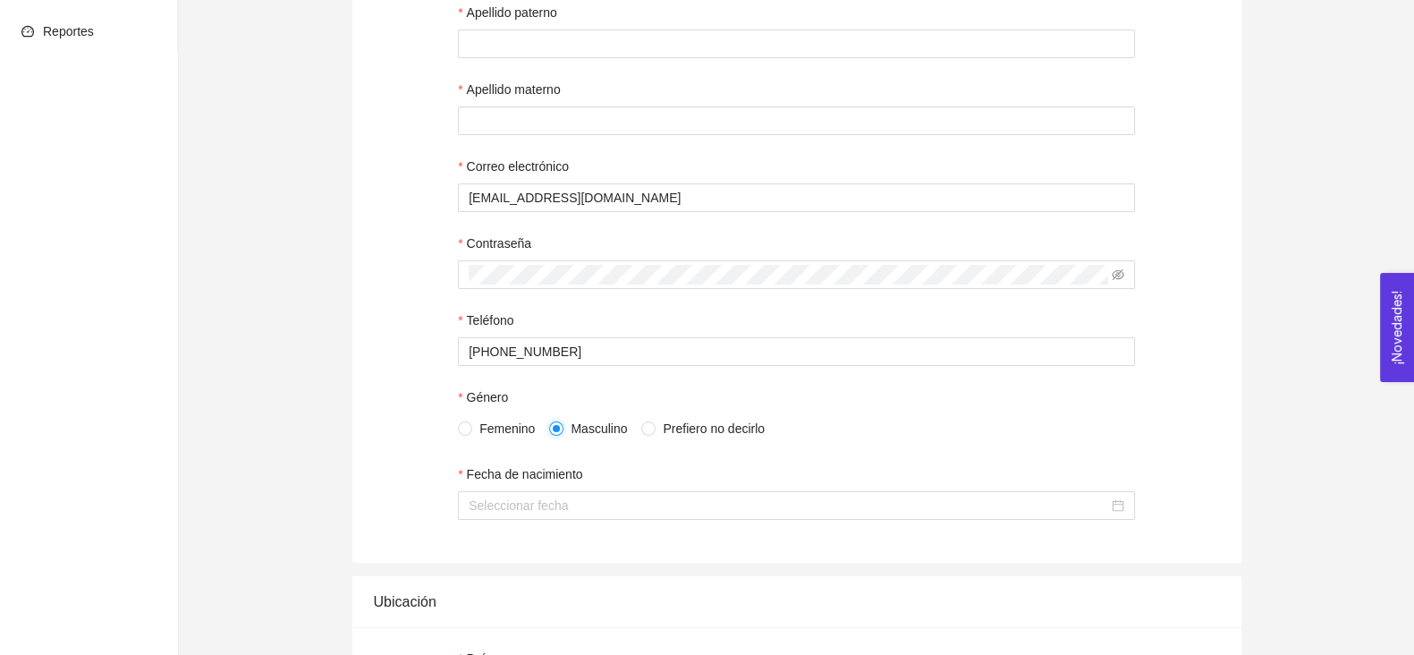
scroll to position [446, 0]
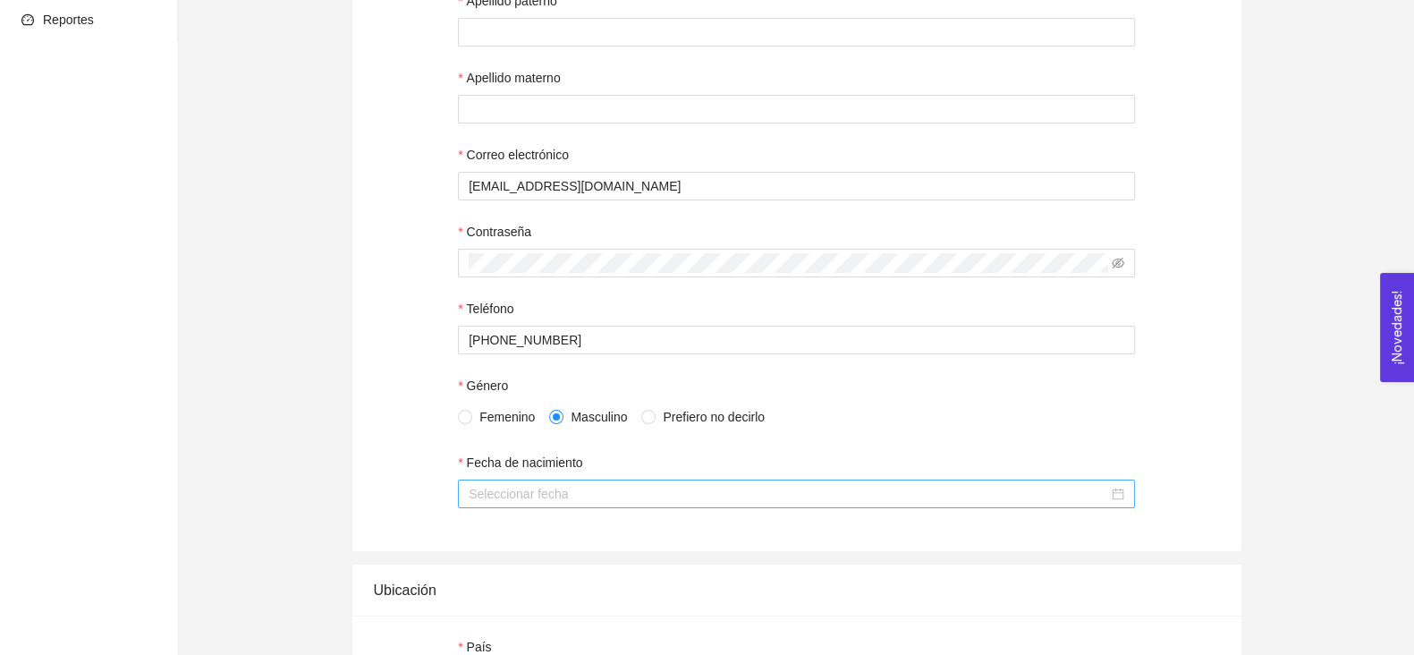
click at [578, 499] on input "Fecha de nacimiento" at bounding box center [789, 494] width 640 height 20
click at [585, 599] on div "1" at bounding box center [581, 604] width 21 height 21
type input "01 de octubre de 2025"
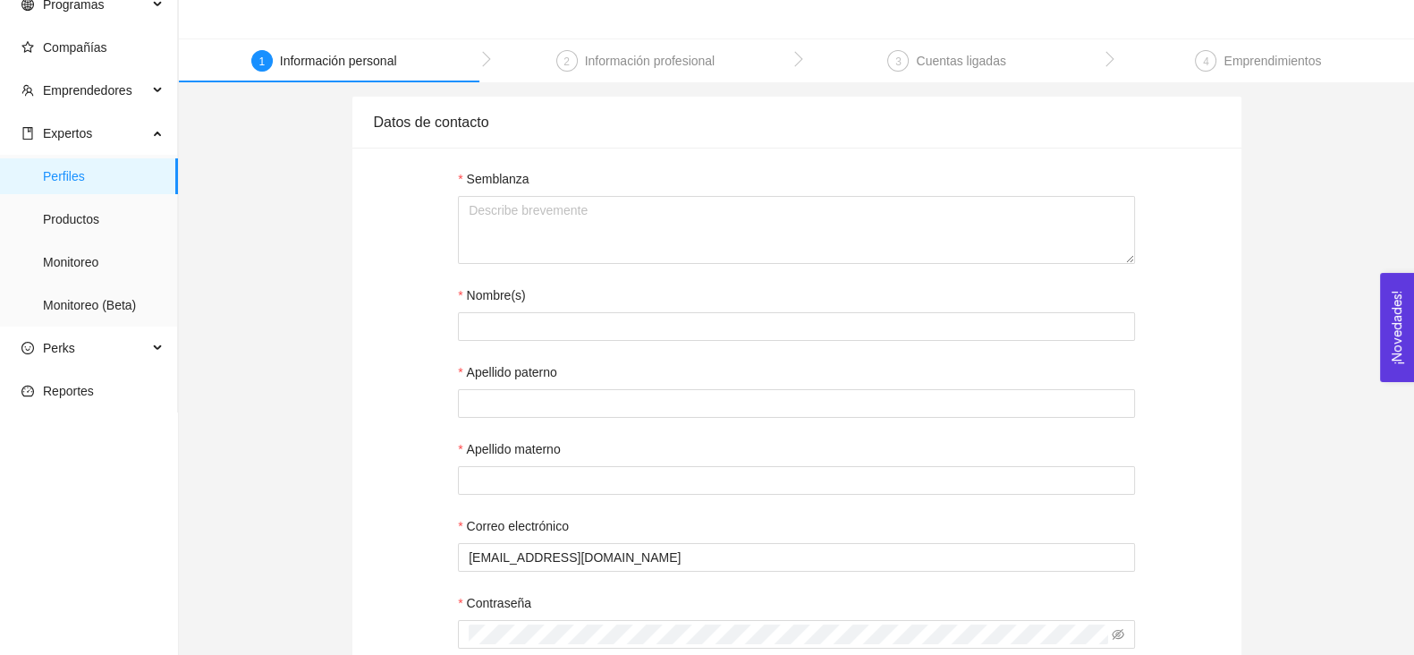
scroll to position [0, 0]
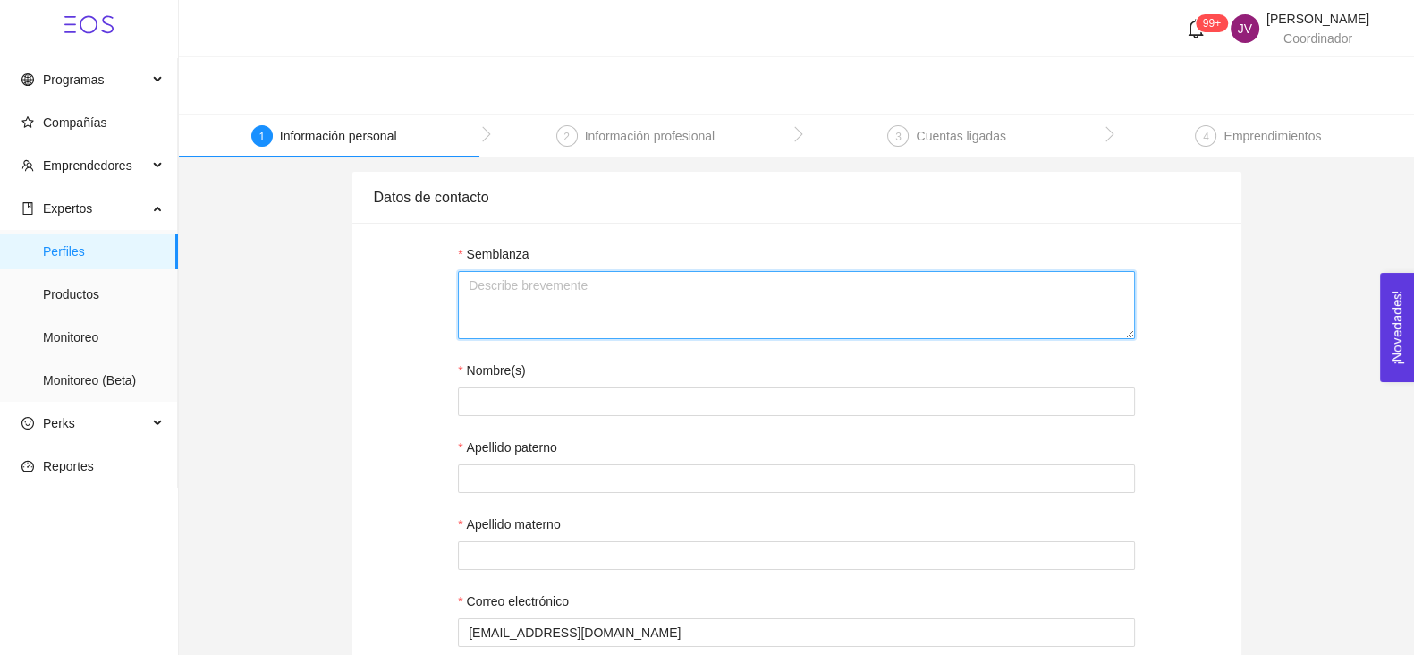
click at [554, 298] on textarea "Semblanza" at bounding box center [796, 305] width 677 height 68
paste textarea "Leo, CEO de GreenBTS, es un emprendedor en serie y mentor con experiencia en de…"
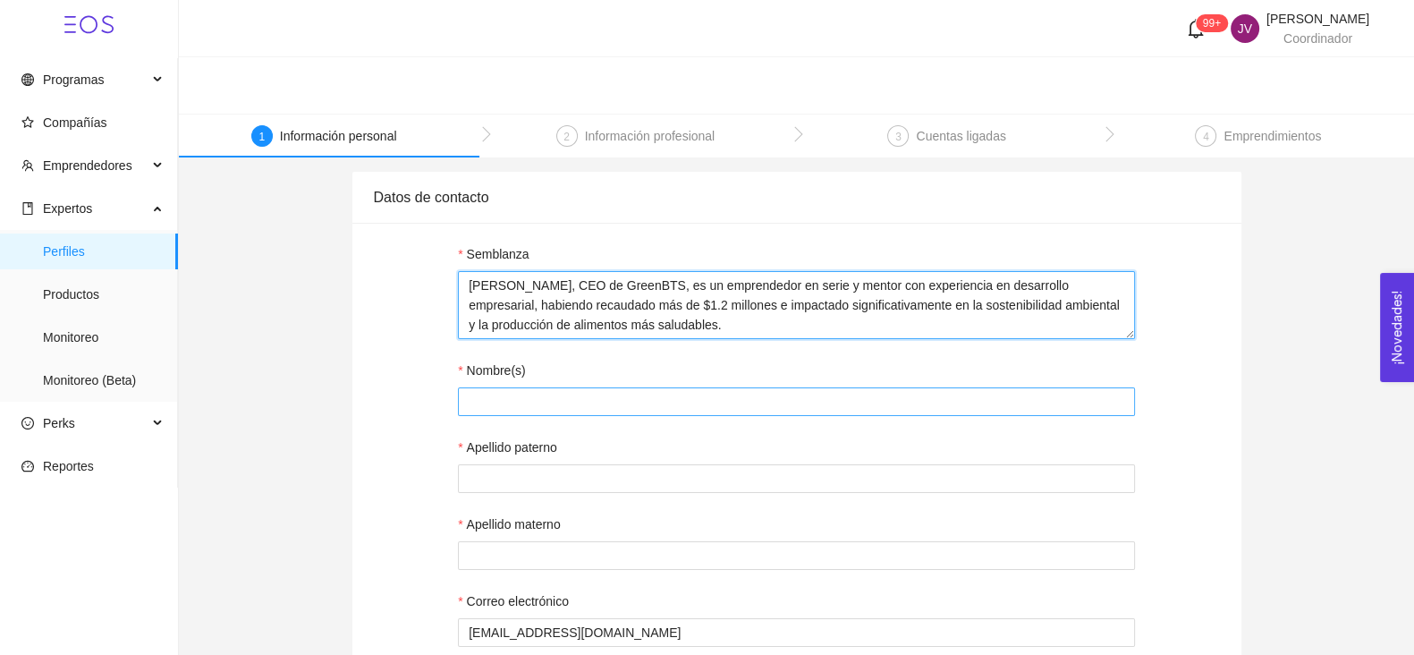
type textarea "Leo, CEO de GreenBTS, es un emprendedor en serie y mentor con experiencia en de…"
click at [541, 395] on input "Nombre(s)" at bounding box center [796, 401] width 677 height 29
click at [541, 395] on input "L" at bounding box center [796, 401] width 677 height 29
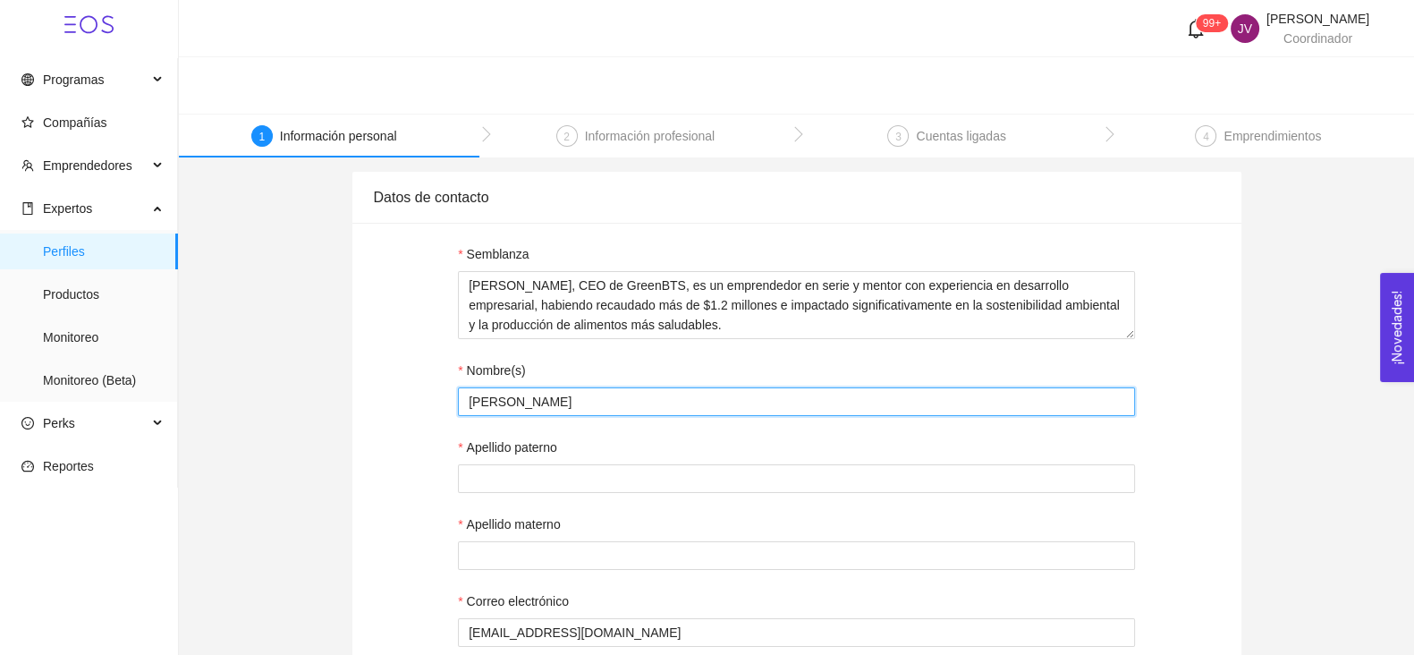
click at [541, 395] on input "LEo" at bounding box center [796, 401] width 677 height 29
type input "Leo"
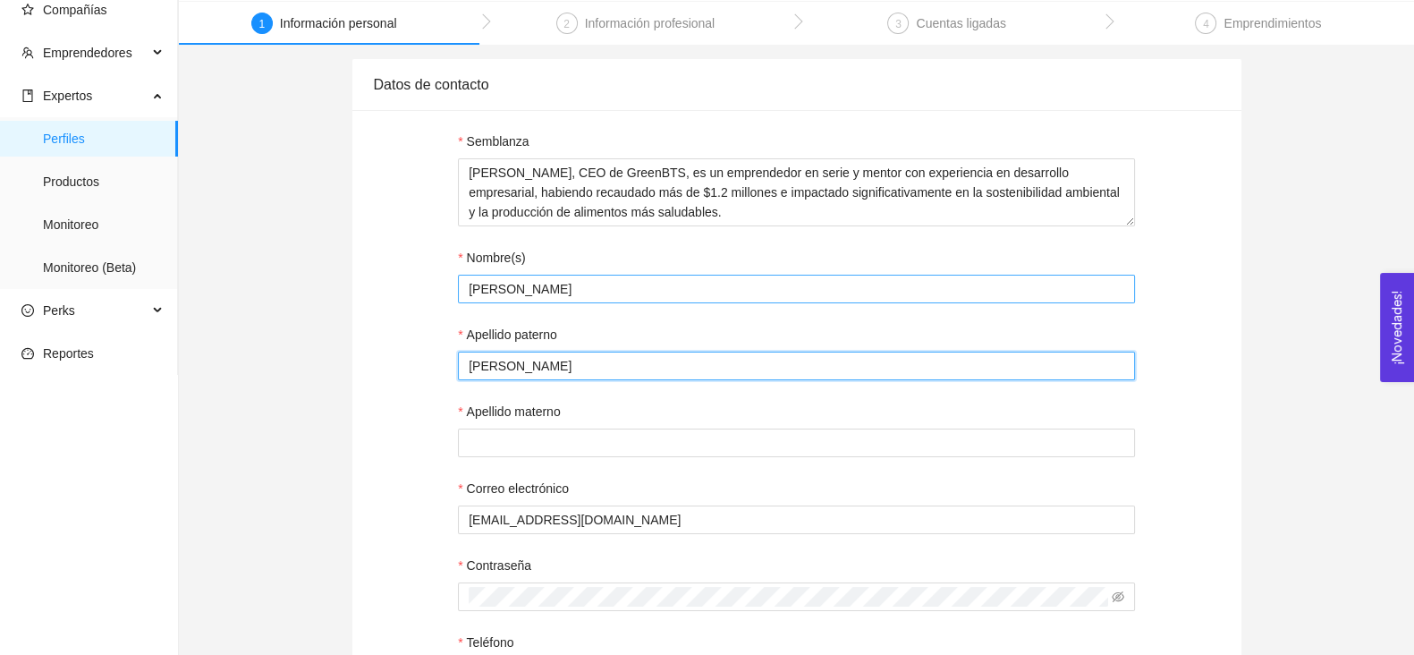
scroll to position [117, 0]
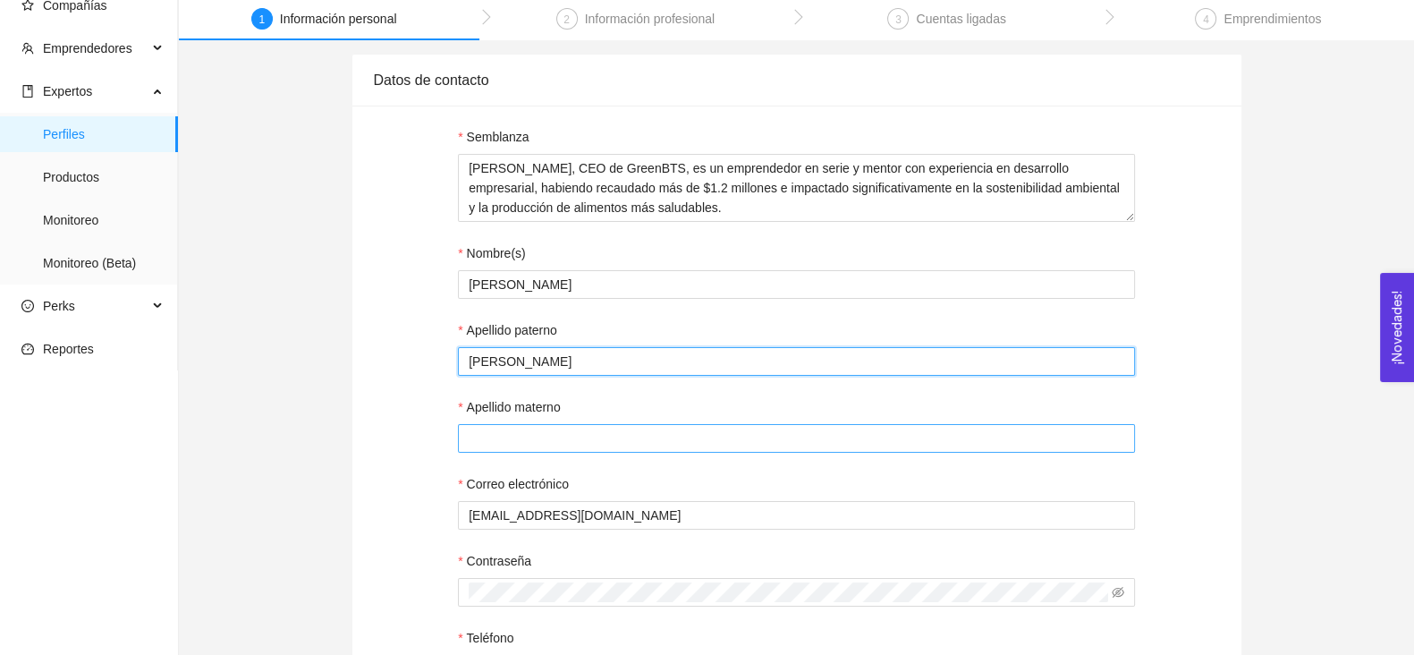
type input "Altamirano"
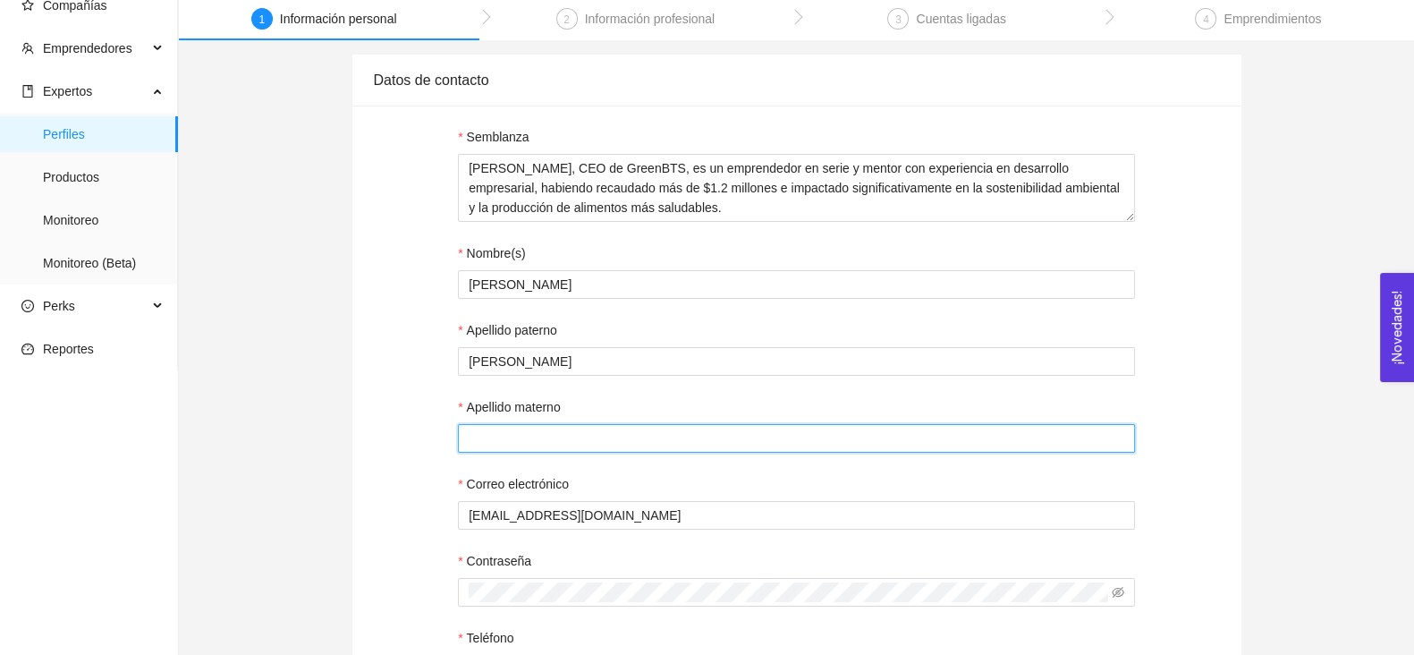
click at [529, 445] on input "Apellido materno" at bounding box center [796, 438] width 677 height 29
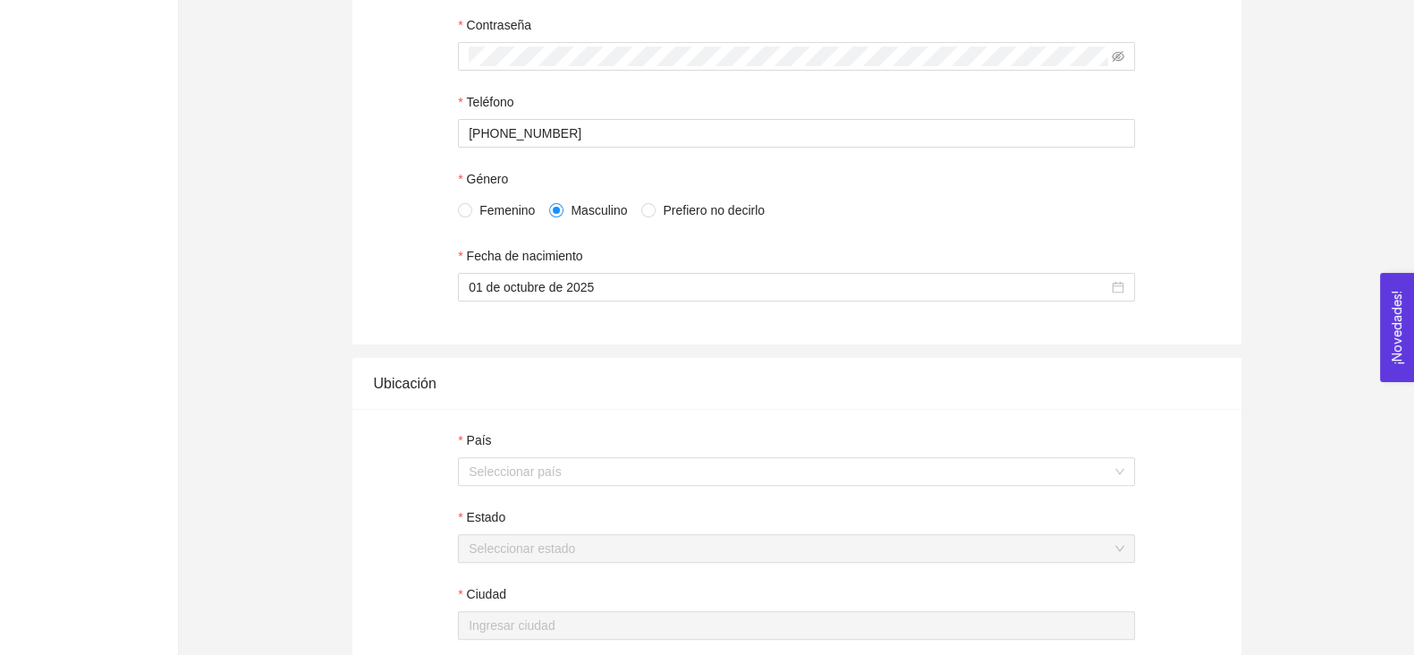
scroll to position [677, 0]
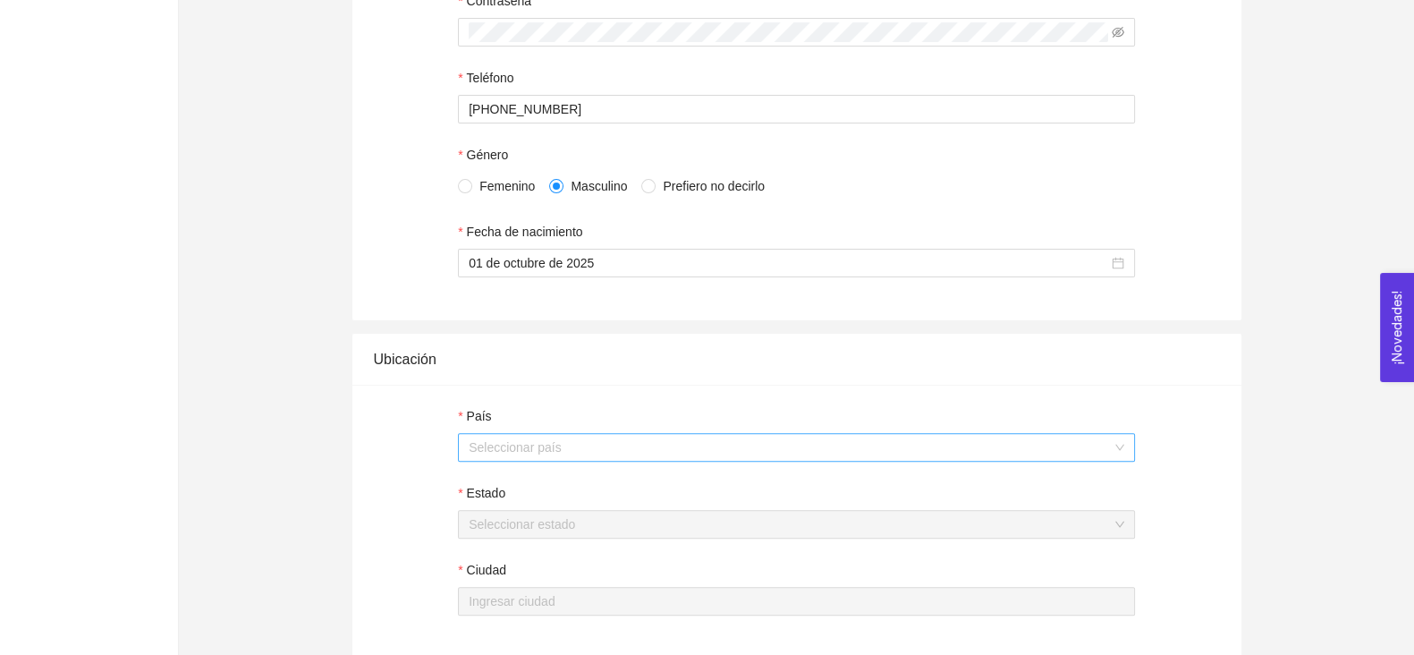
click at [529, 445] on input "País" at bounding box center [790, 447] width 643 height 27
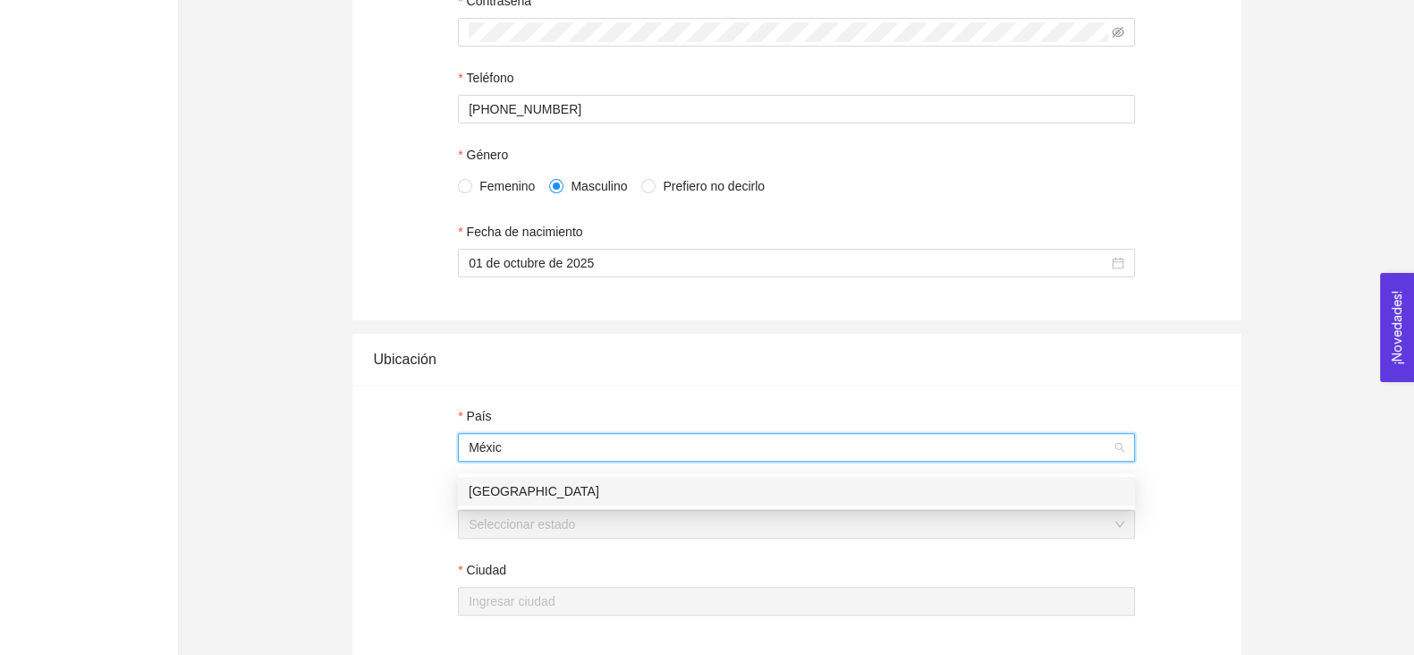
type input "México"
click at [514, 493] on div "México" at bounding box center [797, 491] width 656 height 20
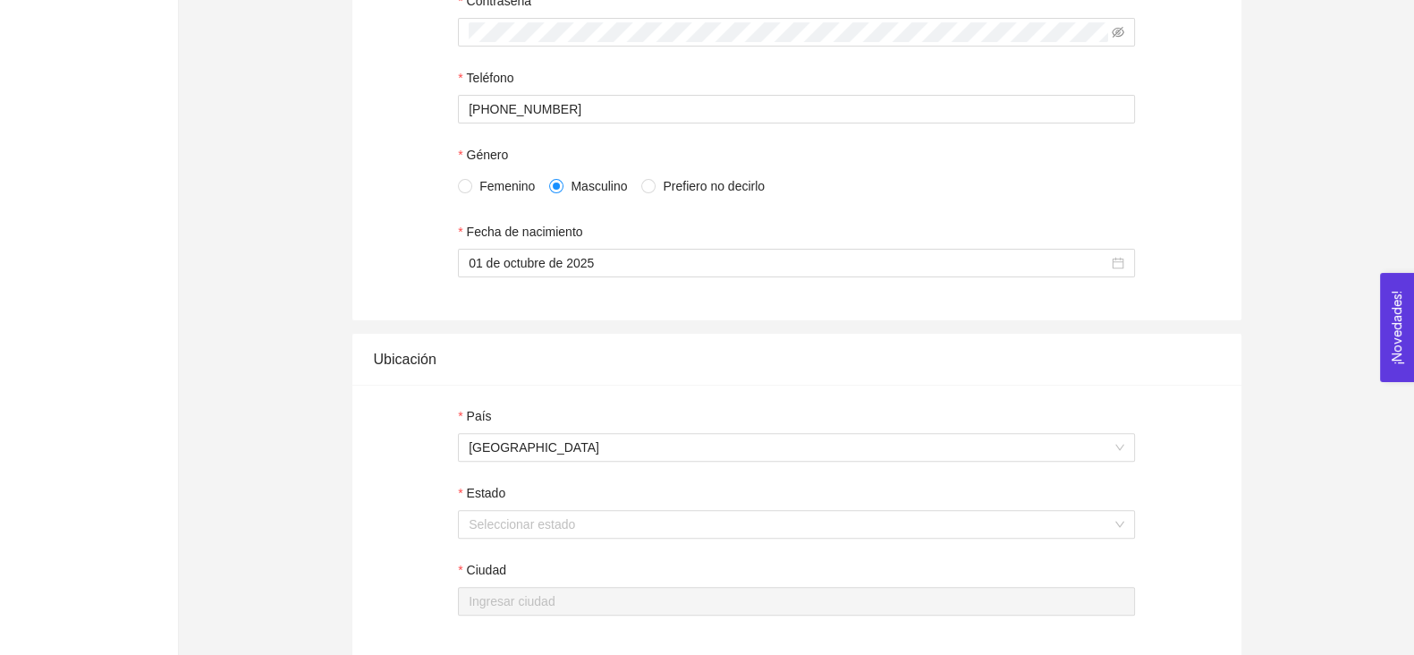
click at [511, 549] on form "País México Estado Seleccionar estado Ciudad" at bounding box center [796, 510] width 677 height 209
click at [507, 538] on input "Estado" at bounding box center [790, 524] width 643 height 27
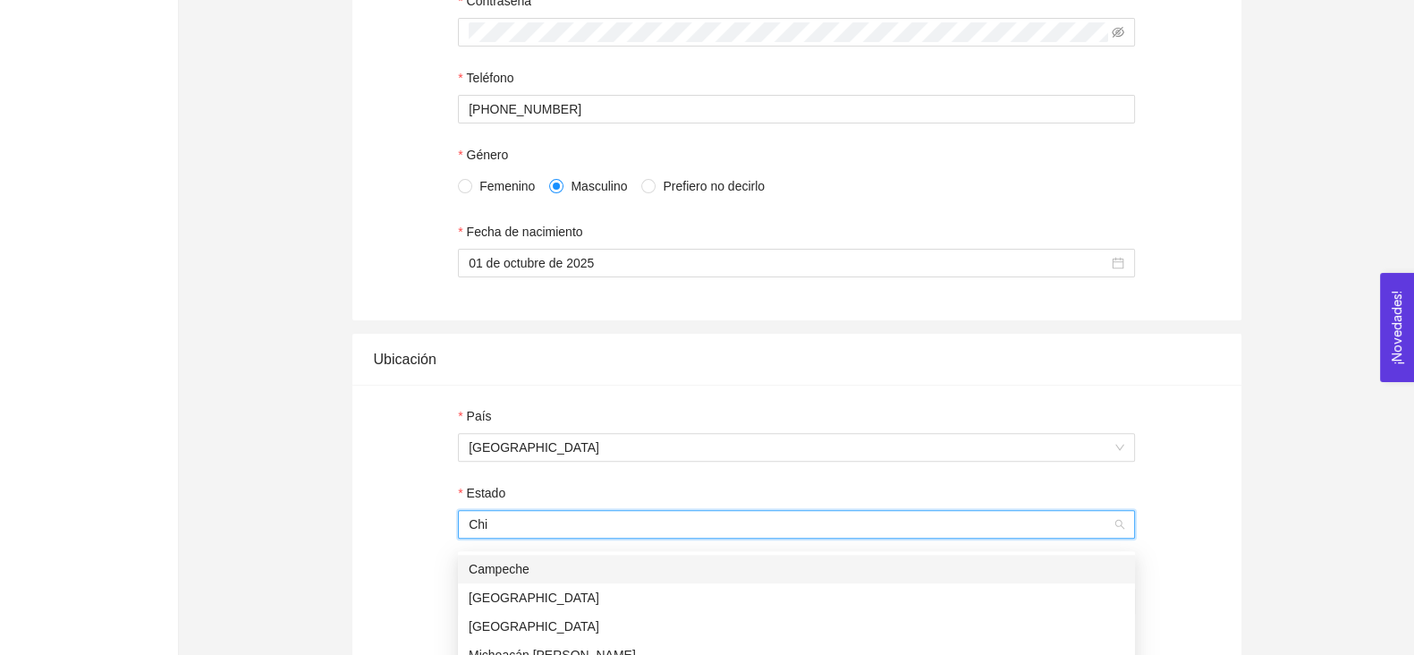
type input "Chih"
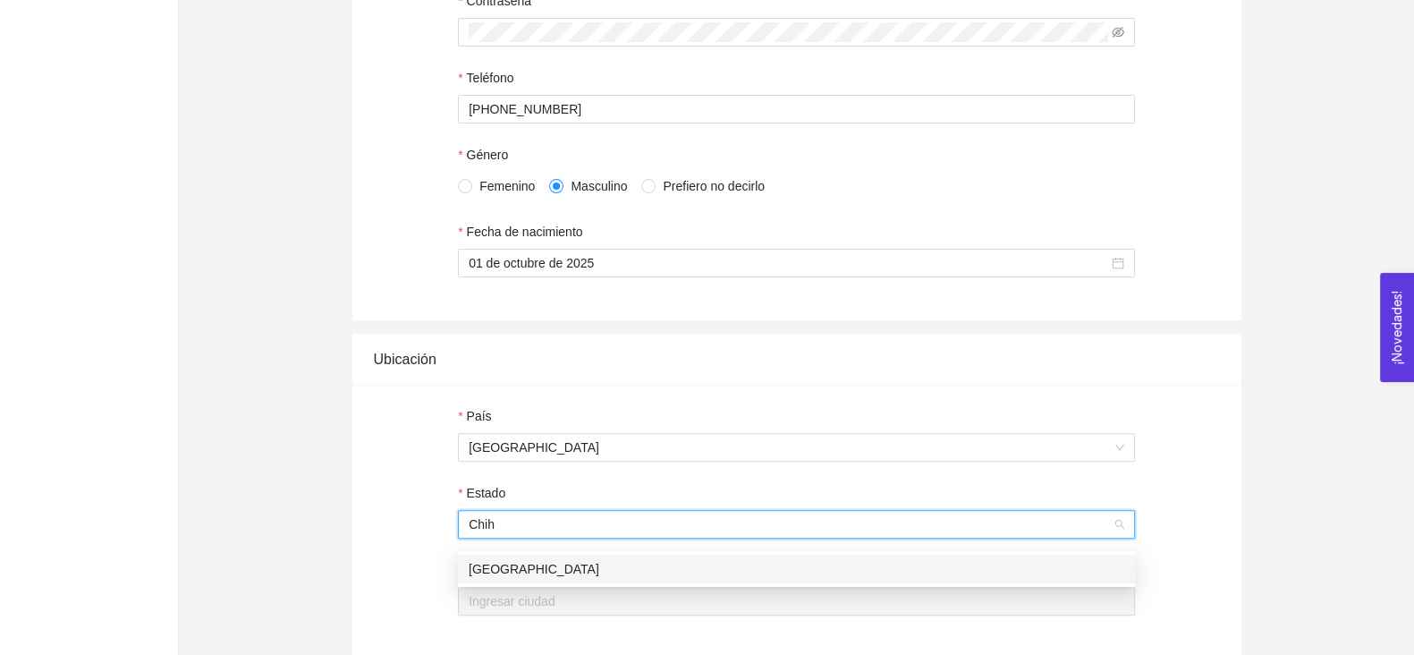
click at [501, 582] on div "Chihuahua" at bounding box center [796, 569] width 677 height 29
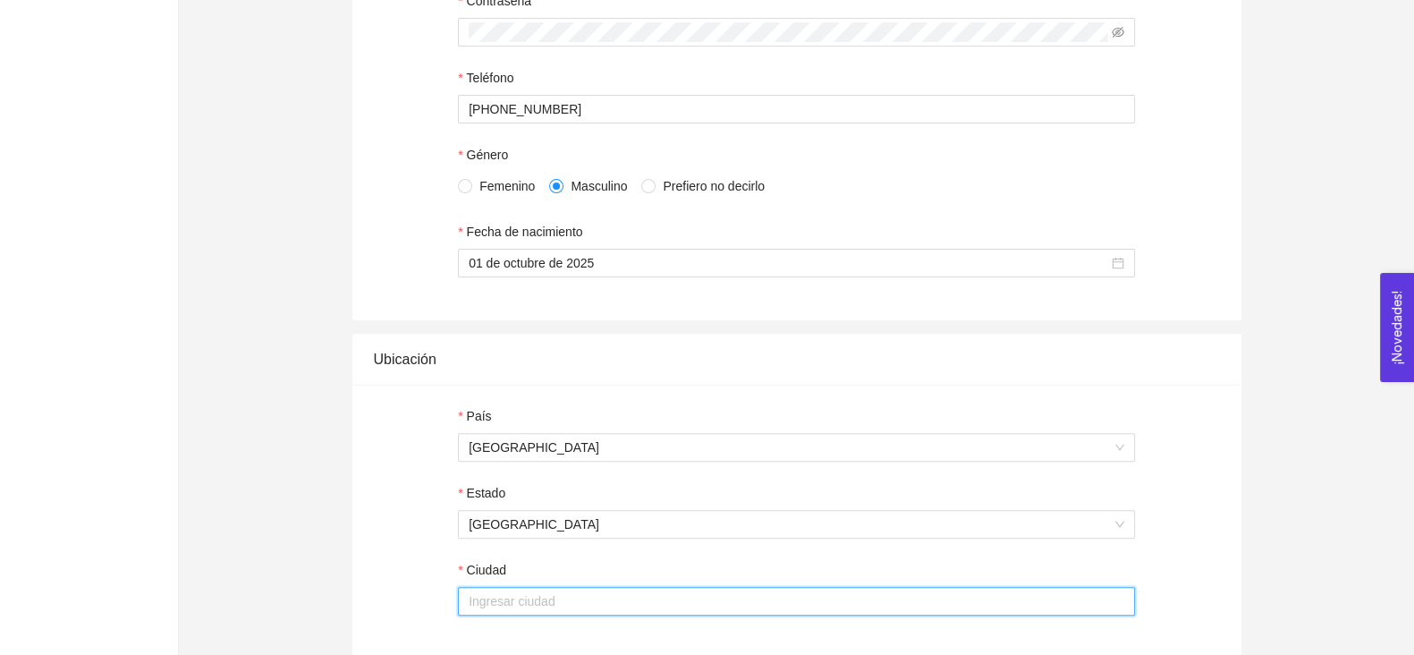
click at [498, 612] on input "Ciudad" at bounding box center [796, 601] width 677 height 29
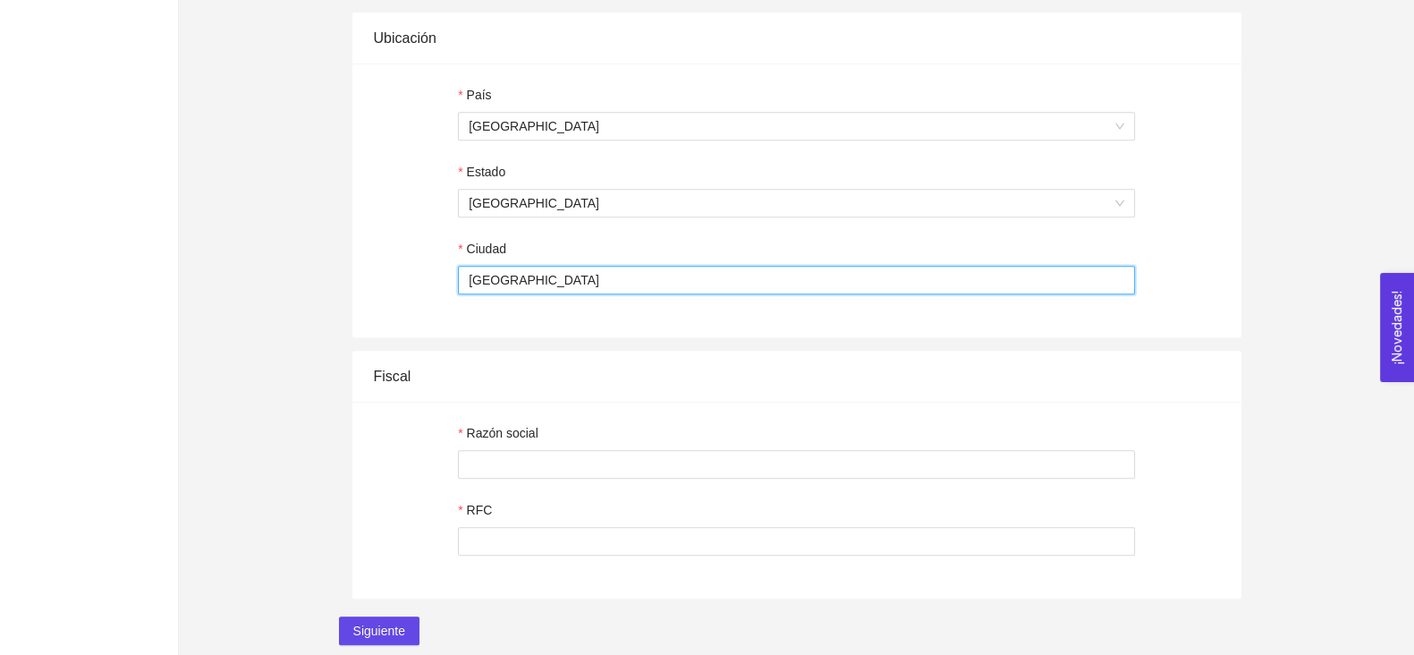
scroll to position [1004, 0]
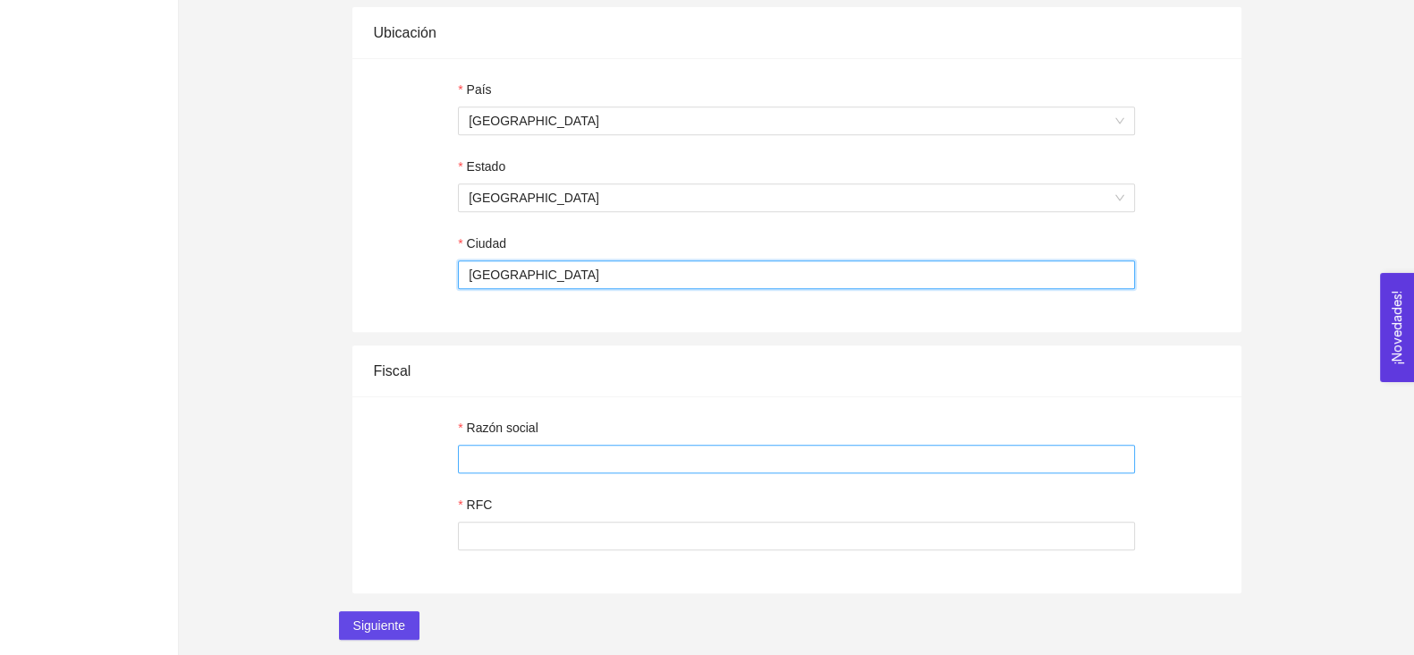
type input "Chihuahua"
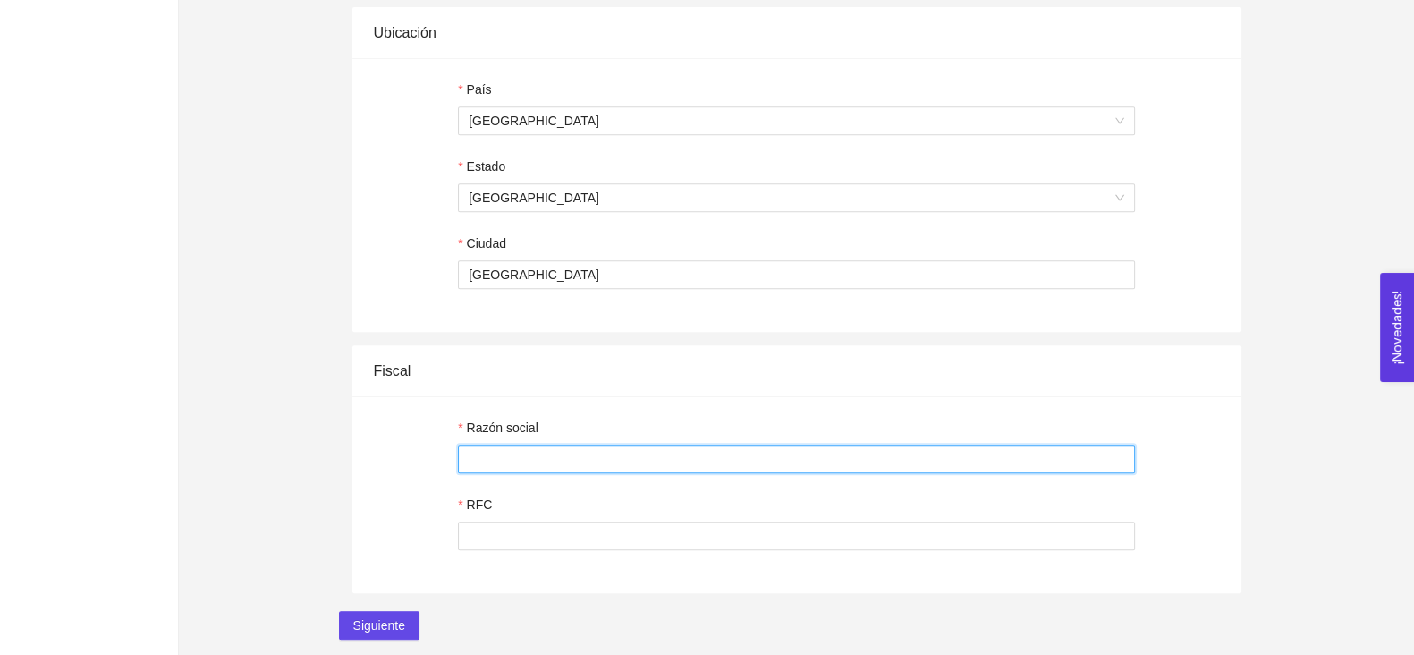
click at [470, 473] on input "Razón social" at bounding box center [796, 459] width 677 height 29
click at [486, 537] on input "RFC" at bounding box center [796, 535] width 677 height 29
click at [381, 635] on span "Siguiente" at bounding box center [379, 625] width 52 height 20
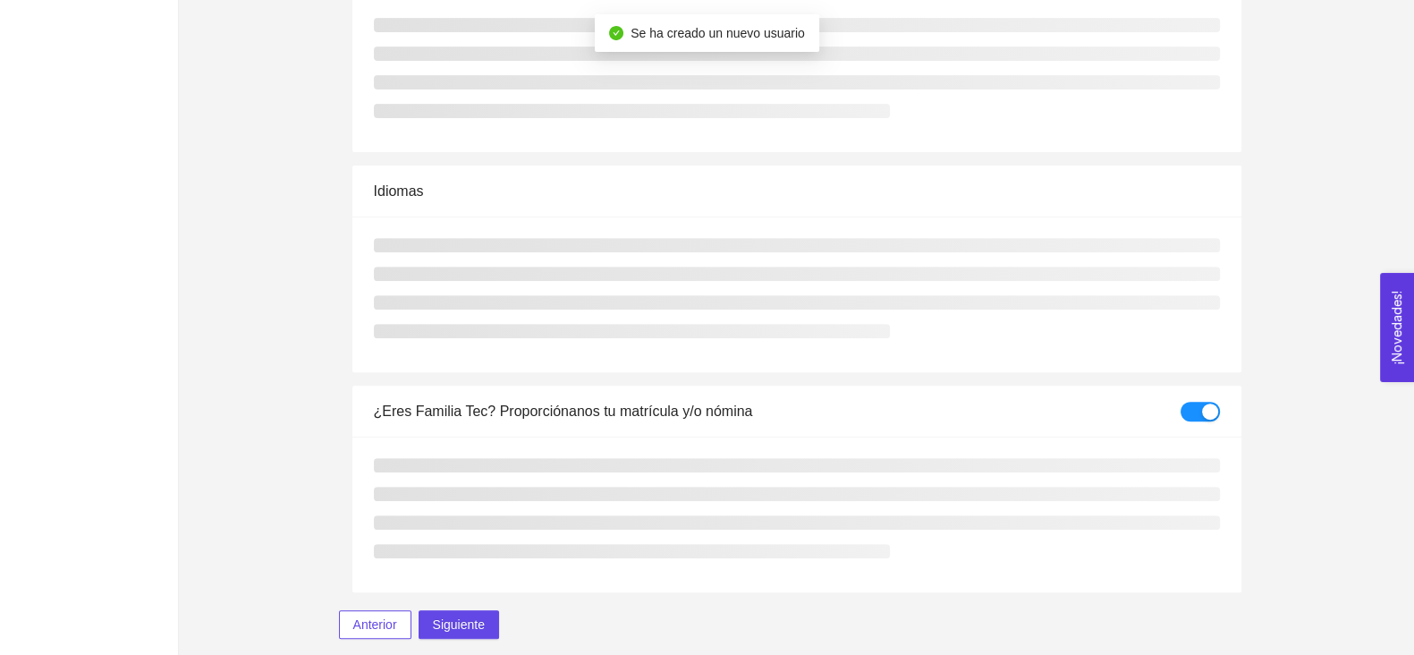
scroll to position [1004, 0]
